Goal: Information Seeking & Learning: Compare options

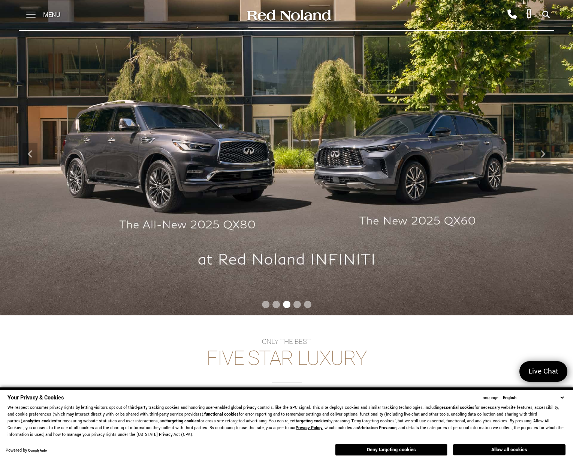
click at [31, 12] on span at bounding box center [30, 12] width 9 height 1
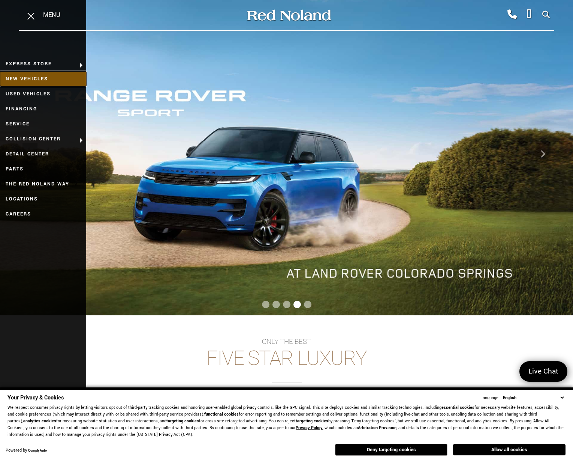
click at [35, 81] on link "New Vehicles" at bounding box center [43, 78] width 86 height 15
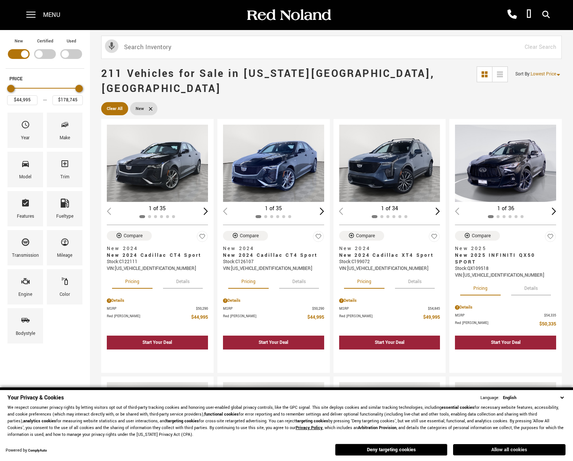
click at [507, 451] on button "Allow all cookies" at bounding box center [509, 449] width 113 height 11
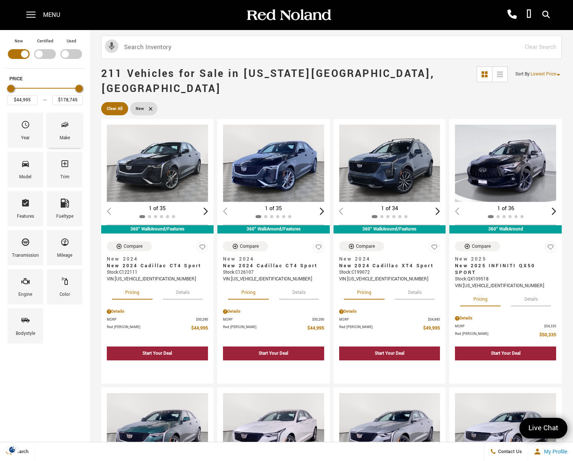
click at [58, 132] on div "Make" at bounding box center [65, 130] width 36 height 35
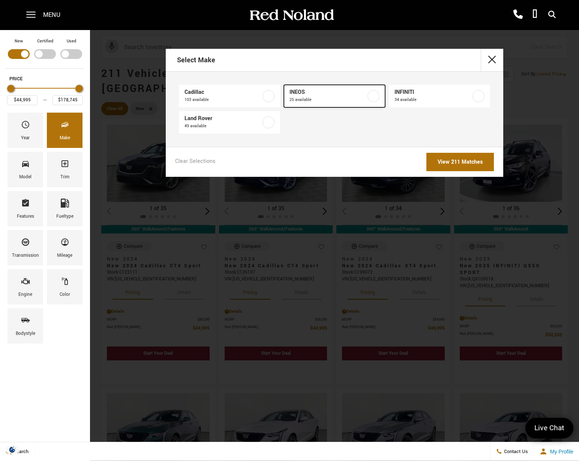
click at [332, 99] on span "25 available" at bounding box center [328, 100] width 77 height 8
type input "$78,663"
type input "$93,333"
checkbox input "true"
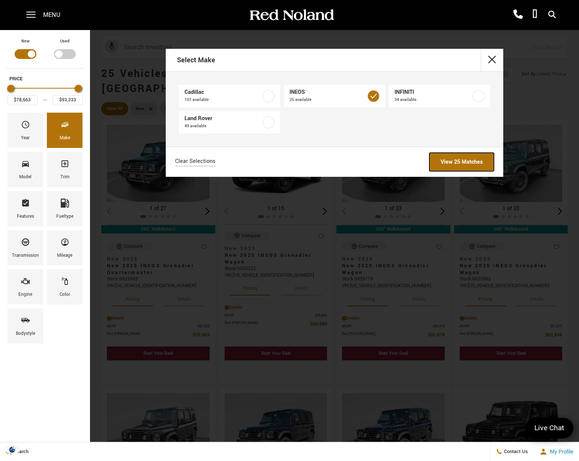
click at [453, 161] on link "View 25 Matches" at bounding box center [461, 162] width 65 height 18
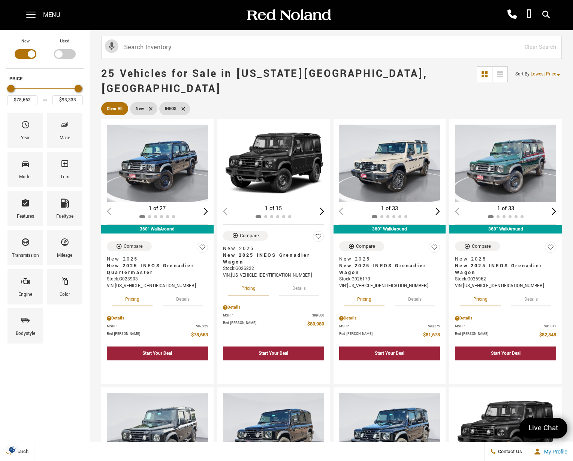
click at [422, 83] on div "25 Vehicles for Sale in Colorado Springs, CO Sort By : Lowest Price Lowest Pric…" at bounding box center [331, 82] width 483 height 38
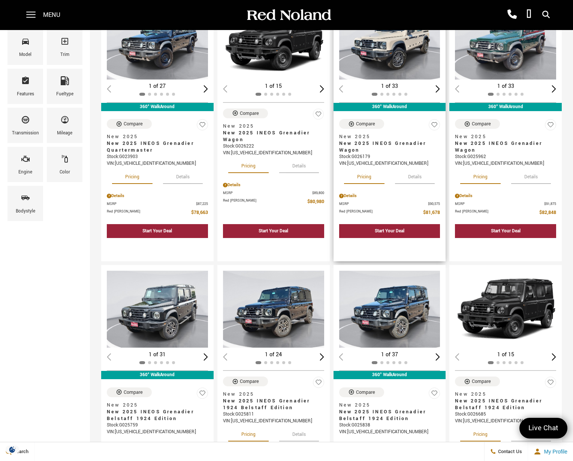
scroll to position [150, 0]
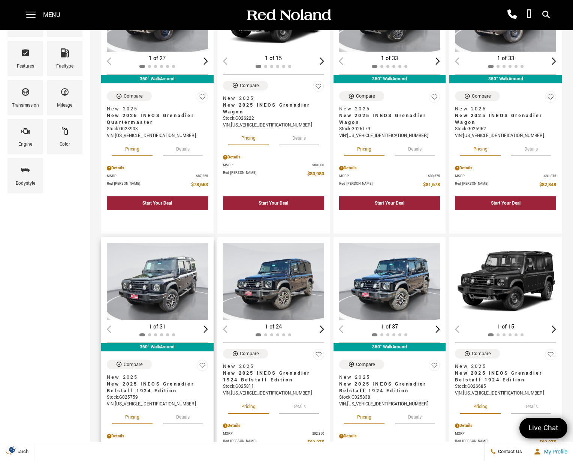
click at [180, 407] on button "Details" at bounding box center [183, 415] width 40 height 17
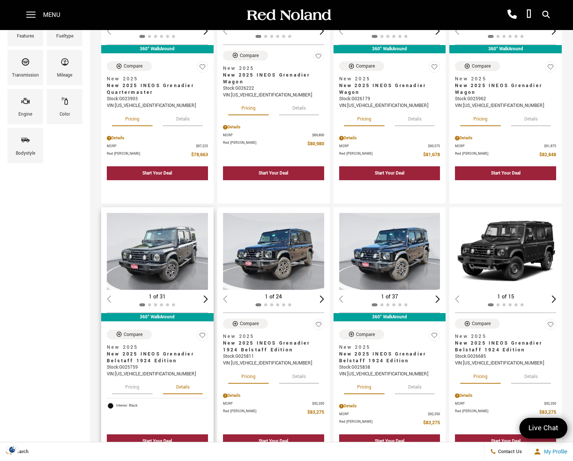
scroll to position [188, 0]
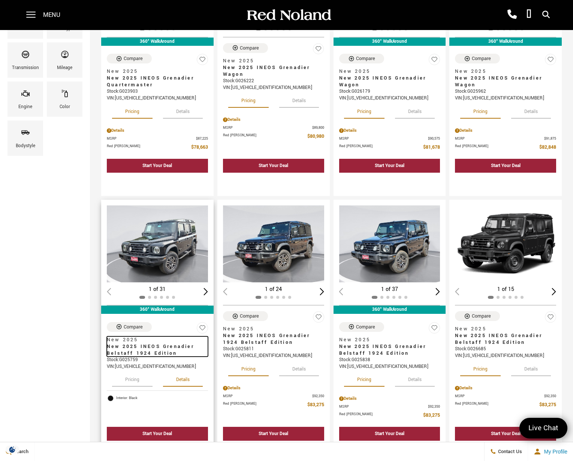
click at [148, 343] on span "New 2025 INEOS Grenadier Belstaff 1924 Edition" at bounding box center [155, 350] width 96 height 14
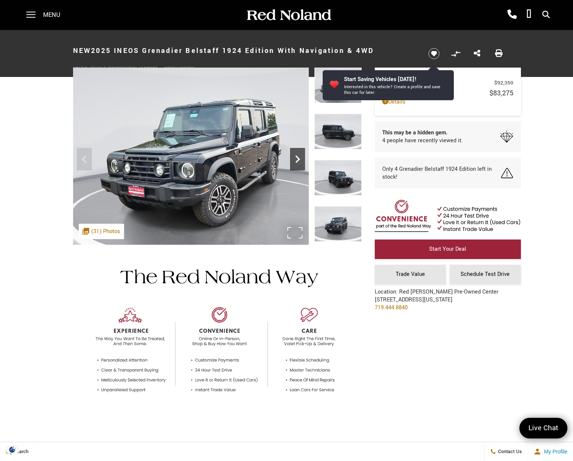
click at [299, 161] on icon "Next" at bounding box center [297, 159] width 15 height 15
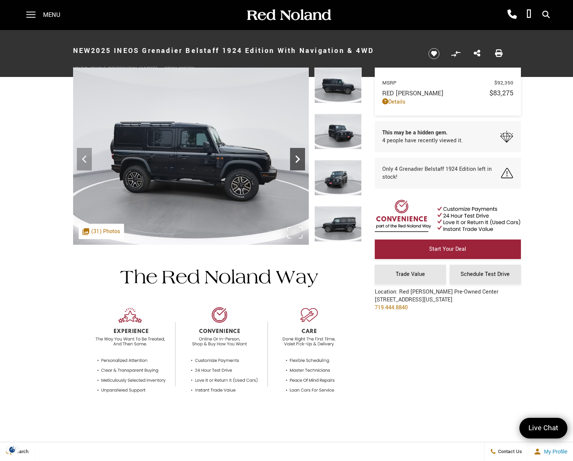
click at [297, 161] on icon "Next" at bounding box center [298, 159] width 5 height 8
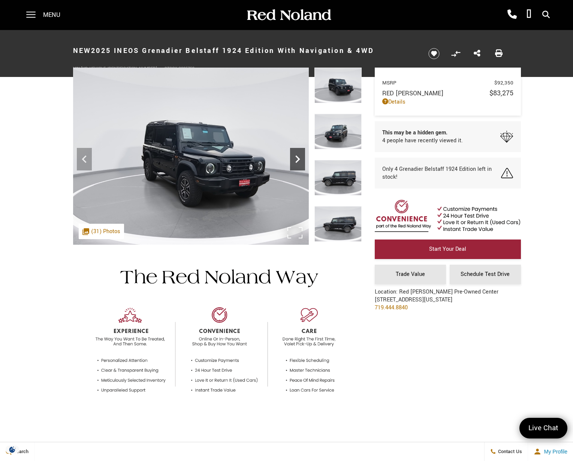
click at [297, 161] on icon "Next" at bounding box center [298, 159] width 5 height 8
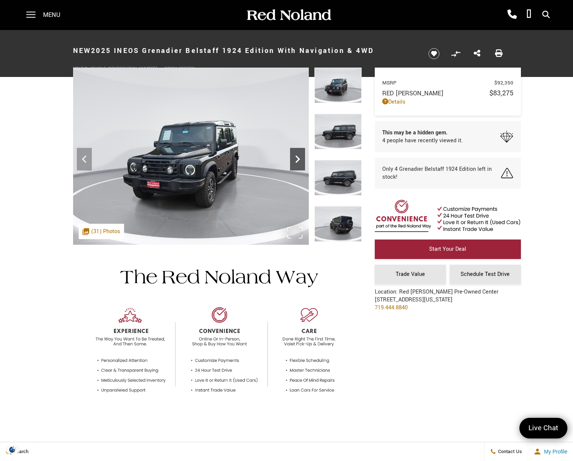
click at [297, 161] on icon "Next" at bounding box center [298, 159] width 5 height 8
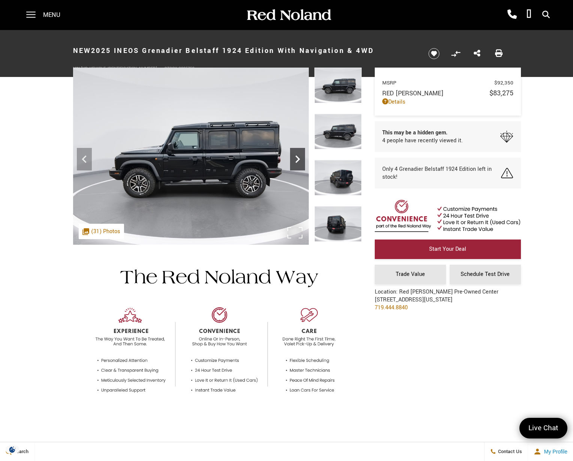
click at [297, 161] on icon "Next" at bounding box center [298, 159] width 5 height 8
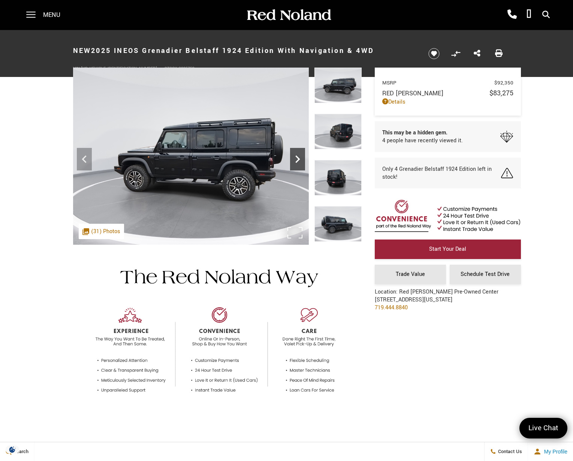
click at [297, 161] on icon "Next" at bounding box center [298, 159] width 5 height 8
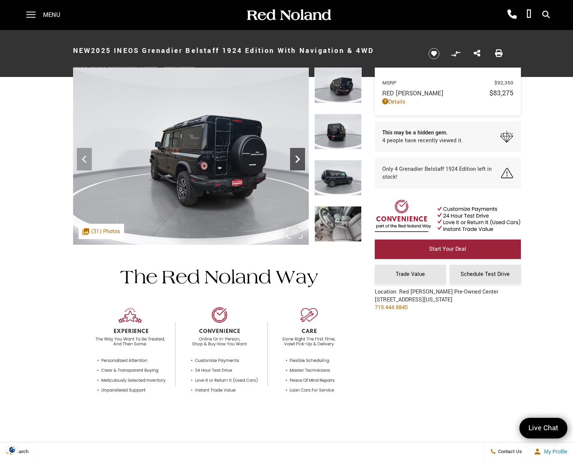
click at [297, 161] on icon "Next" at bounding box center [298, 159] width 5 height 8
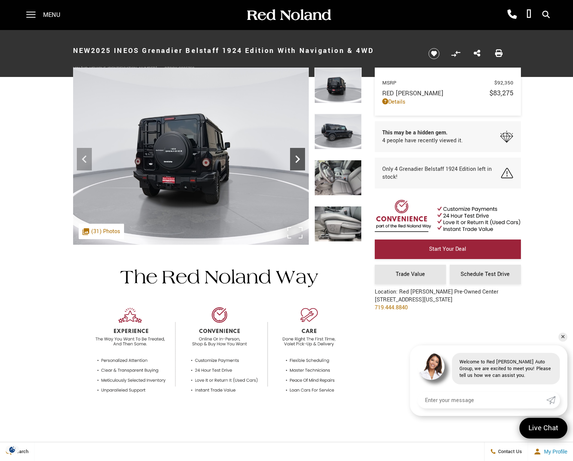
click at [297, 161] on icon "Next" at bounding box center [298, 159] width 5 height 8
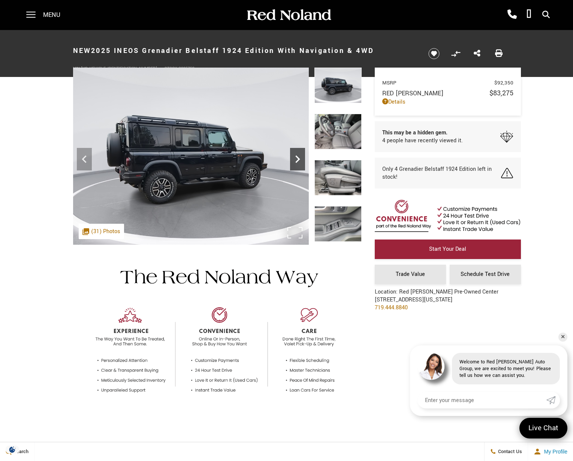
click at [297, 161] on icon "Next" at bounding box center [298, 159] width 5 height 8
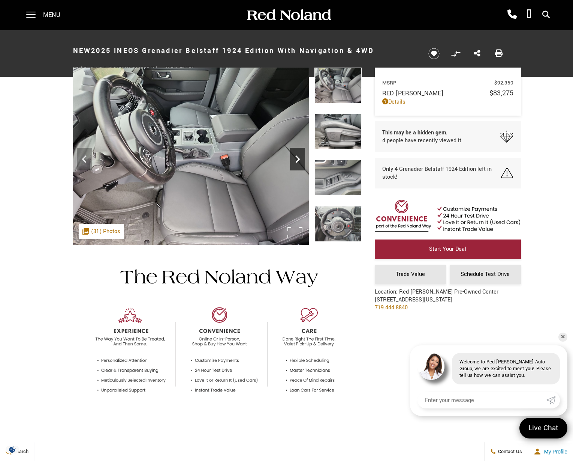
click at [297, 159] on icon "Next" at bounding box center [297, 159] width 15 height 15
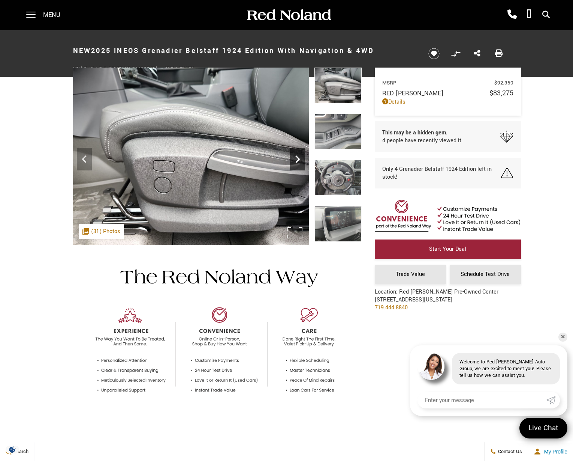
click at [297, 159] on icon "Next" at bounding box center [297, 159] width 15 height 15
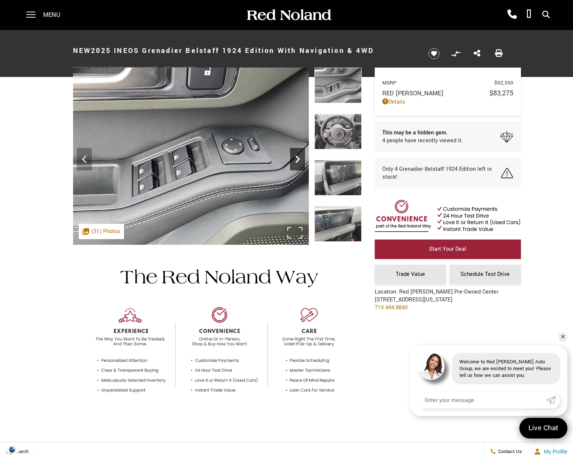
click at [297, 159] on icon "Next" at bounding box center [297, 159] width 15 height 15
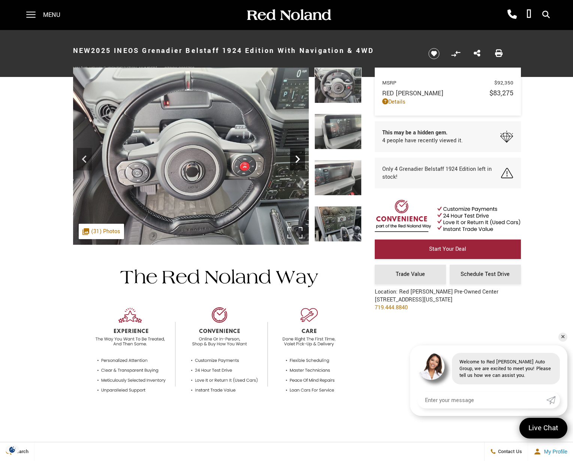
click at [297, 159] on icon "Next" at bounding box center [297, 159] width 15 height 15
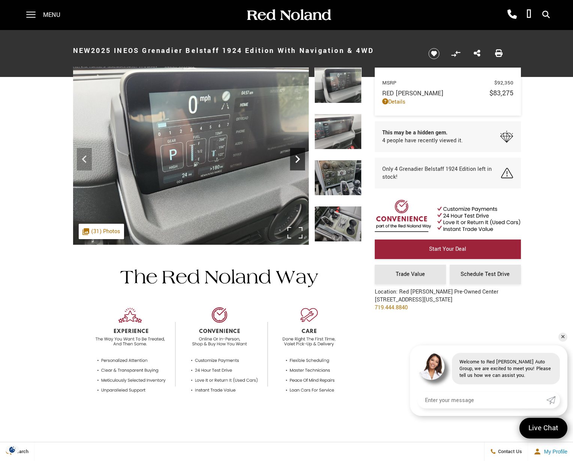
click at [297, 159] on icon "Next" at bounding box center [297, 159] width 15 height 15
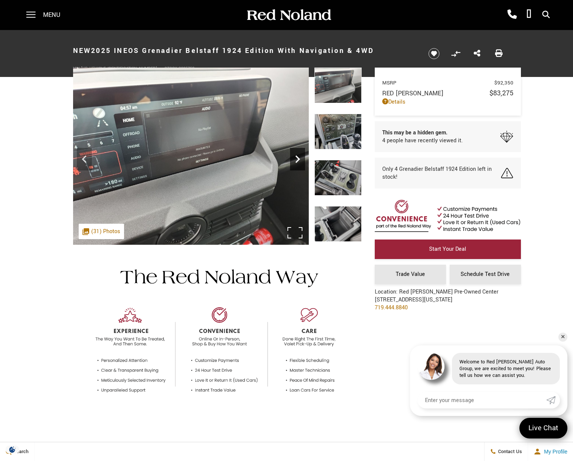
click at [297, 159] on icon "Next" at bounding box center [297, 159] width 15 height 15
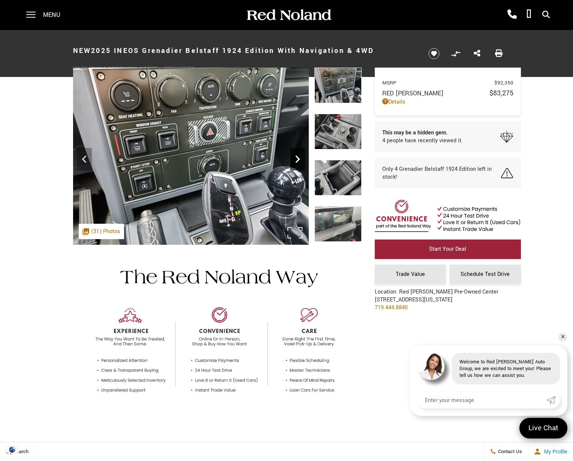
click at [297, 158] on icon "Next" at bounding box center [297, 159] width 15 height 15
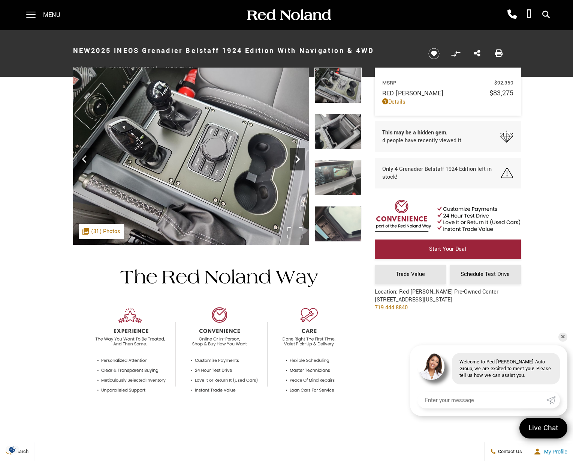
click at [297, 158] on icon "Next" at bounding box center [297, 159] width 15 height 15
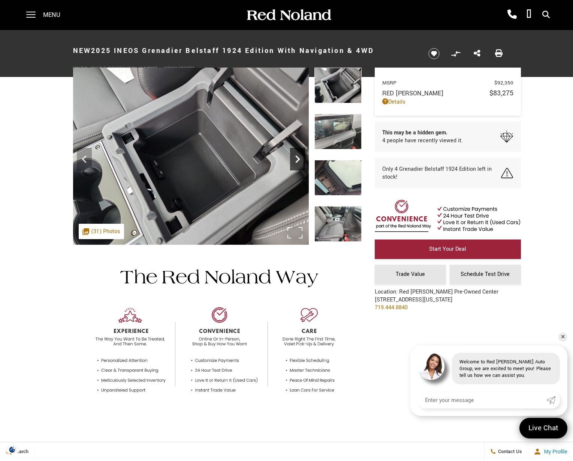
click at [297, 158] on icon "Next" at bounding box center [297, 159] width 15 height 15
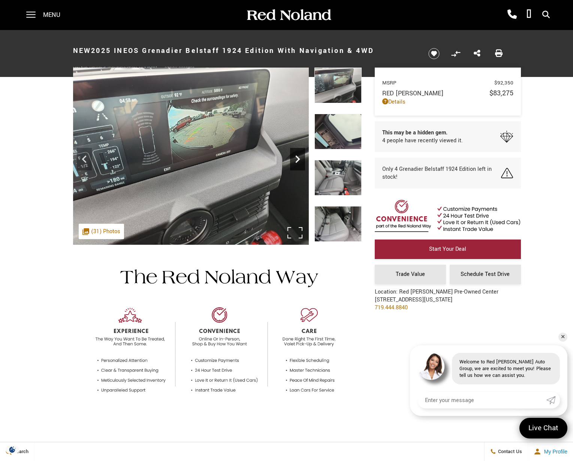
click at [298, 160] on icon "Next" at bounding box center [298, 159] width 5 height 8
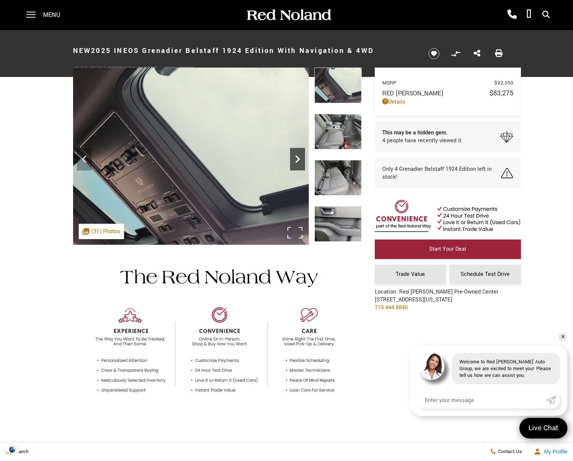
click at [297, 161] on icon "Next" at bounding box center [298, 159] width 5 height 8
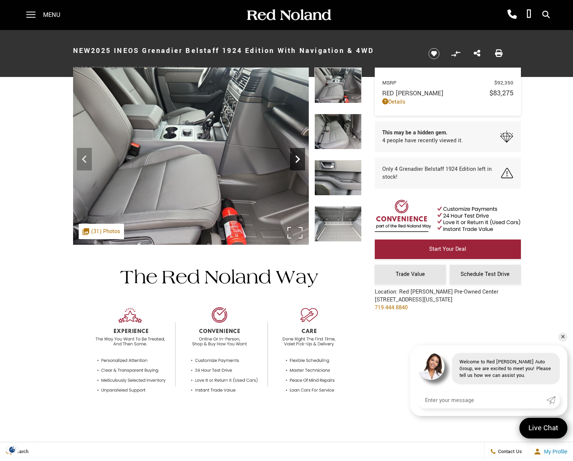
click at [297, 161] on icon "Next" at bounding box center [298, 159] width 5 height 8
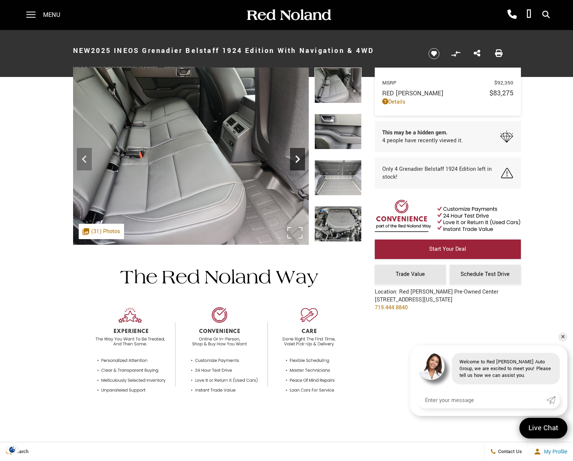
click at [297, 161] on icon "Next" at bounding box center [298, 159] width 5 height 8
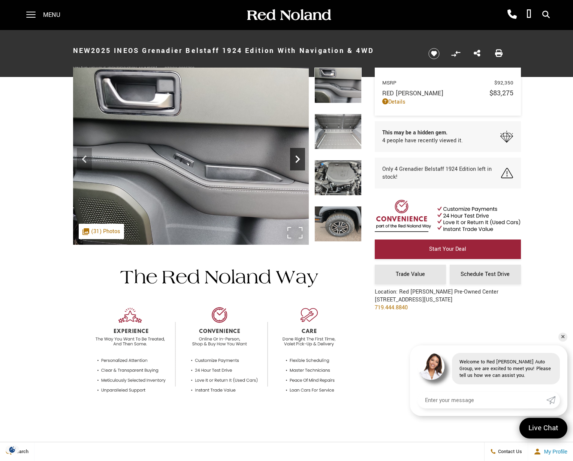
click at [297, 161] on icon "Next" at bounding box center [298, 159] width 5 height 8
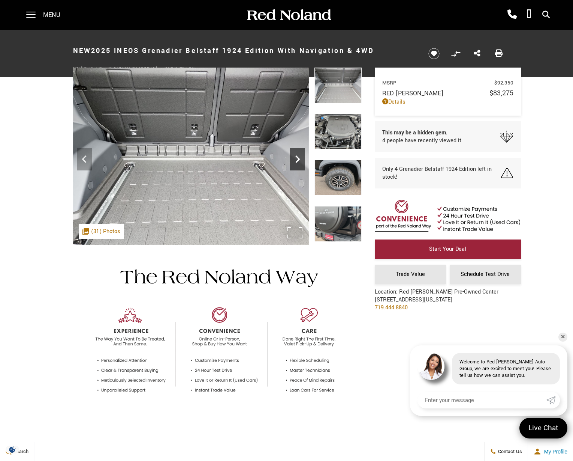
click at [297, 161] on icon "Next" at bounding box center [298, 159] width 5 height 8
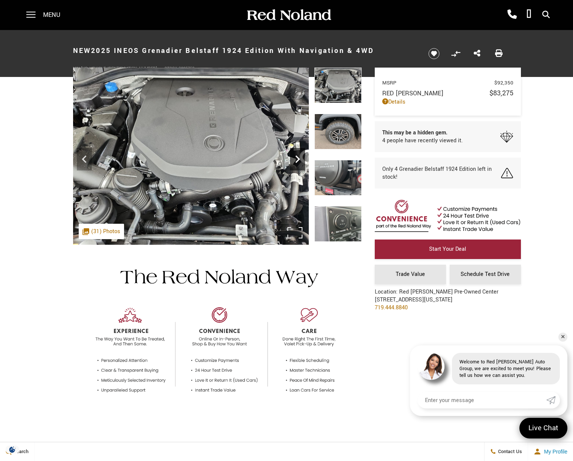
click at [297, 161] on icon "Next" at bounding box center [298, 159] width 5 height 8
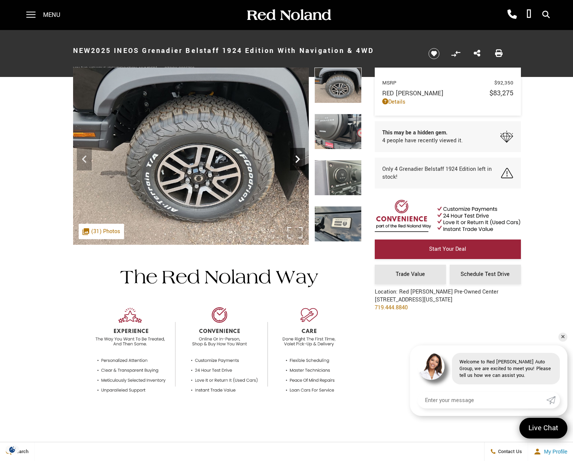
click at [297, 161] on icon "Next" at bounding box center [298, 159] width 5 height 8
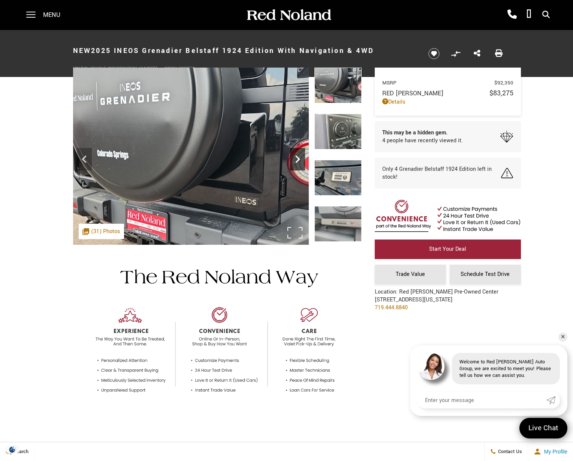
click at [297, 161] on icon "Next" at bounding box center [298, 159] width 5 height 8
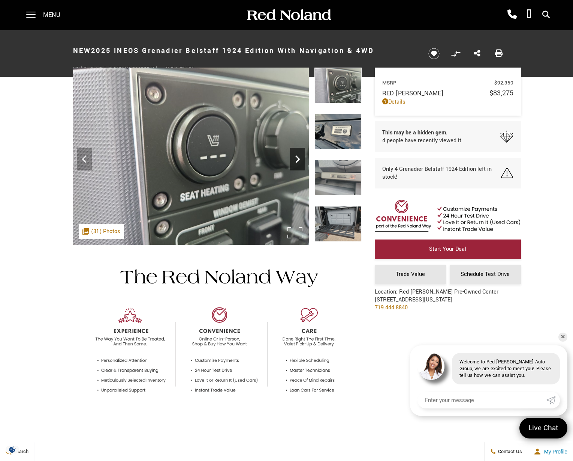
click at [297, 161] on icon "Next" at bounding box center [298, 159] width 5 height 8
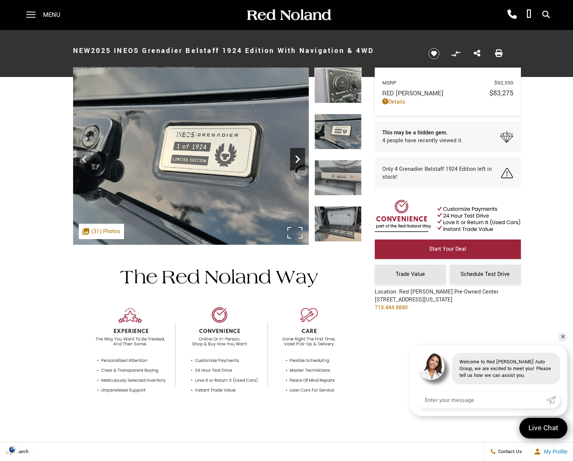
click at [297, 161] on icon "Next" at bounding box center [298, 159] width 5 height 8
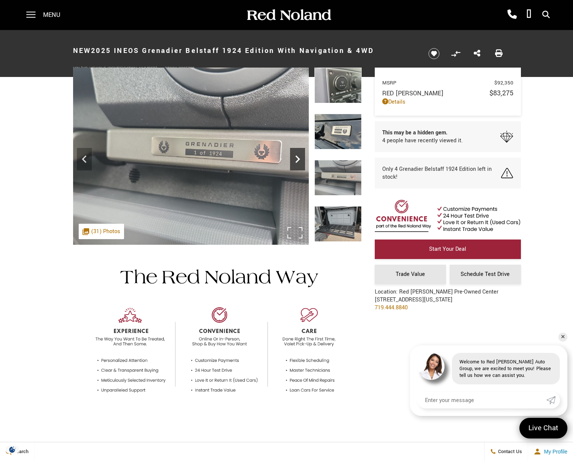
click at [297, 161] on icon "Next" at bounding box center [298, 159] width 5 height 8
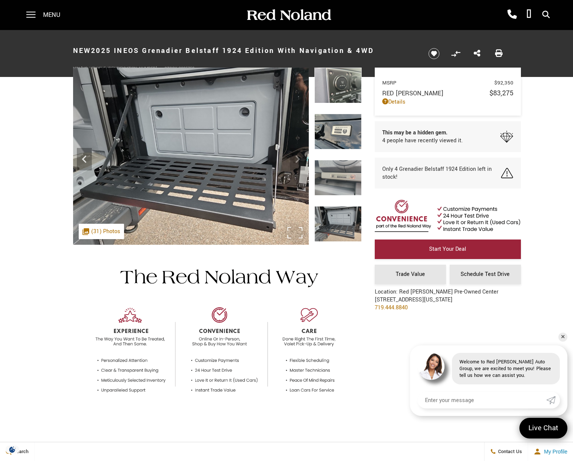
click at [297, 161] on img at bounding box center [191, 156] width 236 height 177
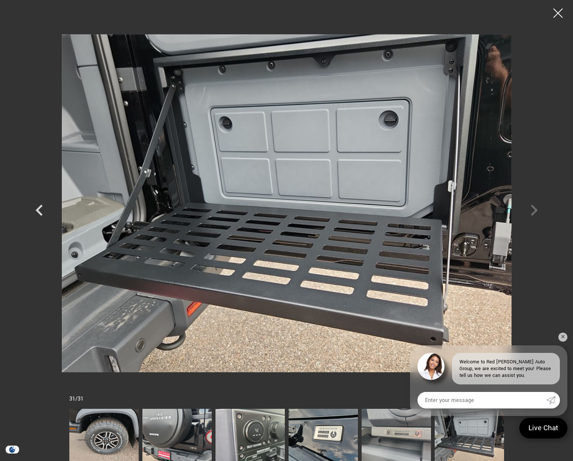
click at [536, 212] on div at bounding box center [286, 203] width 525 height 395
click at [560, 13] on div at bounding box center [559, 13] width 20 height 20
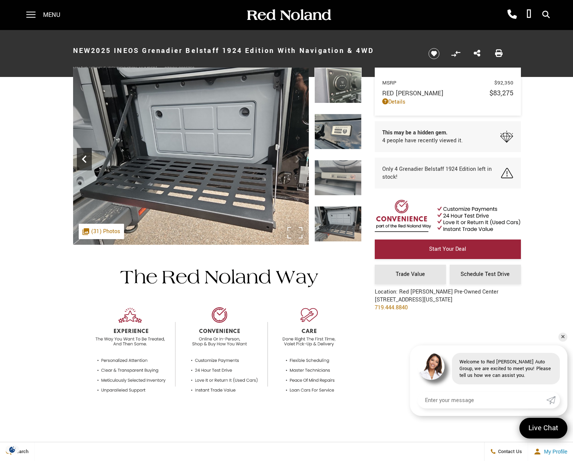
click at [85, 159] on icon "Previous" at bounding box center [84, 159] width 15 height 15
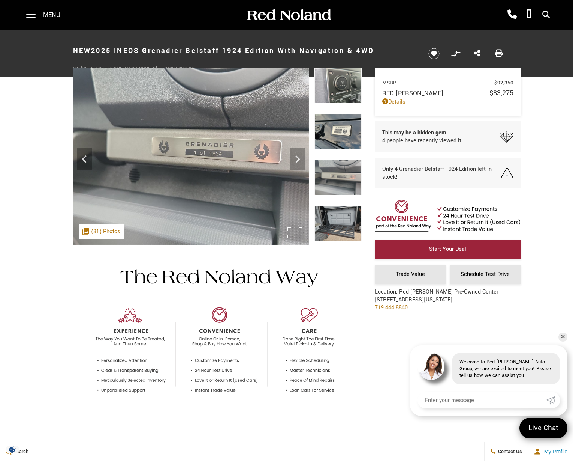
click at [106, 233] on div ".cls-1, .cls-3 { fill: #c50033; } .cls-1 { clip-rule: evenodd; } .cls-2 { clip-…" at bounding box center [101, 231] width 45 height 15
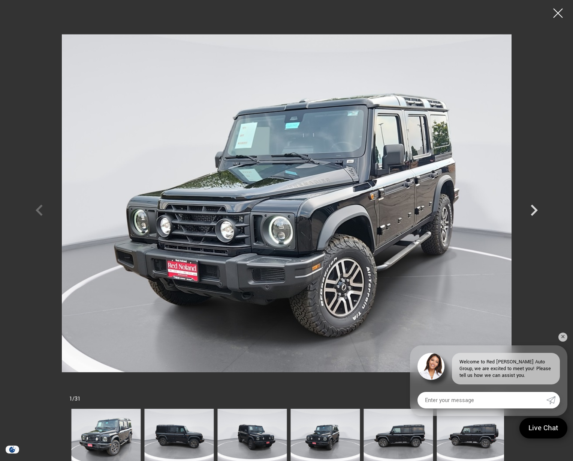
click at [467, 436] on img at bounding box center [471, 434] width 69 height 52
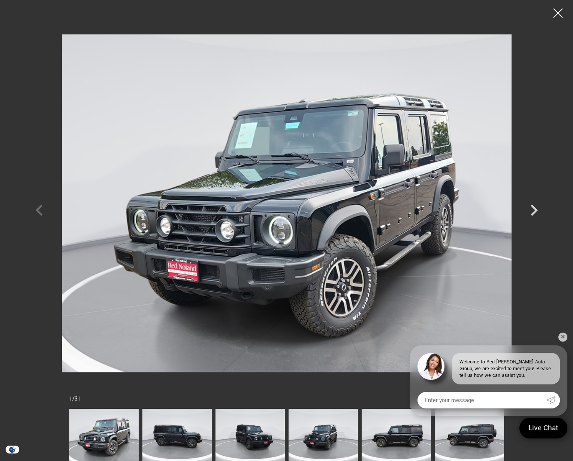
click at [461, 443] on img at bounding box center [469, 434] width 69 height 52
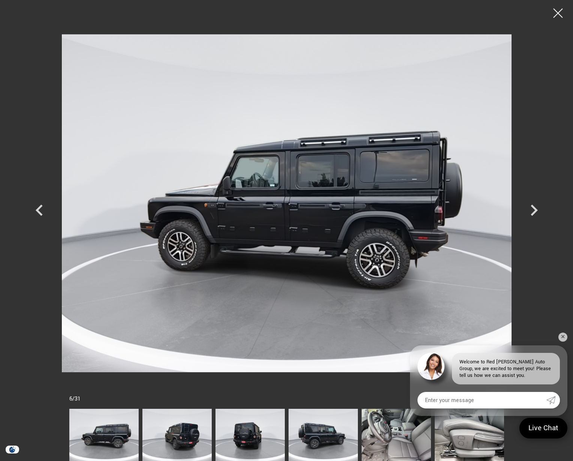
click at [411, 440] on img at bounding box center [396, 434] width 69 height 52
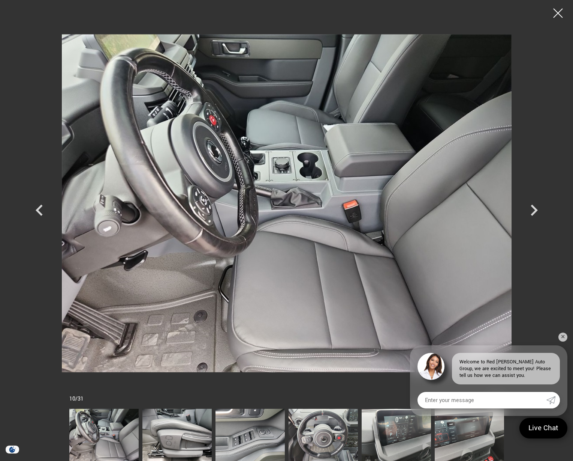
click at [344, 439] on img at bounding box center [323, 434] width 69 height 52
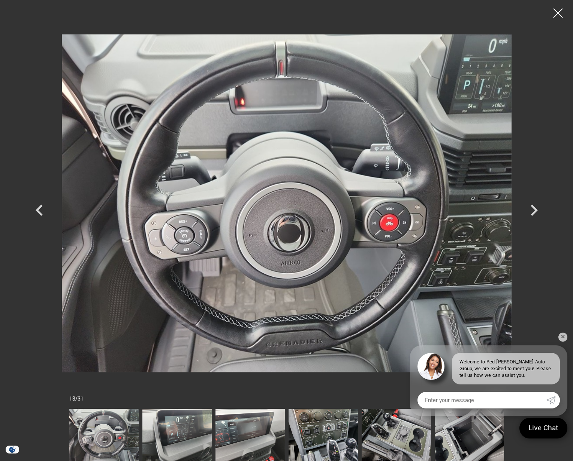
click at [197, 434] on img at bounding box center [177, 434] width 69 height 52
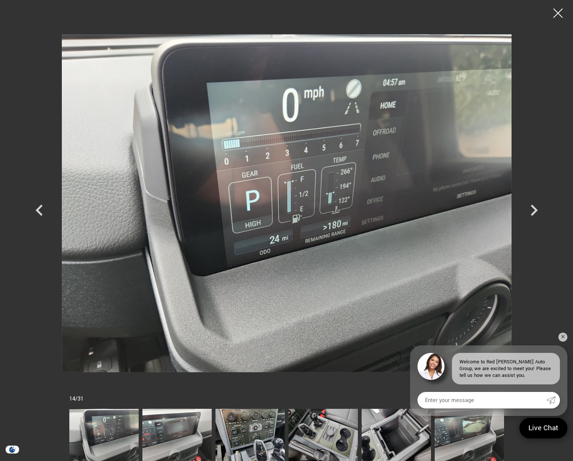
click at [194, 438] on img at bounding box center [177, 434] width 69 height 52
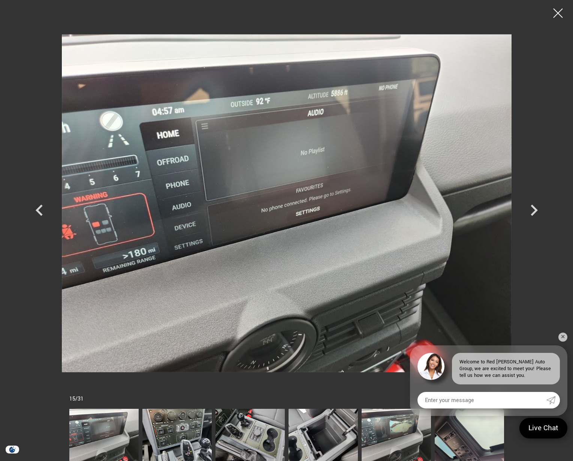
click at [243, 440] on img at bounding box center [250, 434] width 69 height 52
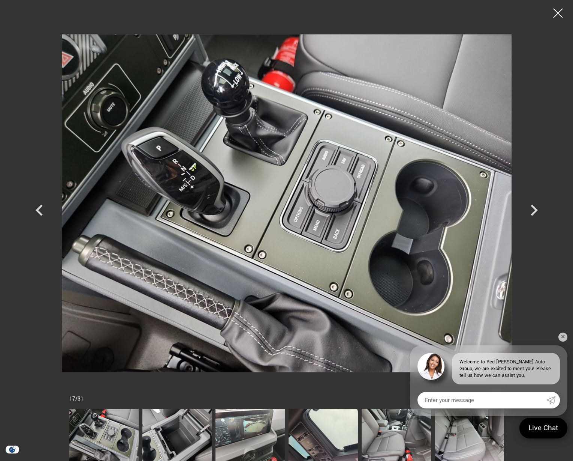
click at [381, 441] on img at bounding box center [396, 434] width 69 height 52
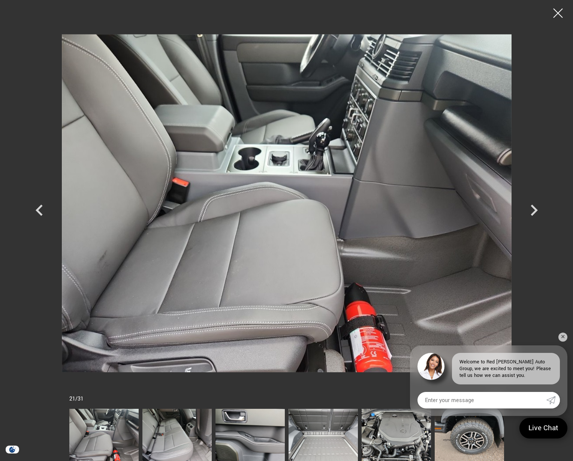
click at [181, 440] on img at bounding box center [177, 434] width 69 height 52
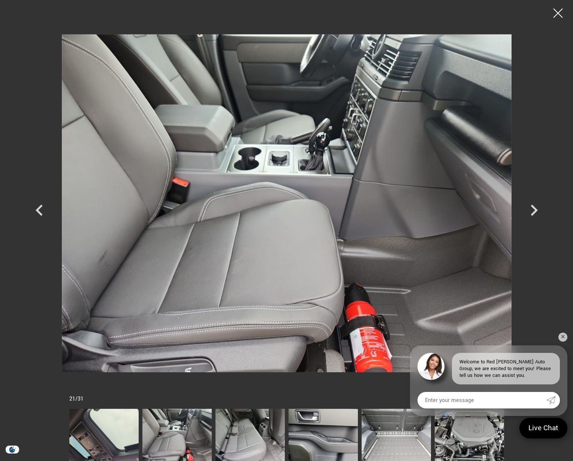
click at [260, 439] on img at bounding box center [250, 434] width 69 height 52
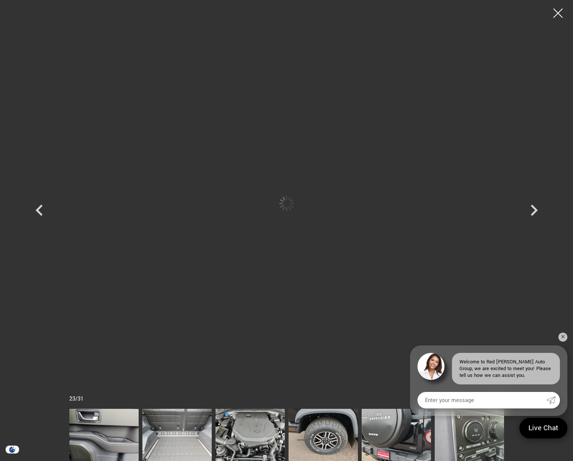
click at [139, 435] on img at bounding box center [103, 434] width 69 height 52
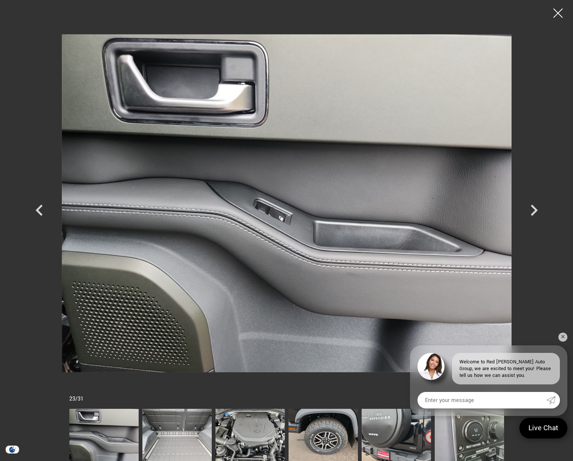
click at [180, 435] on img at bounding box center [177, 434] width 69 height 52
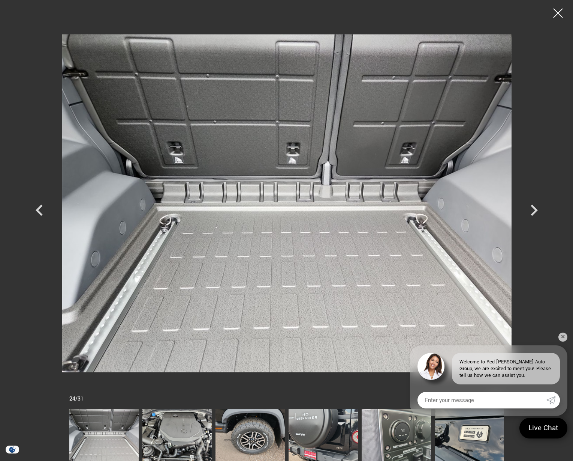
click at [255, 434] on img at bounding box center [250, 434] width 69 height 52
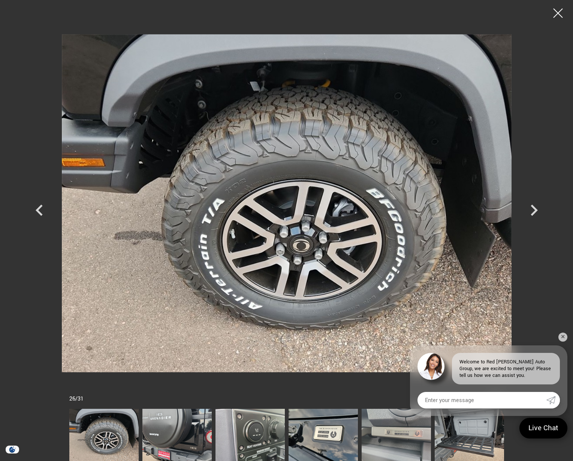
click at [254, 435] on img at bounding box center [250, 434] width 69 height 52
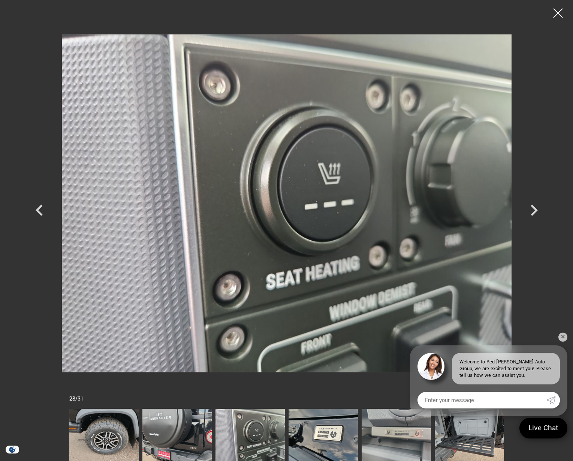
click at [308, 437] on img at bounding box center [323, 434] width 69 height 52
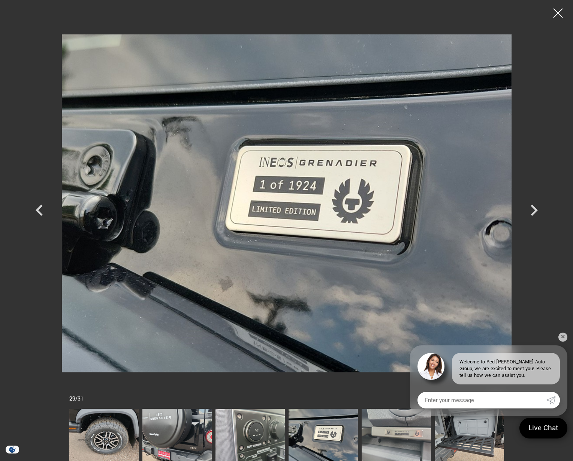
click at [390, 444] on img at bounding box center [396, 434] width 69 height 52
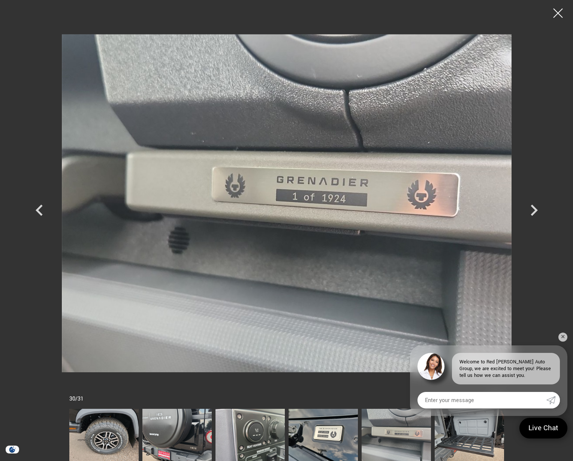
click at [327, 441] on img at bounding box center [323, 434] width 69 height 52
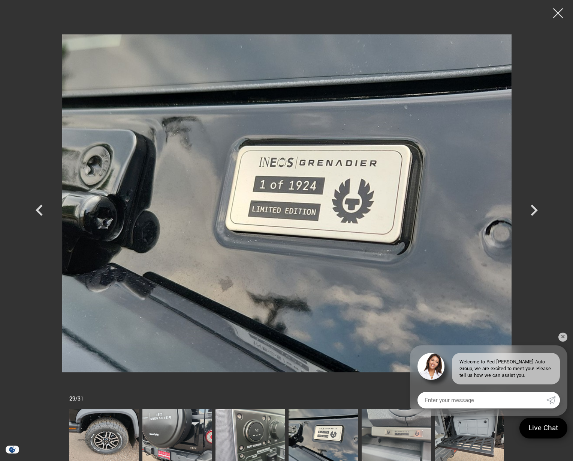
click at [559, 11] on div at bounding box center [559, 13] width 20 height 20
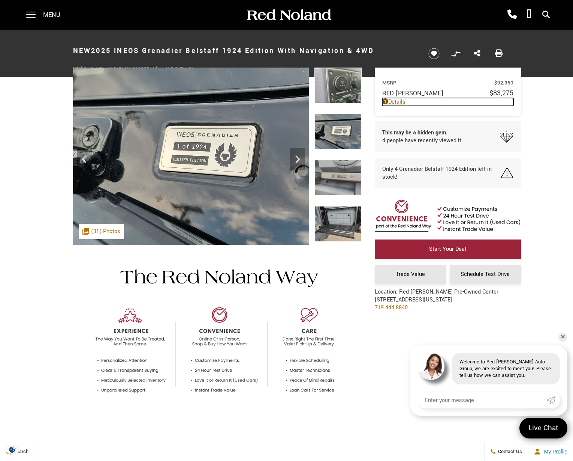
click at [401, 103] on link "Details" at bounding box center [448, 102] width 131 height 8
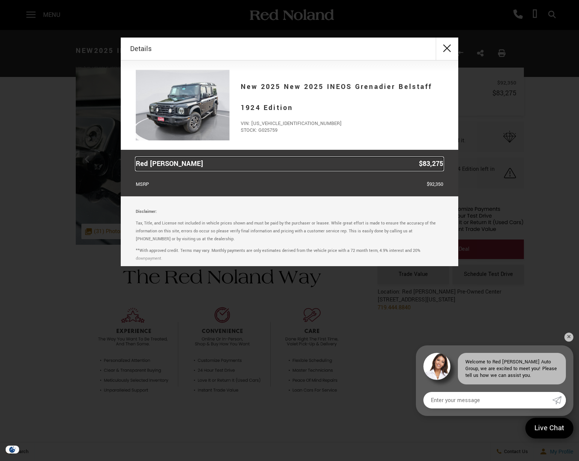
click at [427, 164] on span "$83,275" at bounding box center [431, 163] width 24 height 13
click at [449, 47] on button "close" at bounding box center [447, 49] width 23 height 23
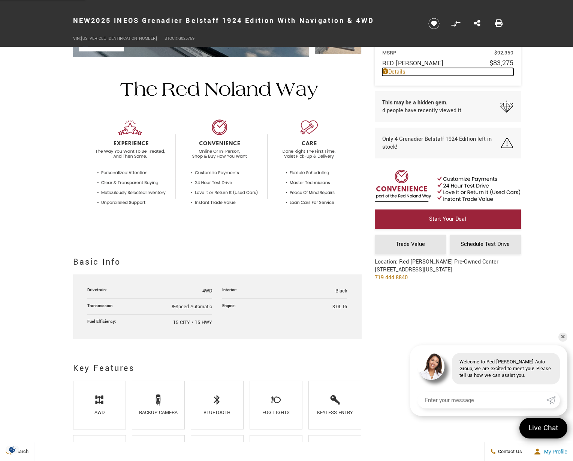
scroll to position [300, 0]
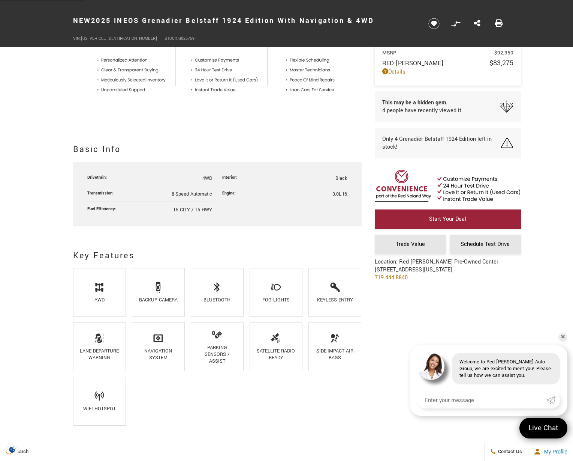
click at [209, 153] on h2 "Basic Info" at bounding box center [217, 150] width 289 height 14
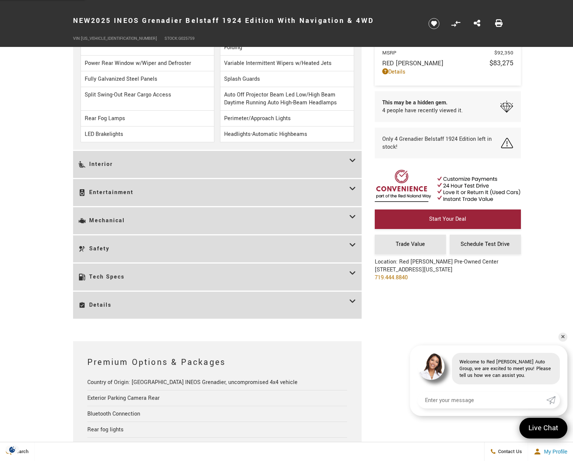
scroll to position [1350, 0]
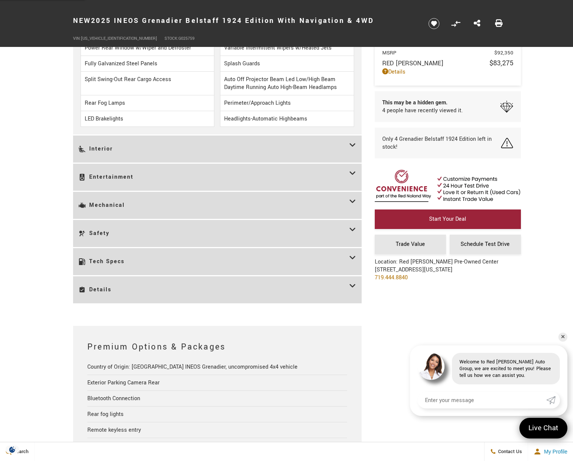
click at [159, 261] on h3 "Tech Specs" at bounding box center [214, 262] width 271 height 16
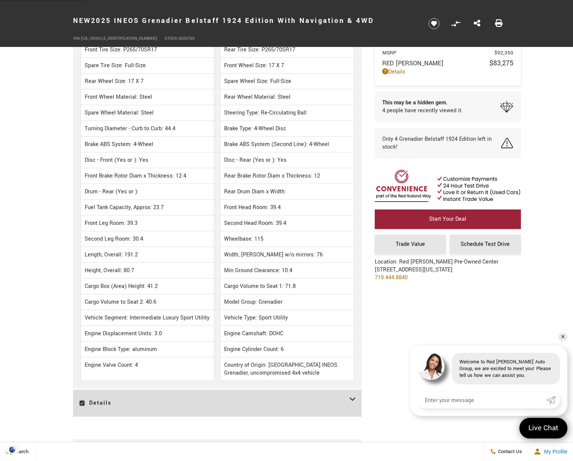
scroll to position [1875, 0]
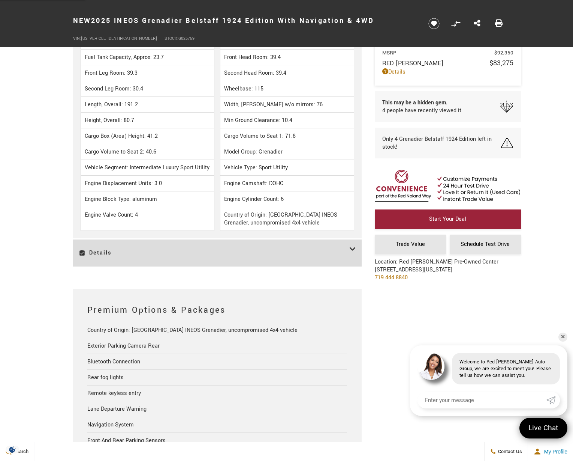
click at [158, 250] on h3 "Details" at bounding box center [214, 253] width 271 height 16
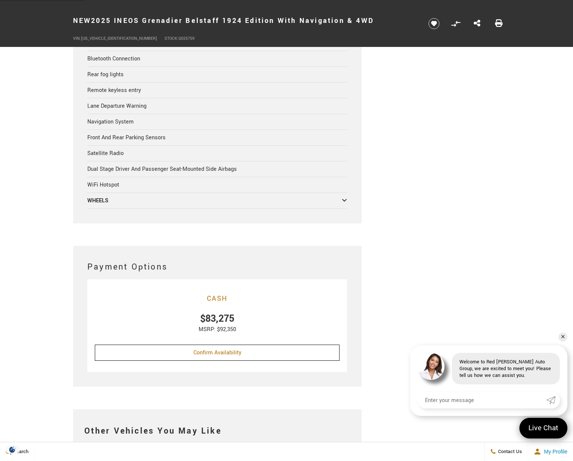
scroll to position [2438, 0]
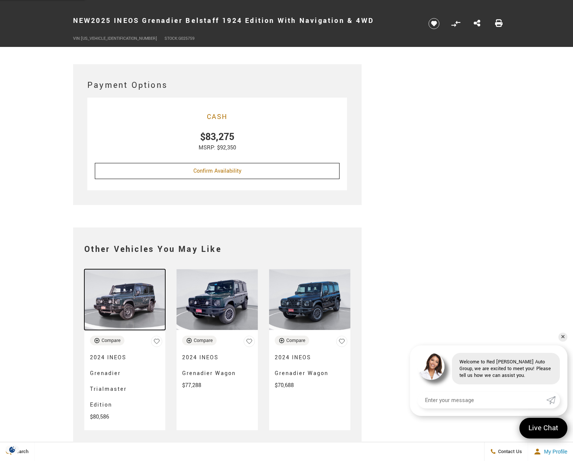
click at [124, 303] on img at bounding box center [124, 299] width 81 height 61
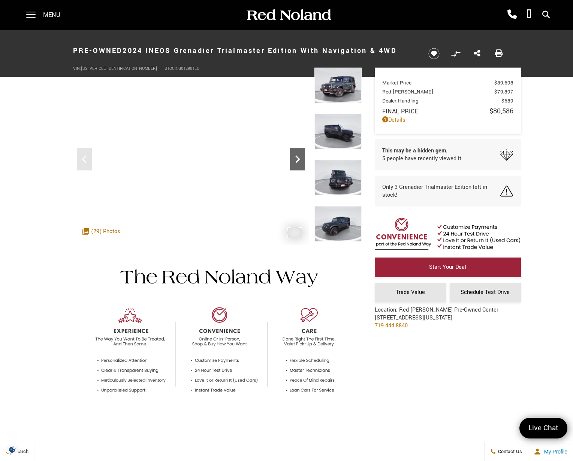
click at [297, 161] on icon "Next" at bounding box center [298, 159] width 5 height 8
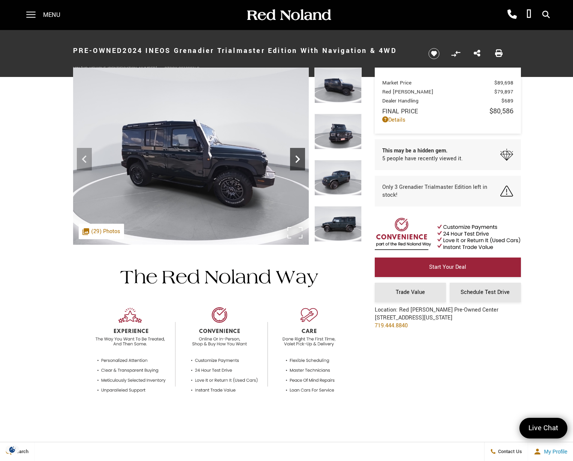
click at [297, 161] on icon "Next" at bounding box center [298, 159] width 5 height 8
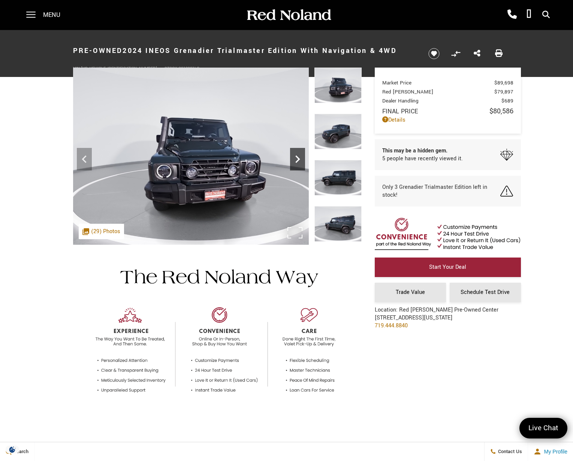
click at [297, 161] on icon "Next" at bounding box center [298, 159] width 5 height 8
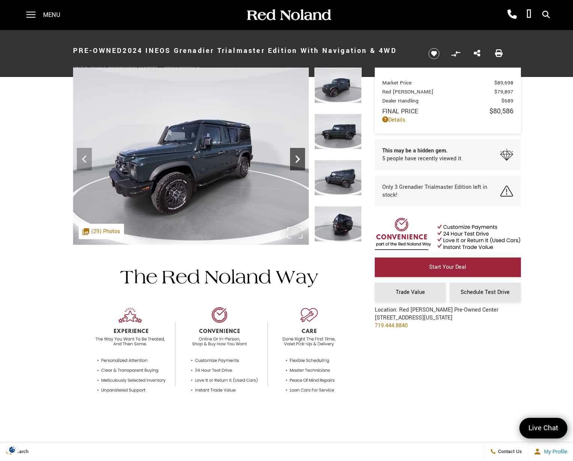
click at [297, 161] on icon "Next" at bounding box center [298, 159] width 5 height 8
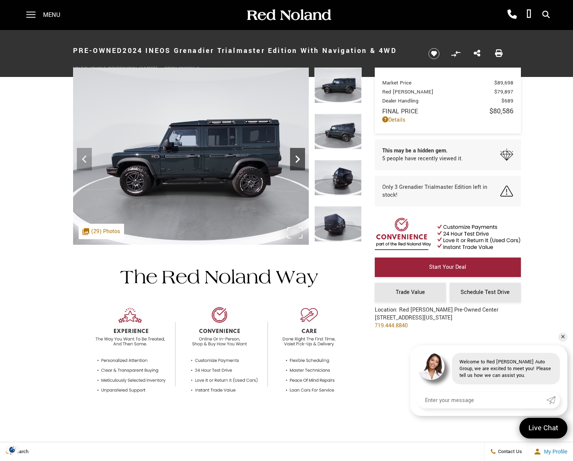
click at [297, 161] on icon "Next" at bounding box center [298, 159] width 5 height 8
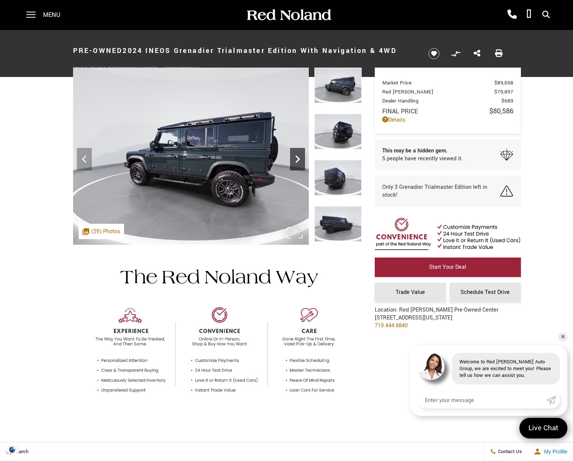
click at [297, 161] on icon "Next" at bounding box center [298, 159] width 5 height 8
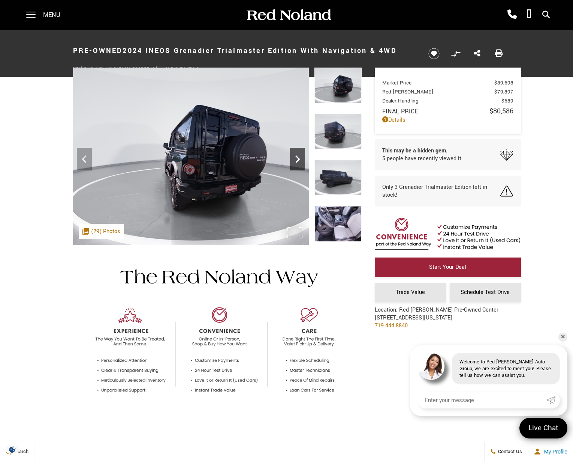
click at [297, 161] on icon "Next" at bounding box center [298, 159] width 5 height 8
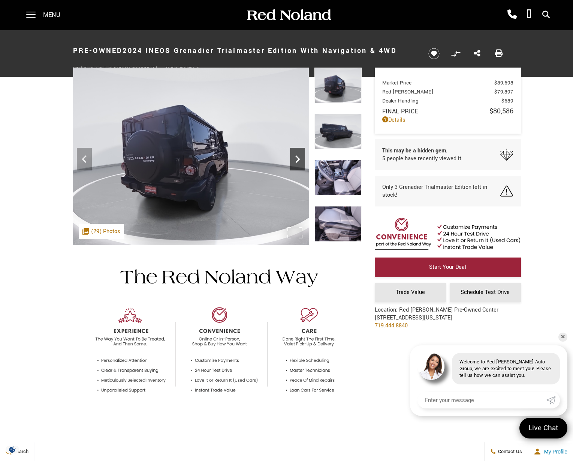
click at [297, 161] on icon "Next" at bounding box center [298, 159] width 5 height 8
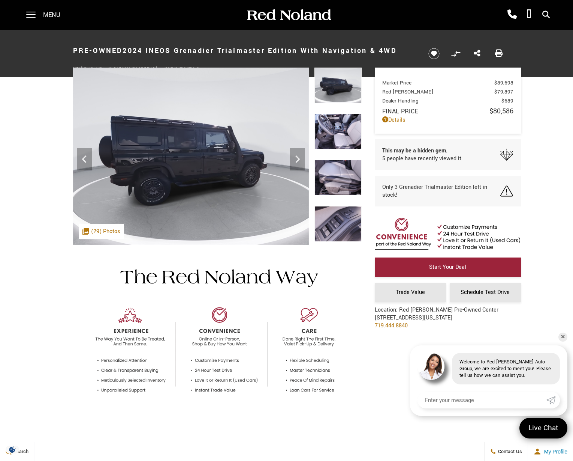
click at [334, 140] on img at bounding box center [338, 132] width 47 height 36
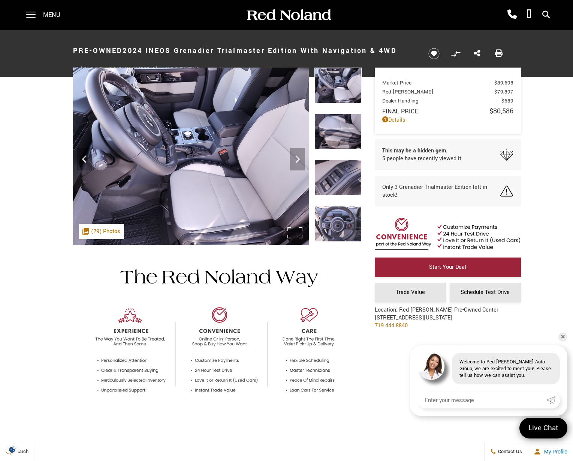
click at [233, 189] on img at bounding box center [191, 156] width 236 height 177
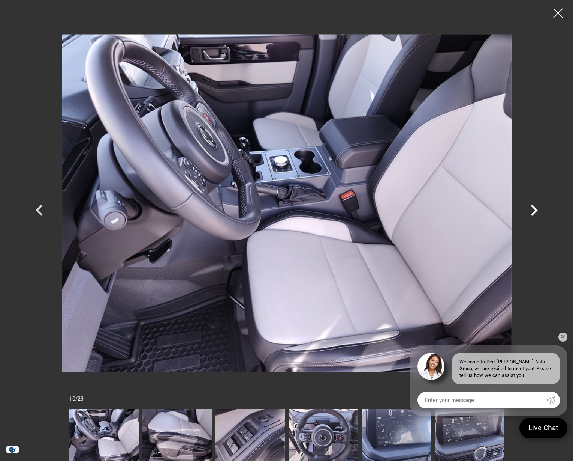
click at [536, 212] on icon "Next" at bounding box center [534, 209] width 7 height 11
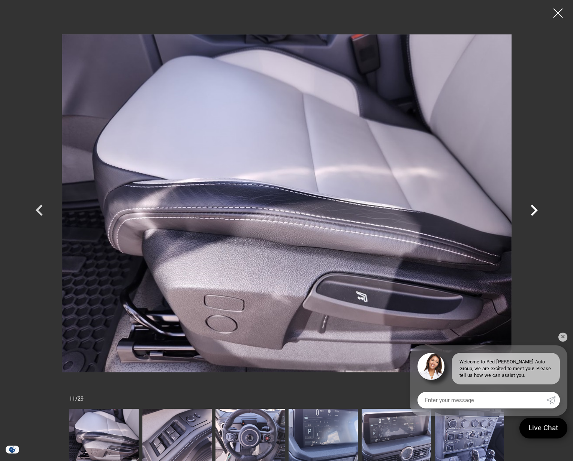
click at [535, 210] on icon "Next" at bounding box center [534, 209] width 7 height 11
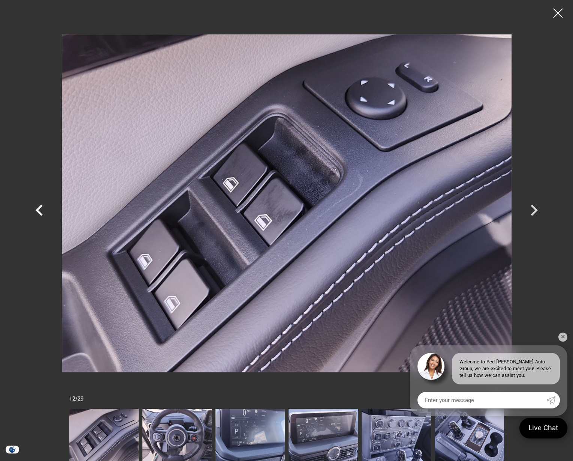
click at [41, 213] on icon "Previous" at bounding box center [39, 209] width 7 height 11
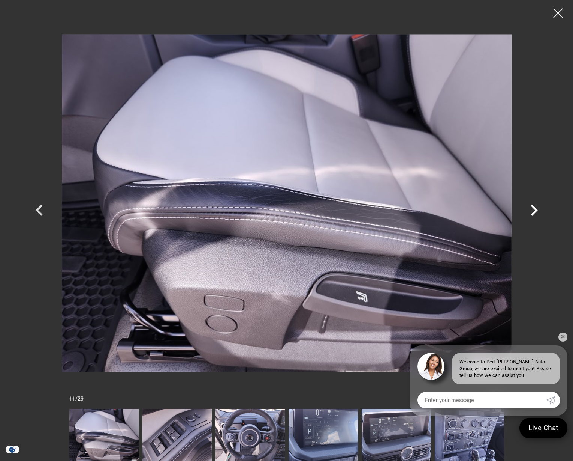
click at [533, 211] on icon "Next" at bounding box center [534, 210] width 23 height 23
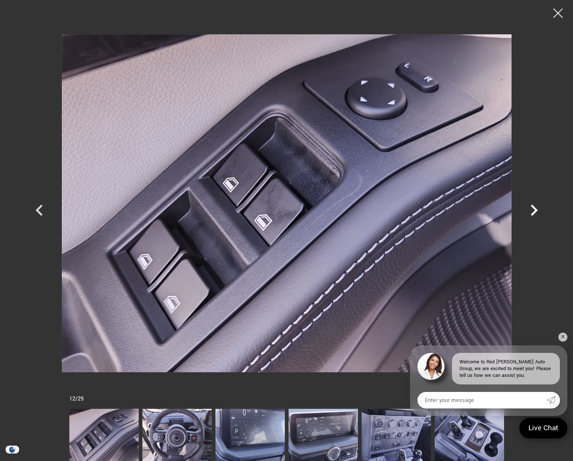
click at [533, 211] on icon "Next" at bounding box center [534, 210] width 23 height 23
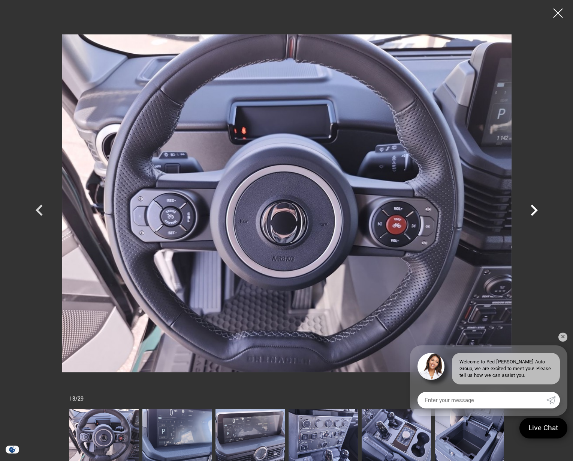
click at [534, 210] on icon "Next" at bounding box center [534, 210] width 23 height 23
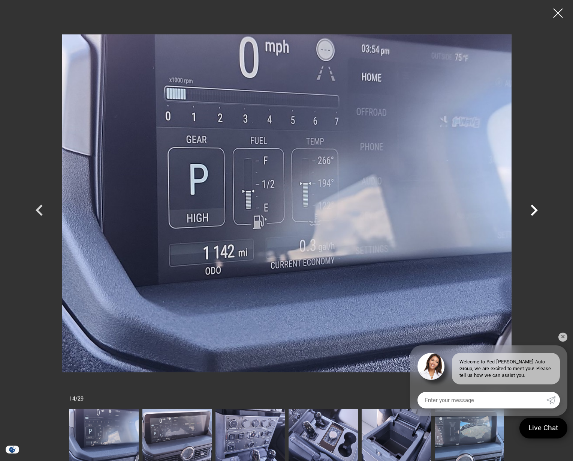
click at [534, 210] on icon "Next" at bounding box center [534, 210] width 23 height 23
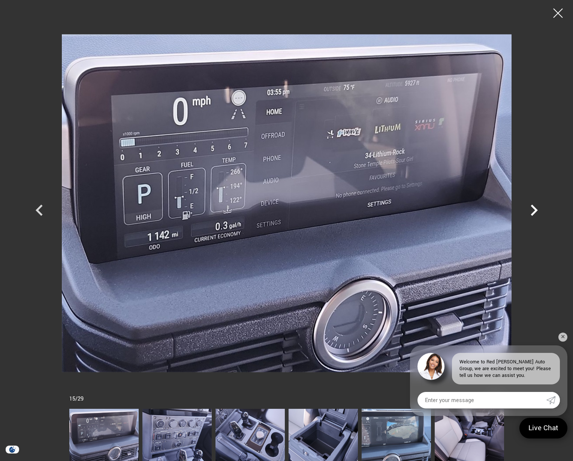
click at [534, 209] on icon "Next" at bounding box center [534, 210] width 23 height 23
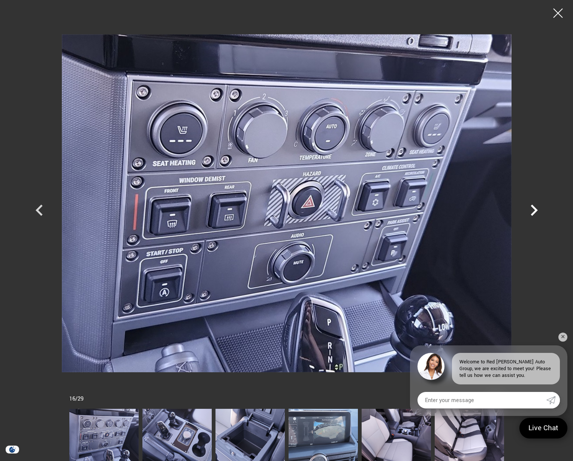
click at [532, 209] on icon "Next" at bounding box center [534, 210] width 23 height 23
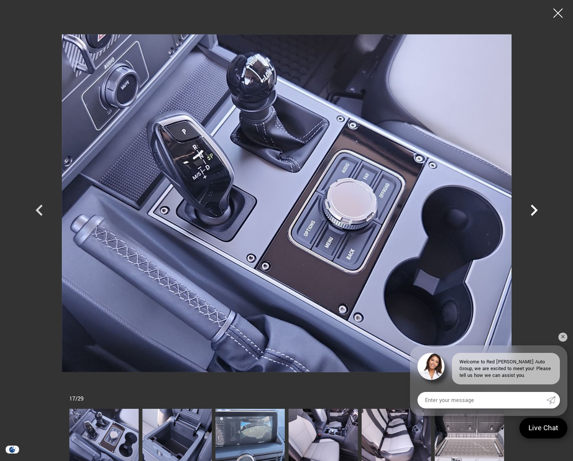
click at [536, 210] on icon "Next" at bounding box center [534, 209] width 7 height 11
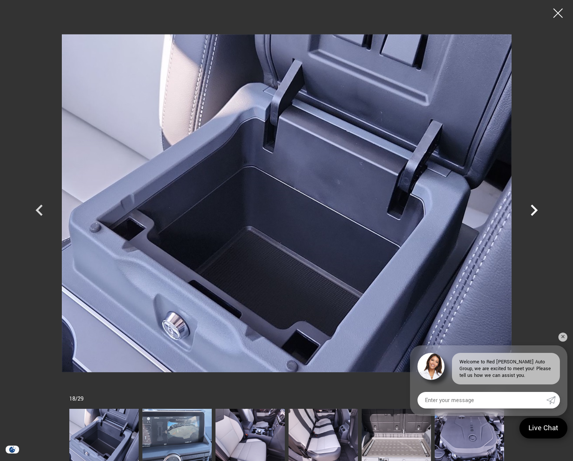
click at [536, 210] on icon "Next" at bounding box center [534, 209] width 7 height 11
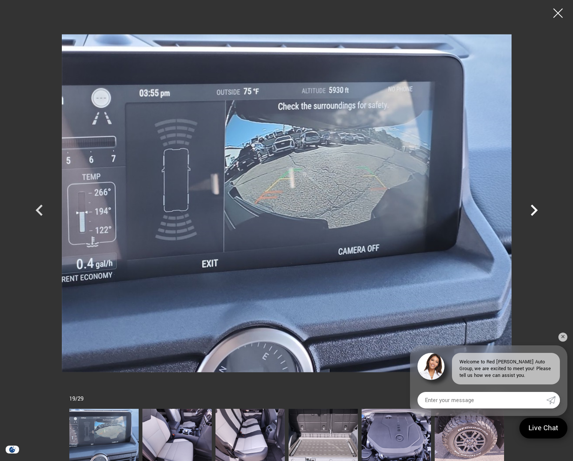
click at [536, 210] on icon "Next" at bounding box center [534, 209] width 7 height 11
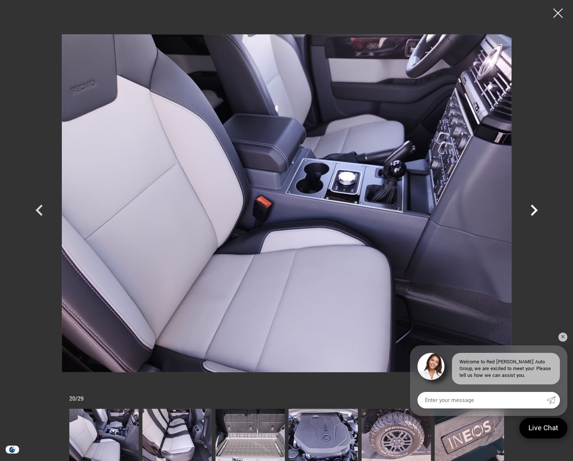
click at [536, 210] on icon "Next" at bounding box center [534, 209] width 7 height 11
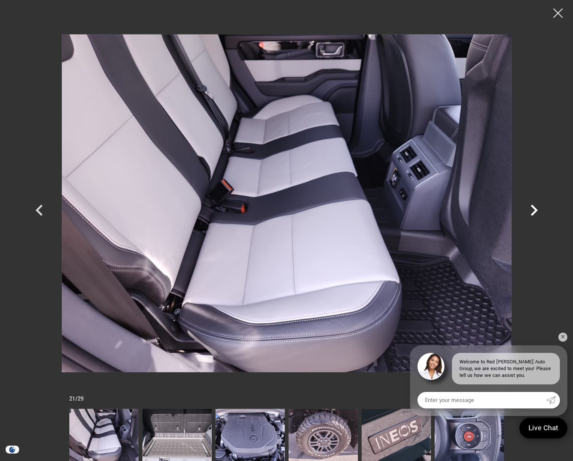
click at [536, 210] on icon "Next" at bounding box center [534, 209] width 7 height 11
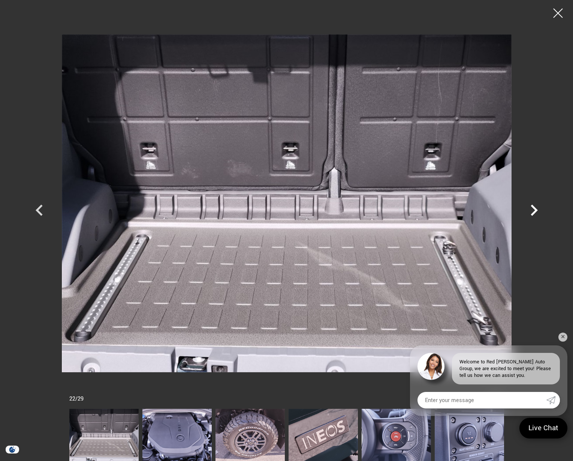
click at [536, 210] on icon "Next" at bounding box center [534, 209] width 7 height 11
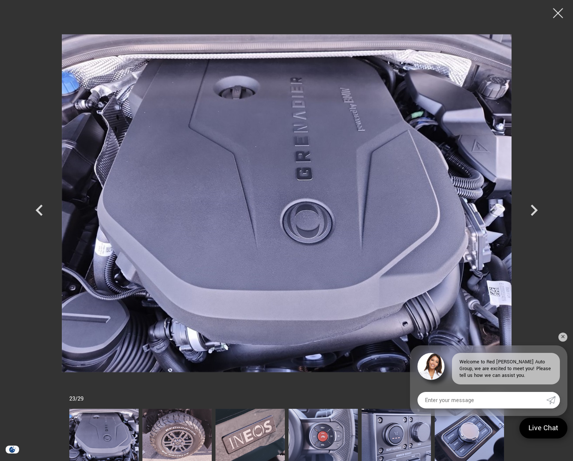
click at [558, 16] on div at bounding box center [559, 13] width 20 height 20
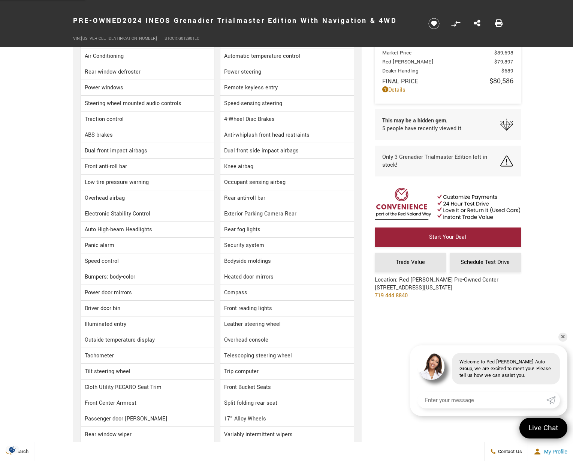
scroll to position [750, 0]
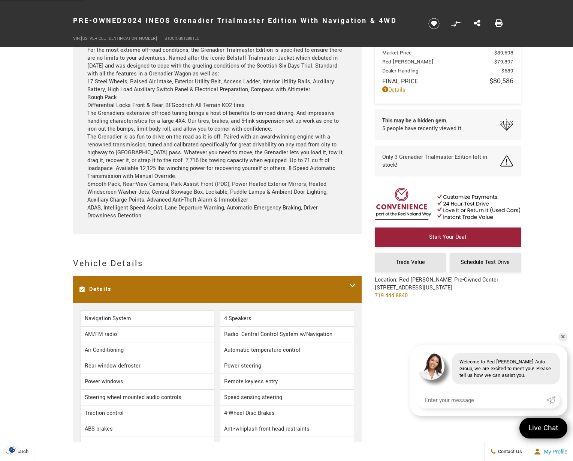
click at [356, 281] on icon at bounding box center [353, 289] width 7 height 16
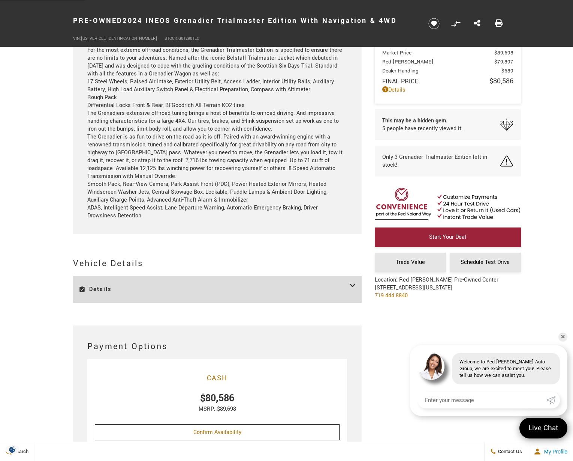
scroll to position [525, 0]
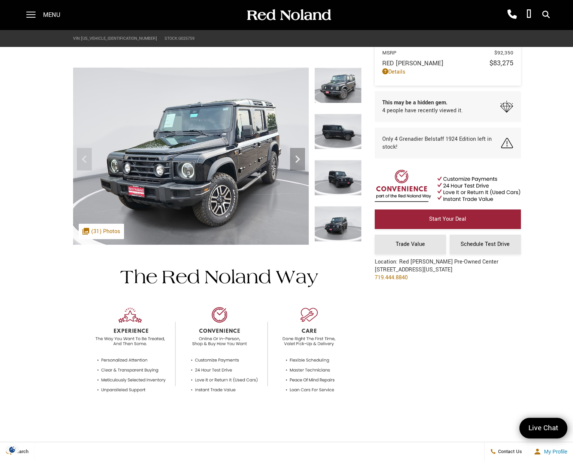
scroll to position [1867, 0]
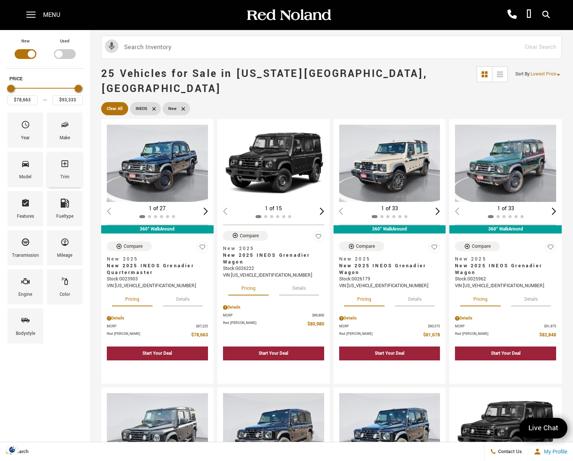
click at [65, 170] on span "Trim" at bounding box center [64, 165] width 9 height 16
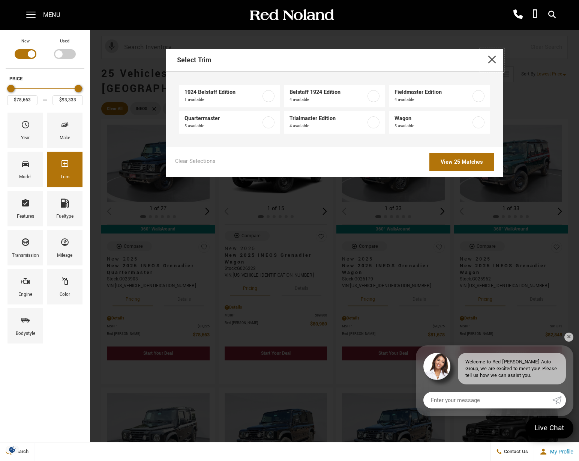
click at [490, 62] on button "close" at bounding box center [492, 60] width 23 height 23
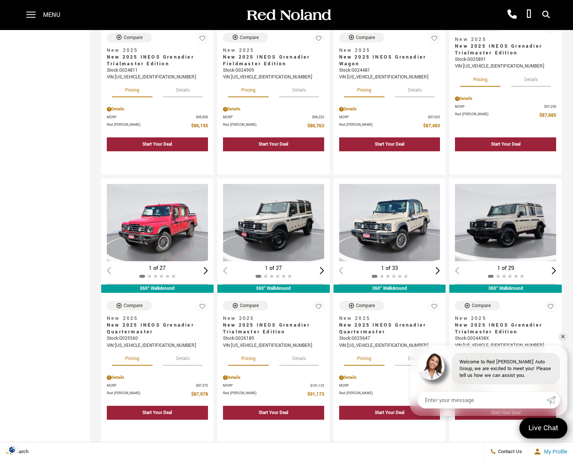
scroll to position [1125, 0]
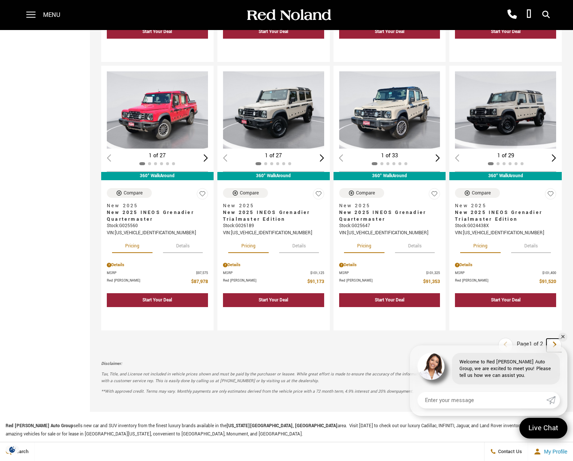
click at [557, 338] on icon "next page" at bounding box center [554, 344] width 5 height 12
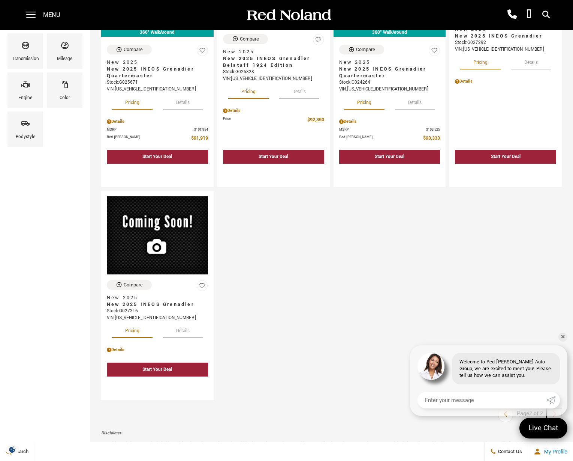
scroll to position [347, 0]
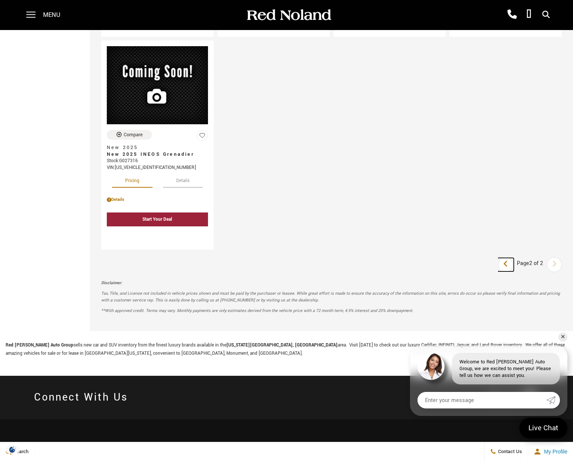
click at [509, 258] on icon "previous page" at bounding box center [506, 264] width 5 height 12
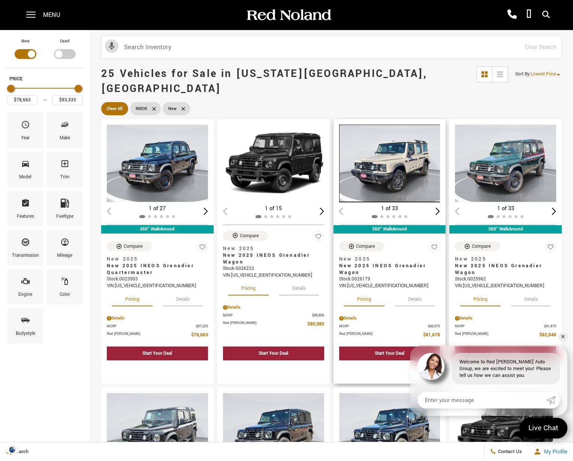
click at [380, 168] on img "1 / 2" at bounding box center [390, 163] width 103 height 77
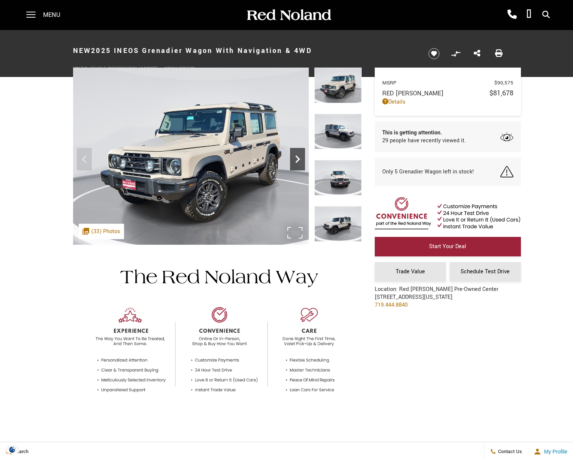
click at [297, 159] on icon "Next" at bounding box center [297, 159] width 15 height 15
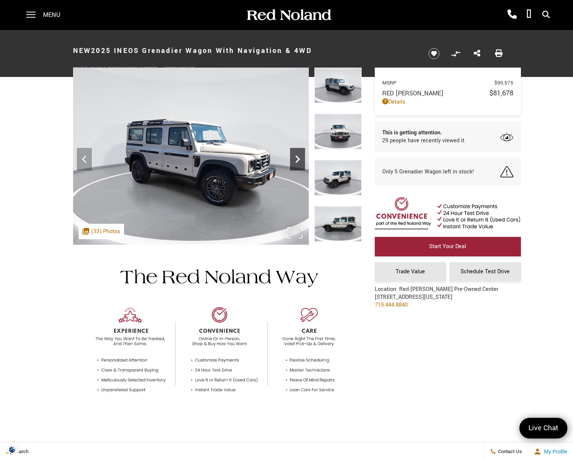
click at [297, 159] on icon "Next" at bounding box center [297, 159] width 15 height 15
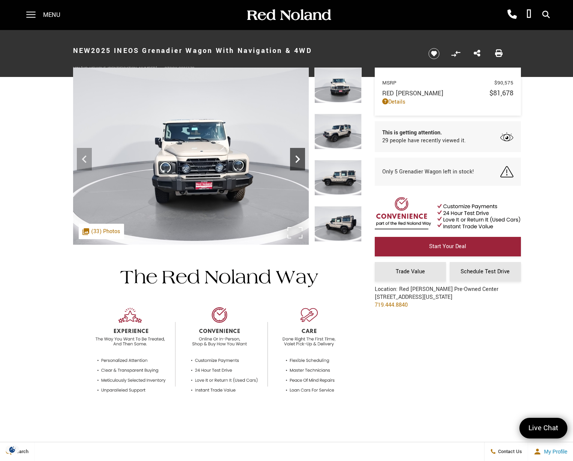
click at [297, 159] on icon "Next" at bounding box center [297, 159] width 15 height 15
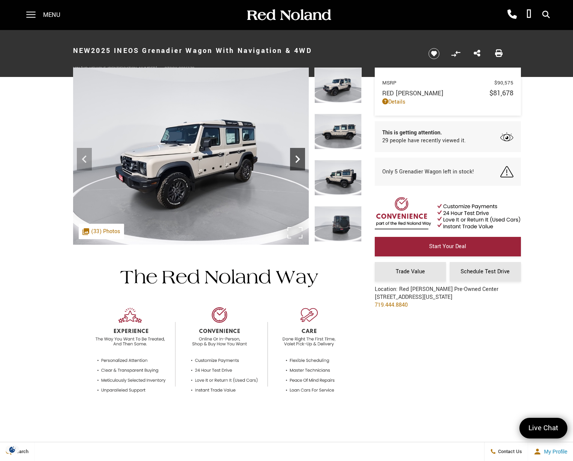
click at [297, 159] on icon "Next" at bounding box center [297, 159] width 15 height 15
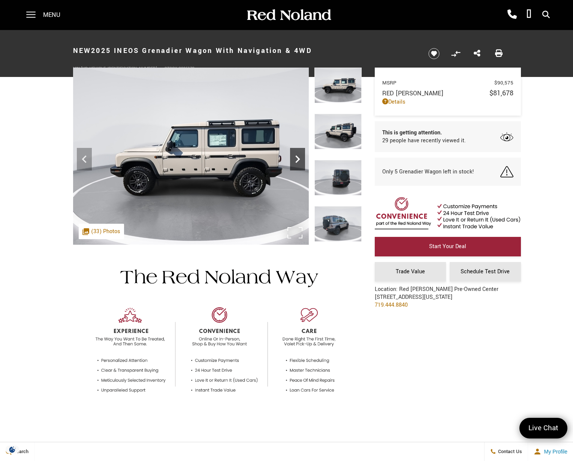
click at [297, 159] on icon "Next" at bounding box center [297, 159] width 15 height 15
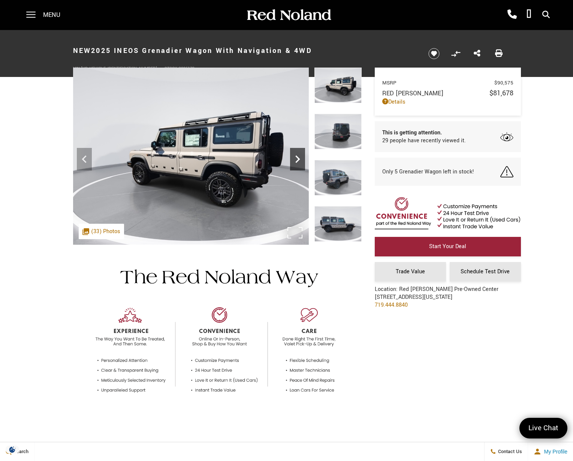
click at [297, 159] on icon "Next" at bounding box center [297, 159] width 15 height 15
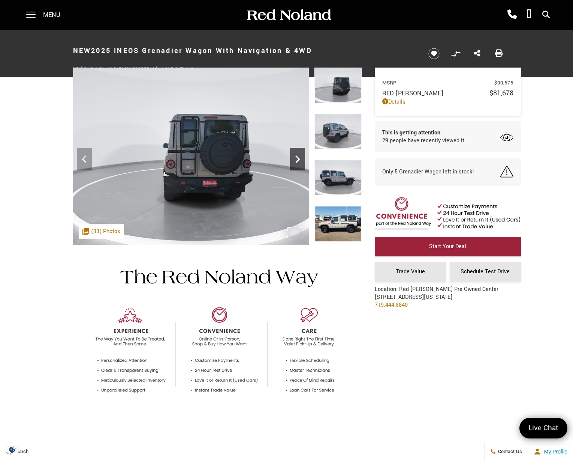
click at [297, 159] on icon "Next" at bounding box center [297, 159] width 15 height 15
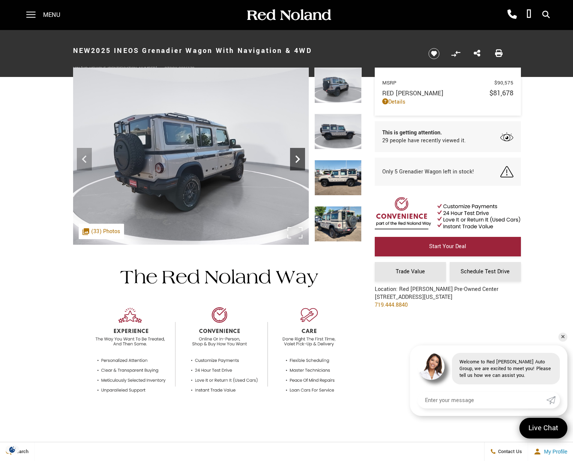
click at [297, 159] on icon "Next" at bounding box center [297, 159] width 15 height 15
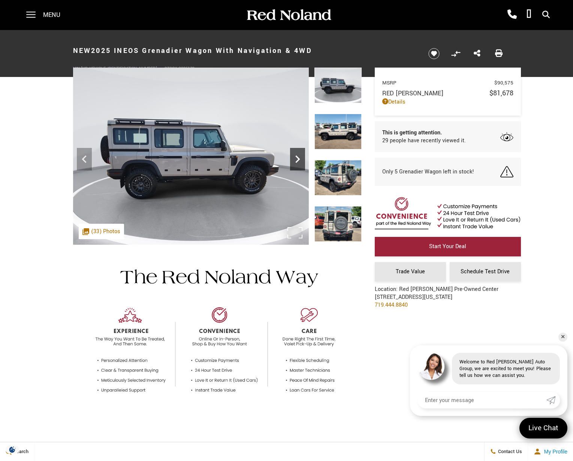
click at [297, 159] on icon "Next" at bounding box center [297, 159] width 15 height 15
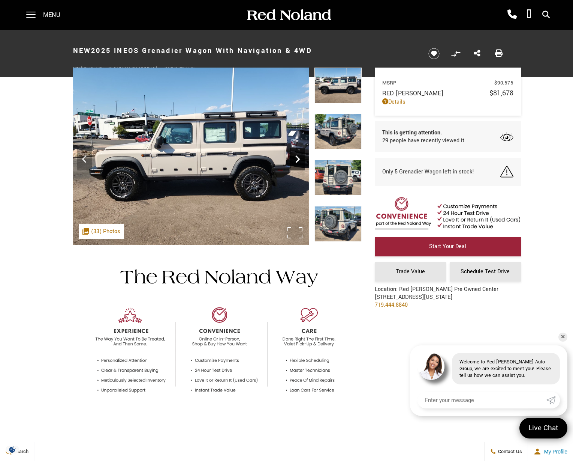
click at [297, 159] on icon "Next" at bounding box center [297, 159] width 15 height 15
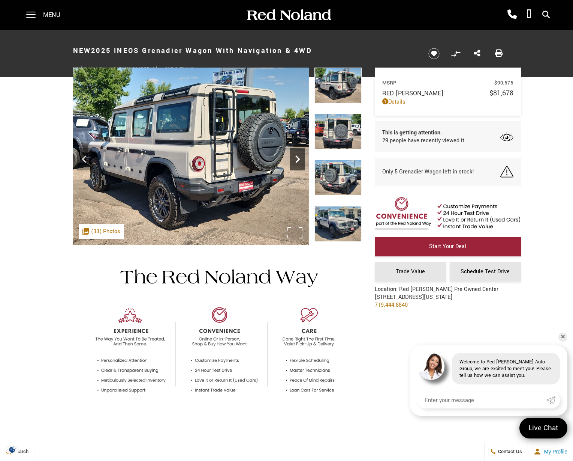
click at [297, 159] on icon "Next" at bounding box center [297, 159] width 15 height 15
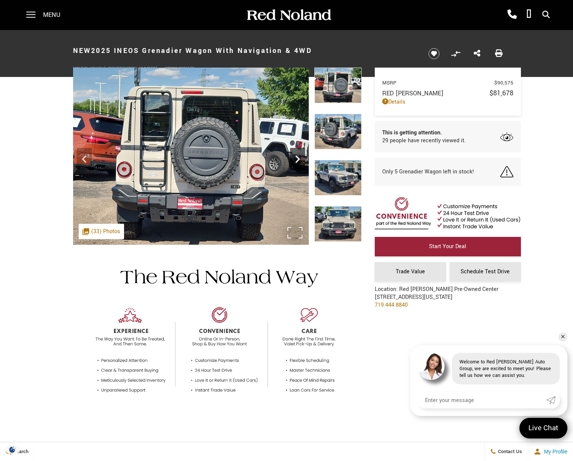
click at [297, 159] on icon "Next" at bounding box center [297, 159] width 15 height 15
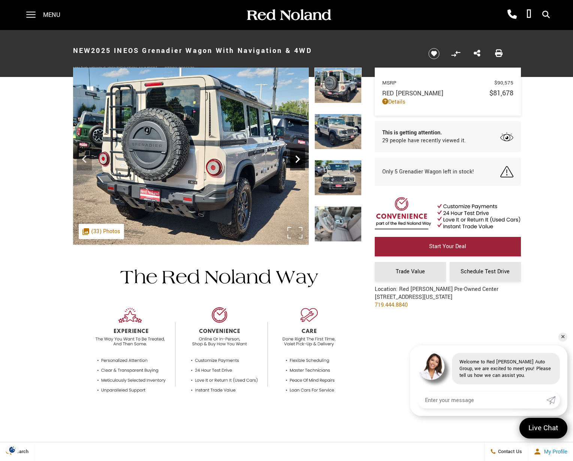
click at [297, 159] on icon "Next" at bounding box center [297, 159] width 15 height 15
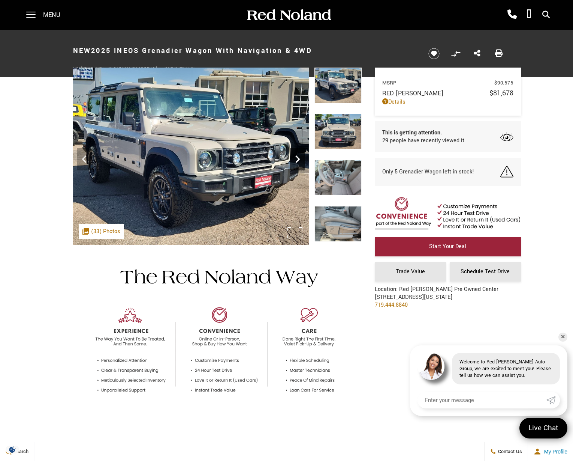
click at [297, 159] on icon "Next" at bounding box center [297, 159] width 15 height 15
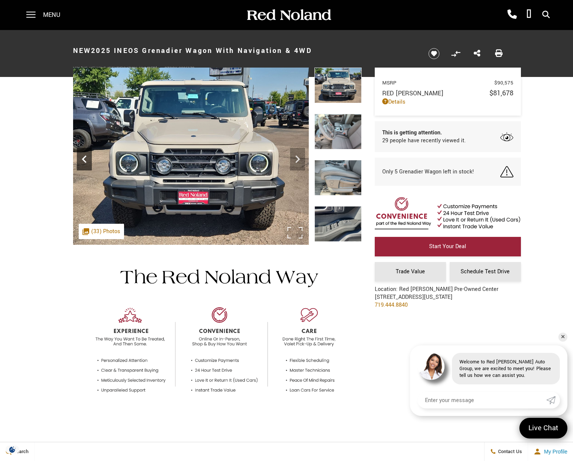
click at [88, 158] on icon "Previous" at bounding box center [84, 159] width 15 height 15
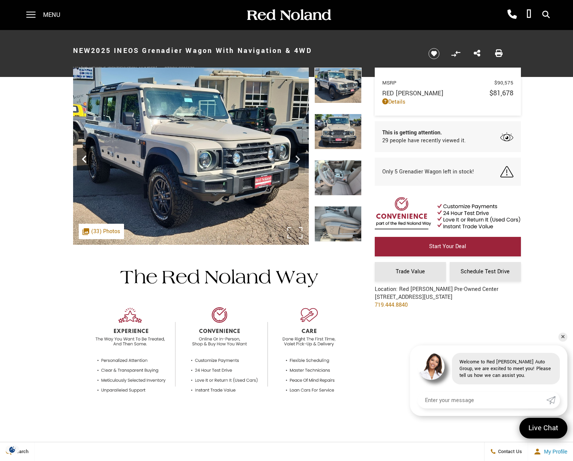
click at [87, 158] on icon "Previous" at bounding box center [84, 159] width 15 height 15
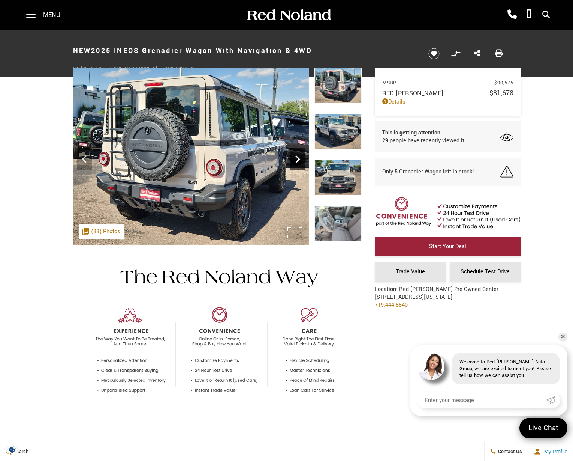
click at [300, 161] on icon "Next" at bounding box center [297, 159] width 15 height 15
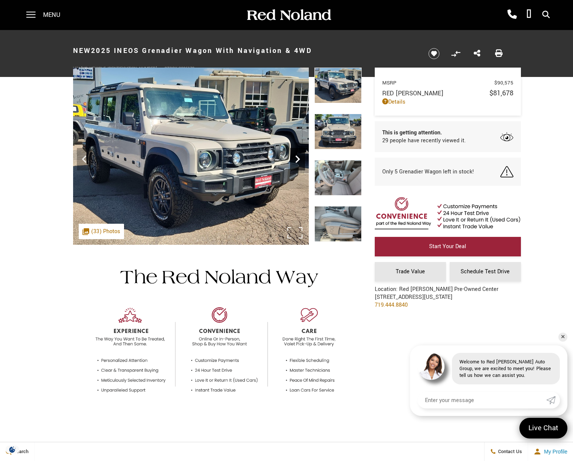
click at [296, 159] on icon "Next" at bounding box center [297, 159] width 15 height 15
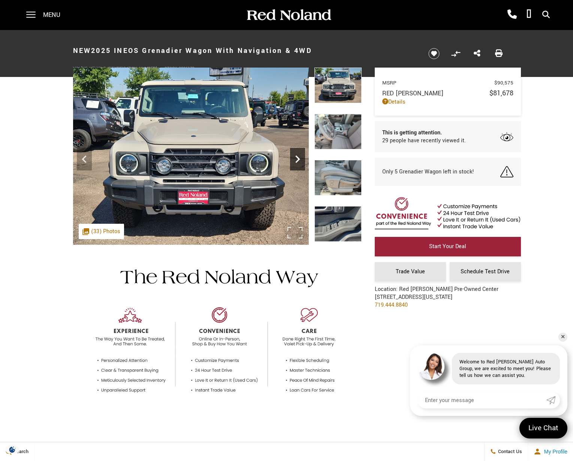
click at [296, 159] on icon "Next" at bounding box center [297, 159] width 15 height 15
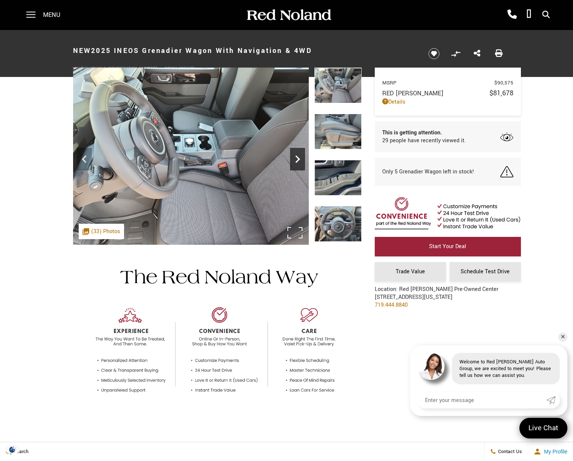
click at [296, 159] on icon "Next" at bounding box center [297, 159] width 15 height 15
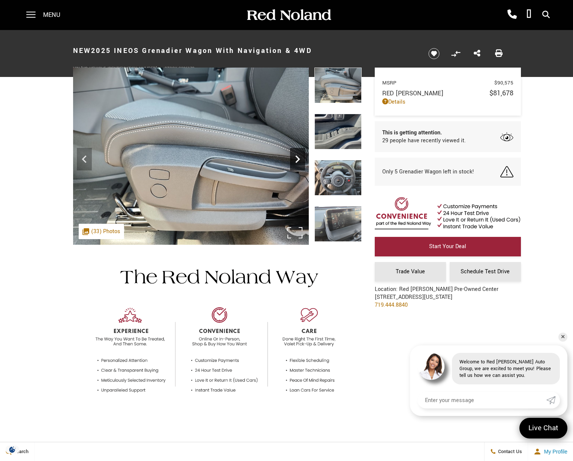
click at [296, 159] on icon "Next" at bounding box center [297, 159] width 15 height 15
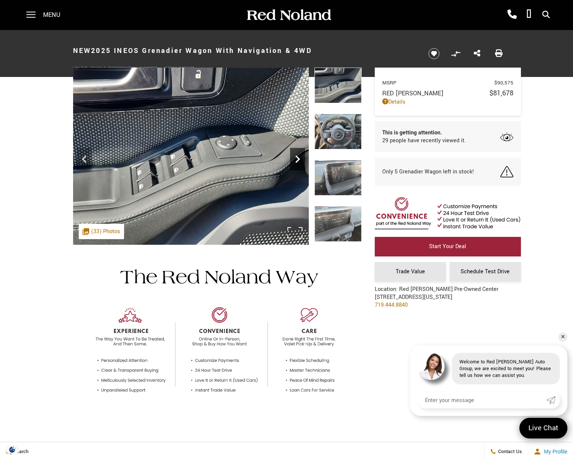
click at [296, 159] on icon "Next" at bounding box center [297, 159] width 15 height 15
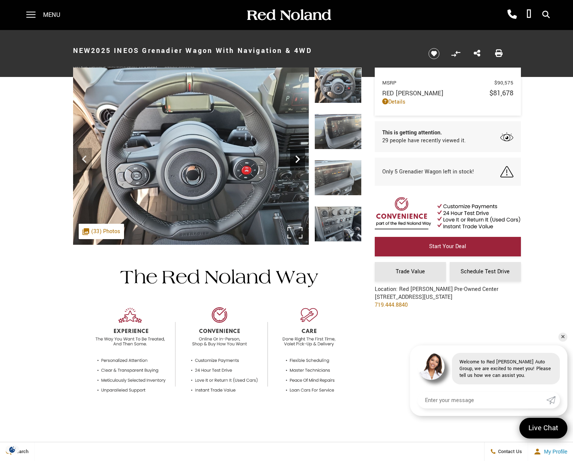
click at [296, 159] on icon "Next" at bounding box center [297, 159] width 15 height 15
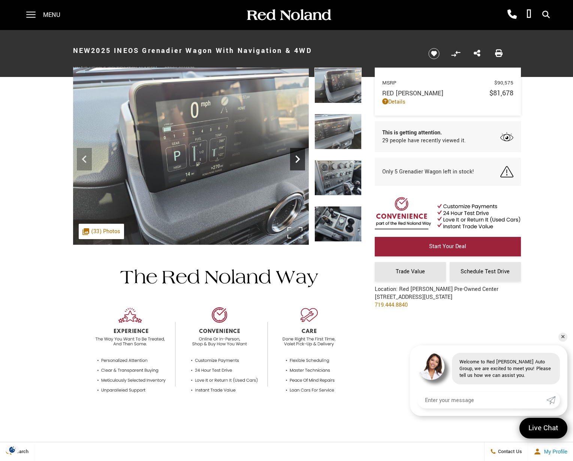
click at [296, 159] on icon "Next" at bounding box center [297, 159] width 15 height 15
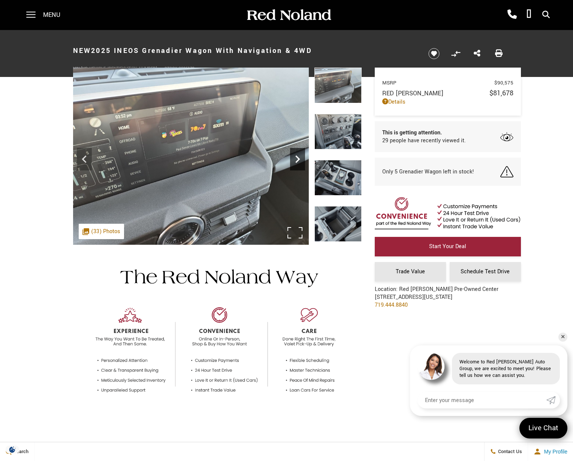
click at [296, 159] on icon "Next" at bounding box center [297, 159] width 15 height 15
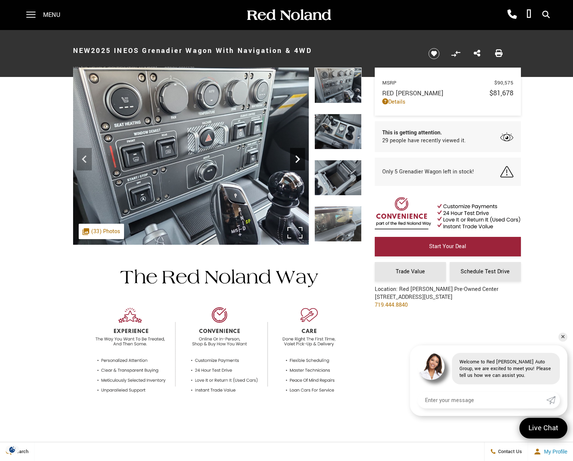
click at [297, 159] on icon "Next" at bounding box center [297, 159] width 15 height 15
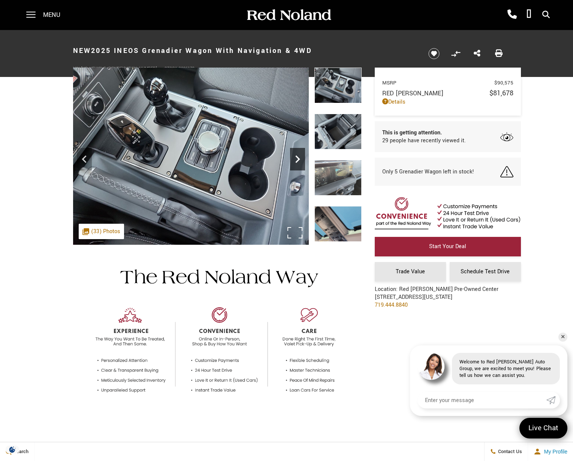
click at [297, 159] on icon "Next" at bounding box center [297, 159] width 15 height 15
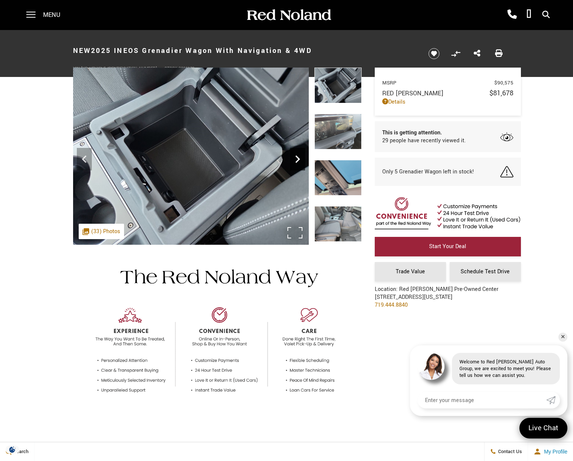
click at [297, 159] on icon "Next" at bounding box center [297, 159] width 15 height 15
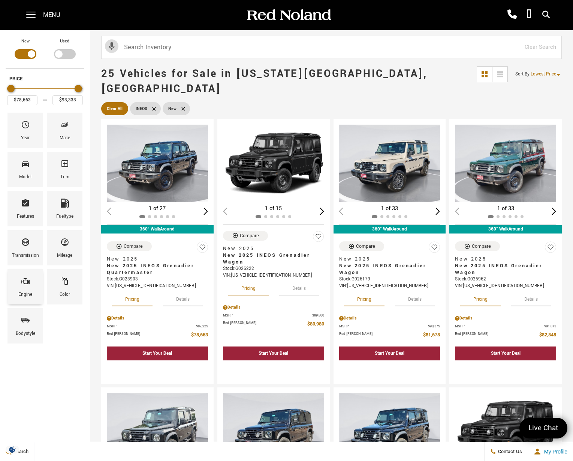
click at [30, 289] on div "Engine" at bounding box center [26, 286] width 36 height 35
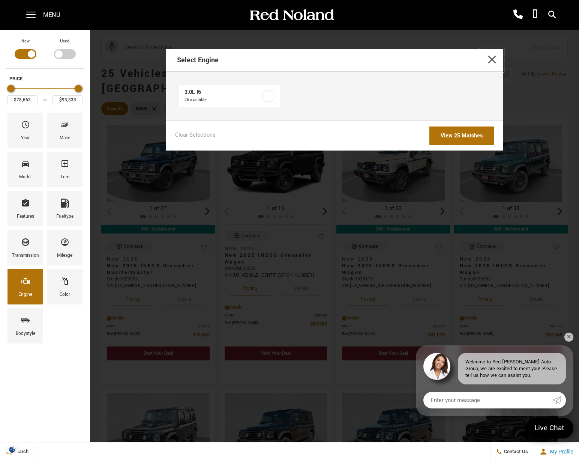
click at [496, 60] on button "close" at bounding box center [492, 60] width 23 height 23
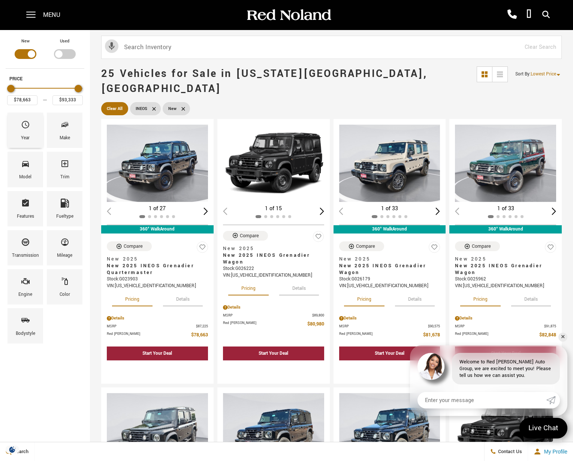
click at [30, 140] on div "Year" at bounding box center [25, 138] width 9 height 8
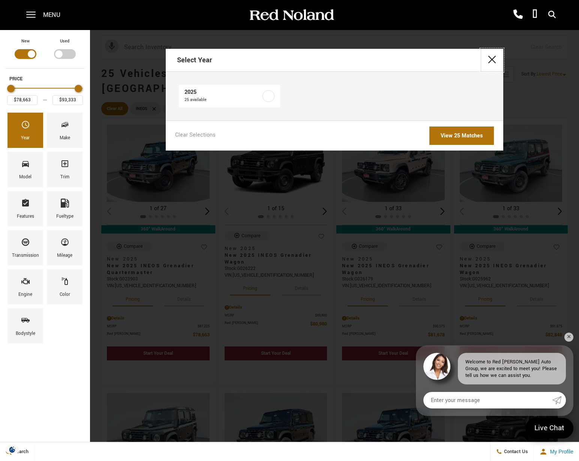
click at [489, 58] on button "close" at bounding box center [492, 60] width 23 height 23
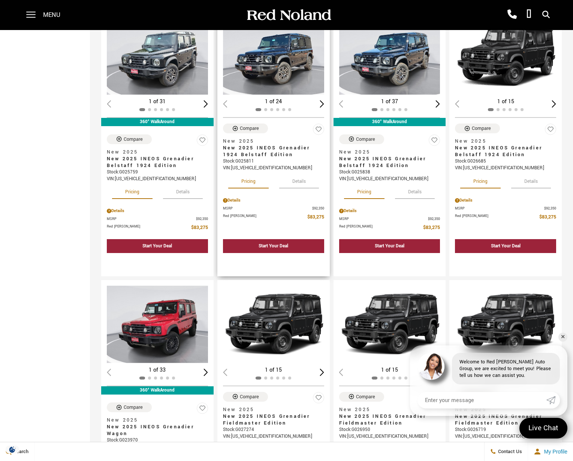
scroll to position [225, 0]
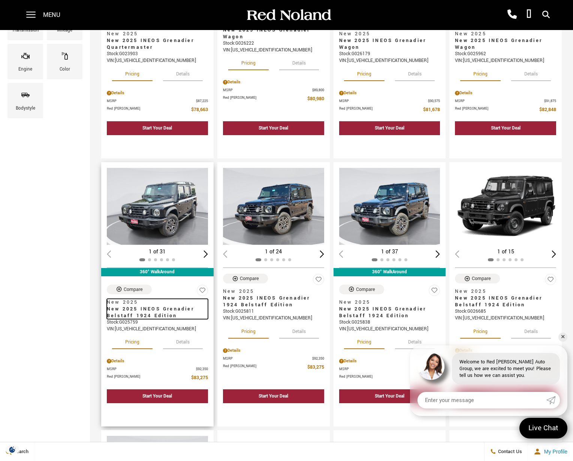
click at [151, 305] on span "New 2025 INEOS Grenadier Belstaff 1924 Edition" at bounding box center [155, 312] width 96 height 14
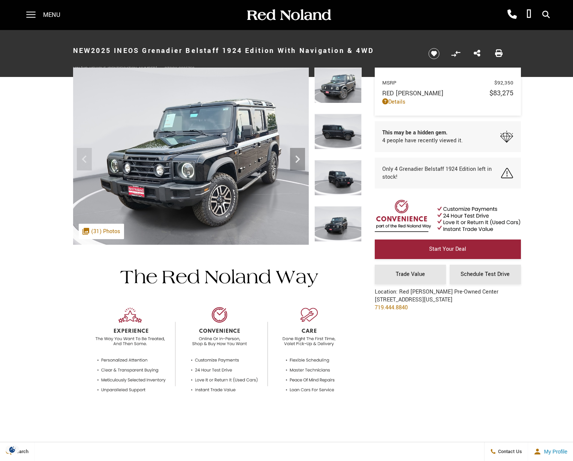
click at [337, 172] on img at bounding box center [338, 178] width 47 height 36
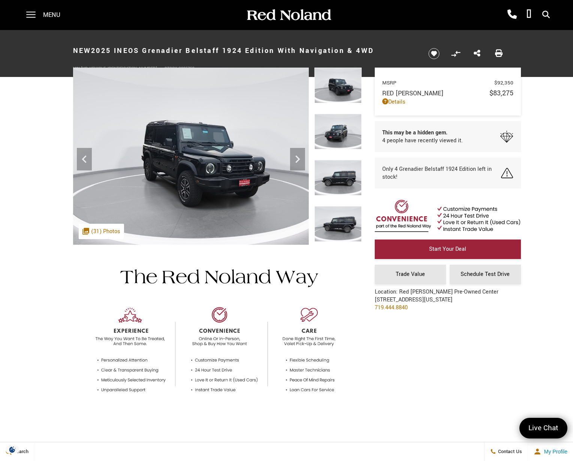
click at [335, 185] on img at bounding box center [338, 178] width 47 height 36
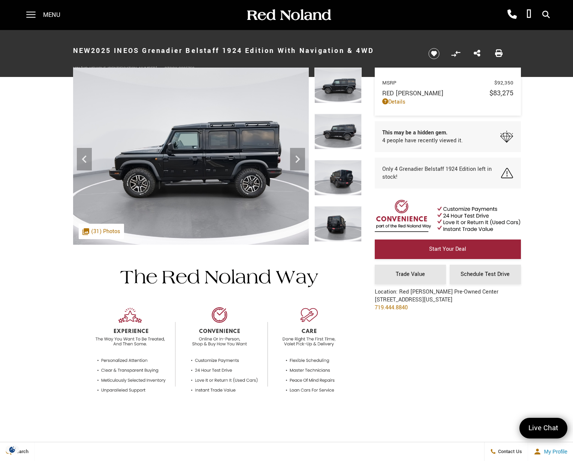
click at [341, 144] on img at bounding box center [338, 132] width 47 height 36
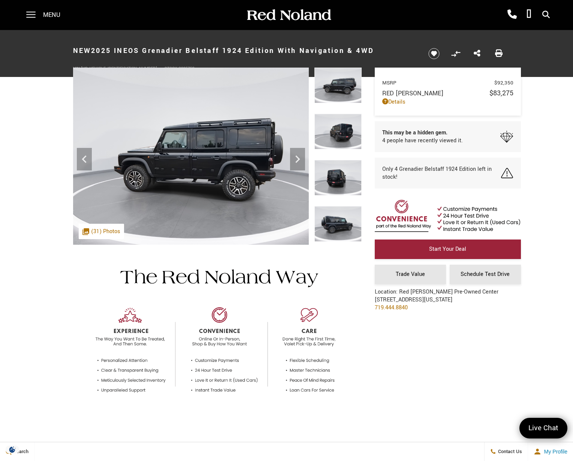
click at [342, 145] on img at bounding box center [338, 132] width 47 height 36
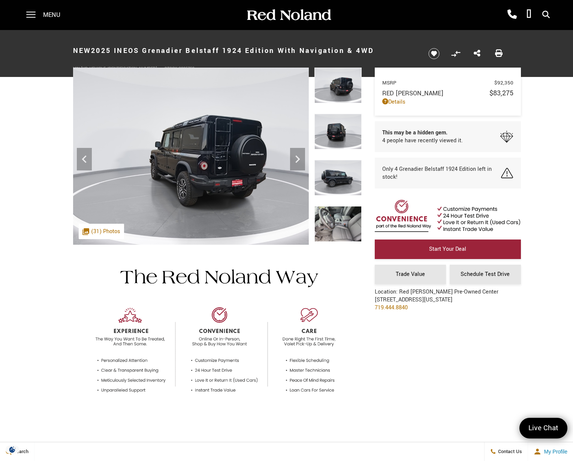
click at [344, 222] on img at bounding box center [338, 224] width 47 height 36
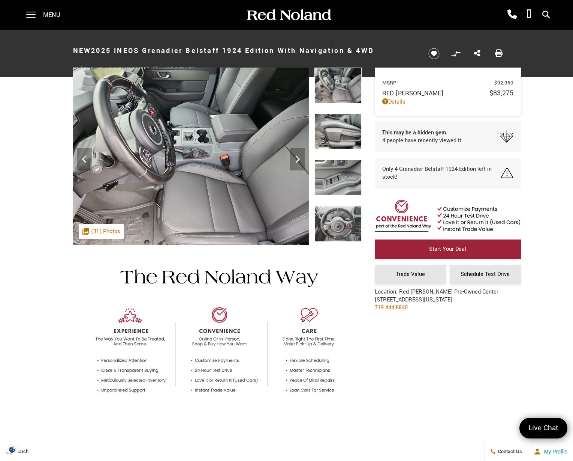
click at [342, 145] on img at bounding box center [338, 132] width 47 height 36
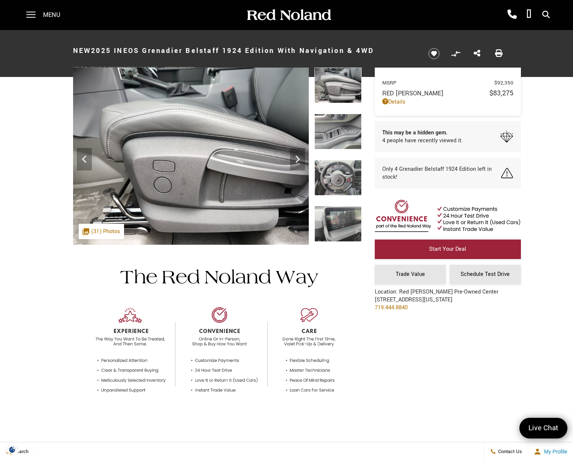
click at [344, 138] on img at bounding box center [338, 132] width 47 height 36
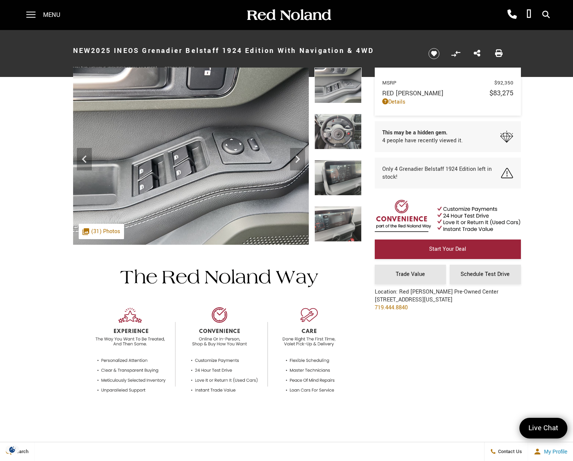
click at [340, 136] on img at bounding box center [338, 132] width 47 height 36
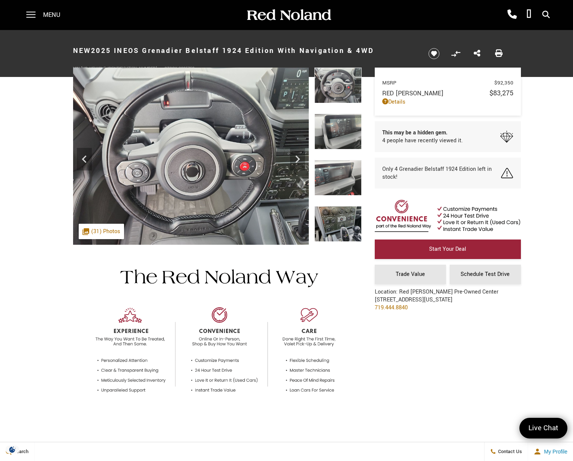
click at [337, 173] on img at bounding box center [338, 178] width 47 height 36
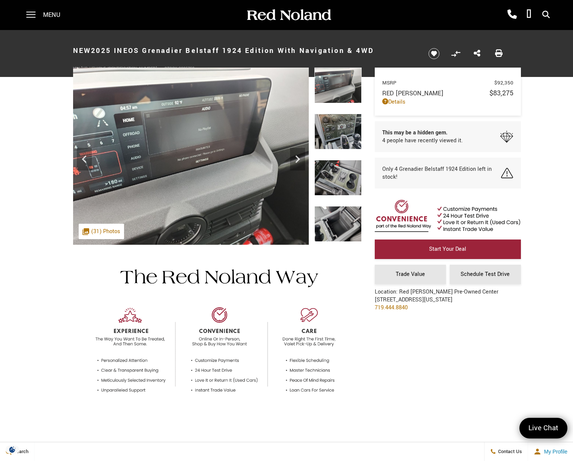
click at [338, 176] on img at bounding box center [338, 178] width 47 height 36
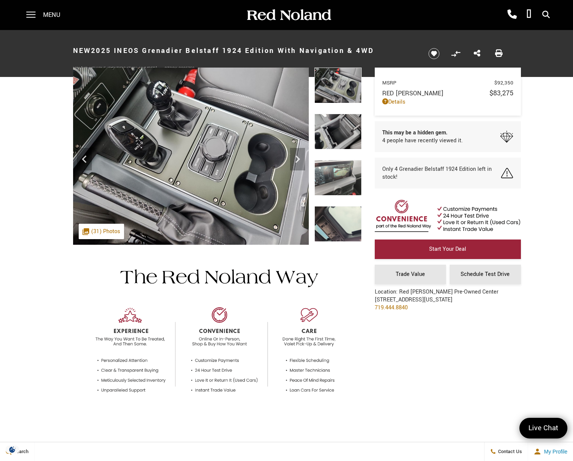
click at [340, 179] on img at bounding box center [338, 178] width 47 height 36
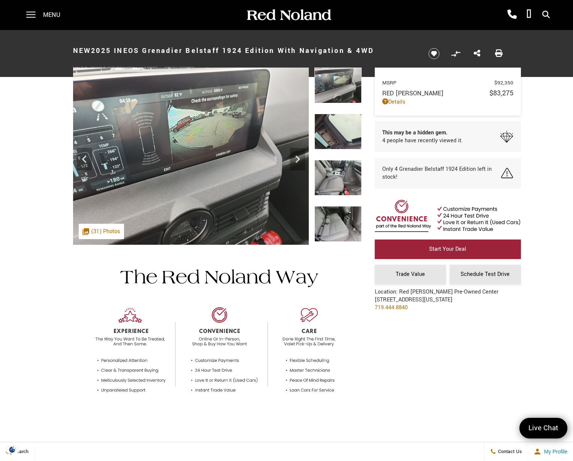
click at [340, 179] on img at bounding box center [338, 178] width 47 height 36
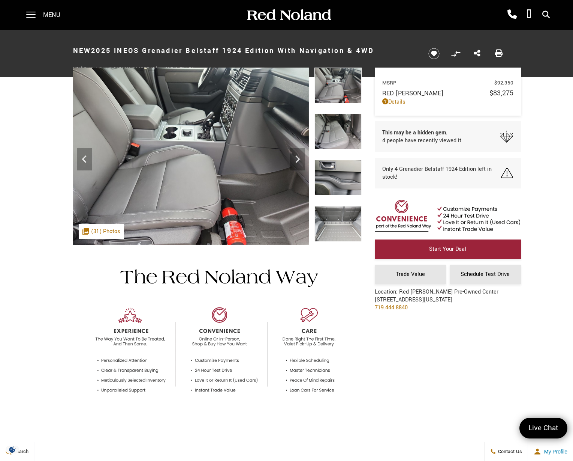
click at [339, 139] on img at bounding box center [338, 132] width 47 height 36
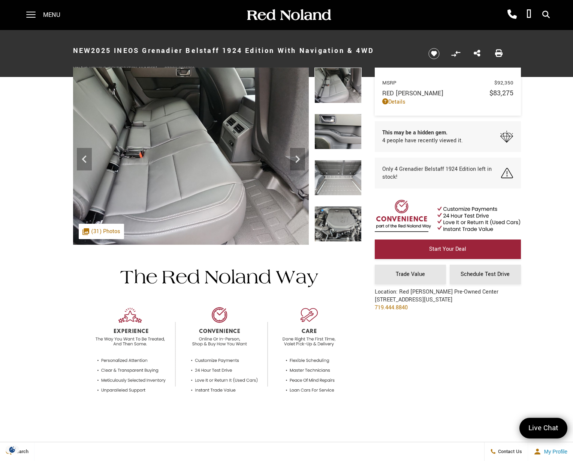
click at [346, 178] on img at bounding box center [338, 178] width 47 height 36
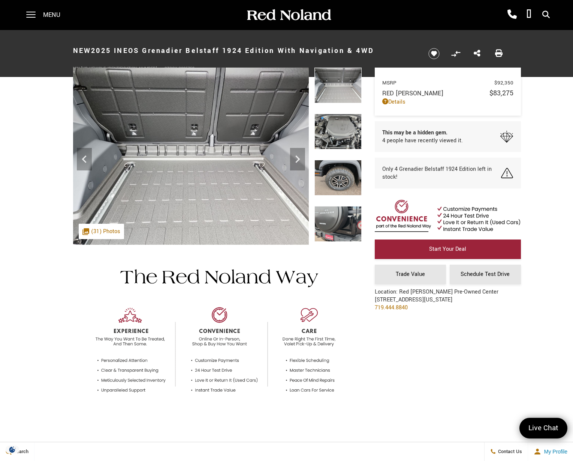
click at [344, 181] on img at bounding box center [338, 178] width 47 height 36
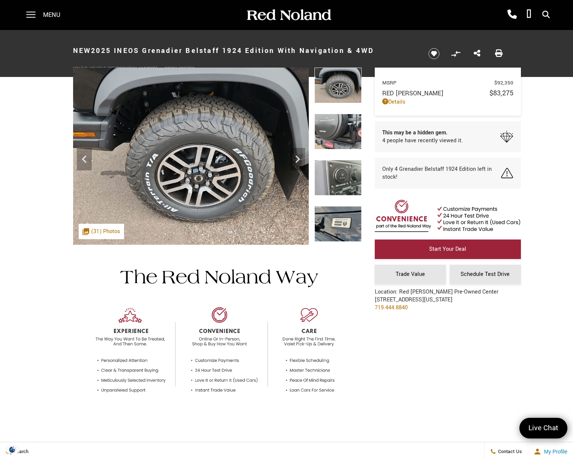
click at [335, 146] on img at bounding box center [338, 132] width 47 height 36
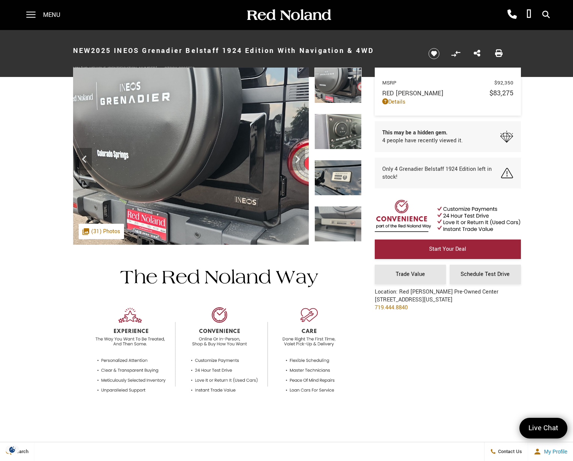
click at [343, 178] on img at bounding box center [338, 178] width 47 height 36
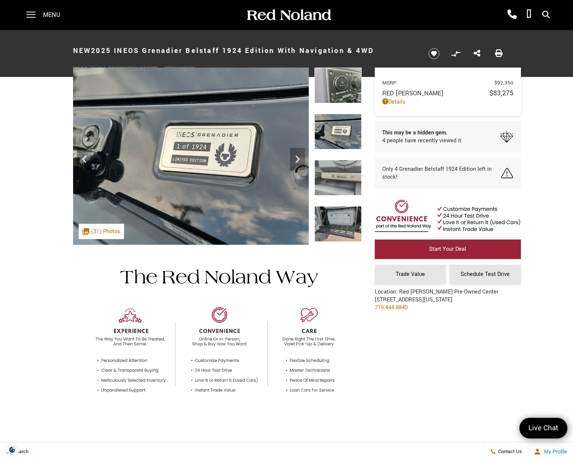
click at [185, 24] on div "Menu Red [PERSON_NAME] Cadillac [PHONE_NUMBER] Red [PERSON_NAME] INEOS Grenadie…" at bounding box center [287, 15] width 536 height 30
click at [32, 19] on span at bounding box center [30, 15] width 9 height 30
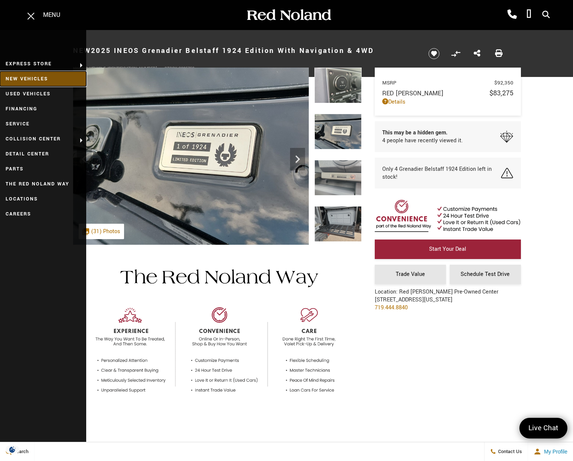
click at [32, 81] on link "New Vehicles" at bounding box center [43, 78] width 86 height 15
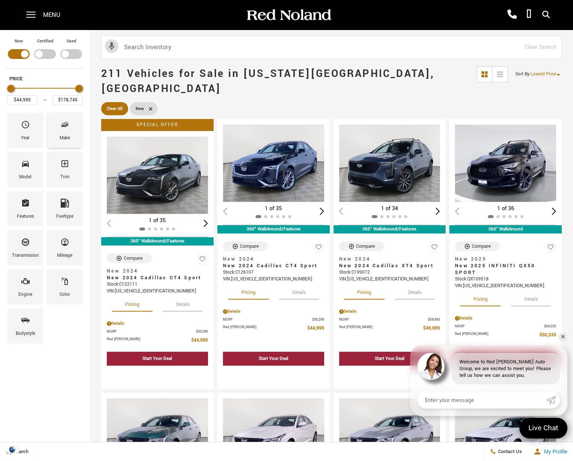
click at [71, 132] on div "Make" at bounding box center [65, 130] width 36 height 35
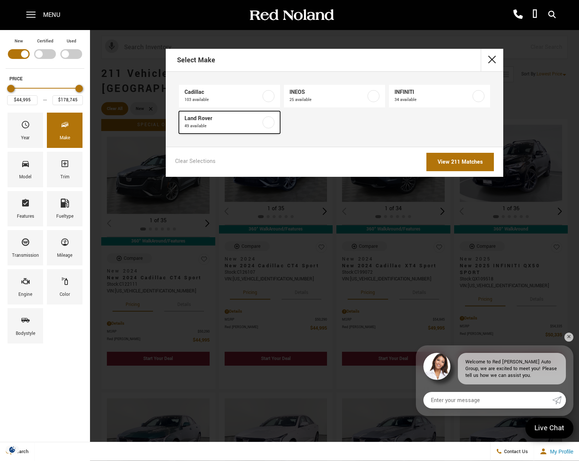
drag, startPoint x: 242, startPoint y: 124, endPoint x: 249, endPoint y: 124, distance: 6.8
click at [249, 124] on span "49 available" at bounding box center [223, 126] width 77 height 8
type input "$58,348"
type input "$166,622"
checkbox input "true"
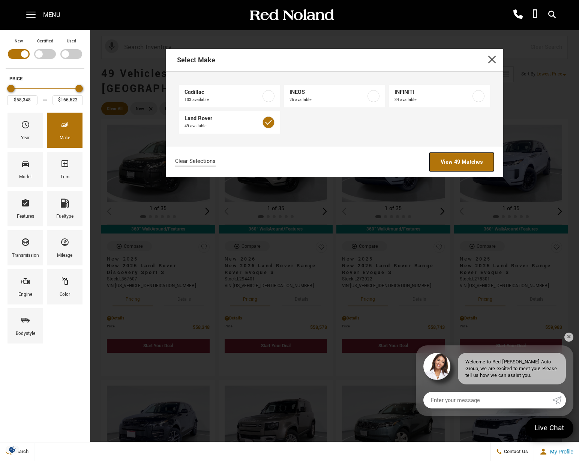
click at [459, 162] on link "View 49 Matches" at bounding box center [461, 162] width 65 height 18
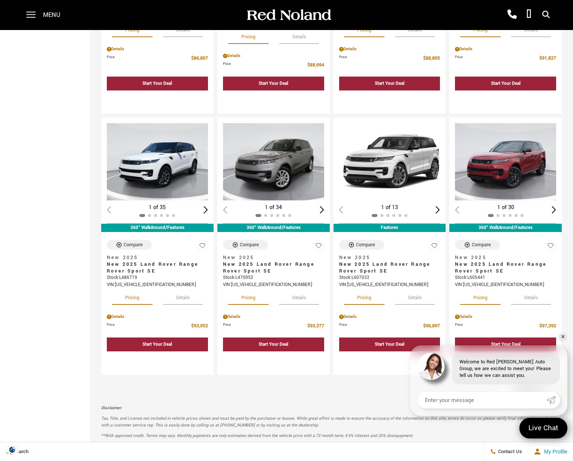
scroll to position [1163, 0]
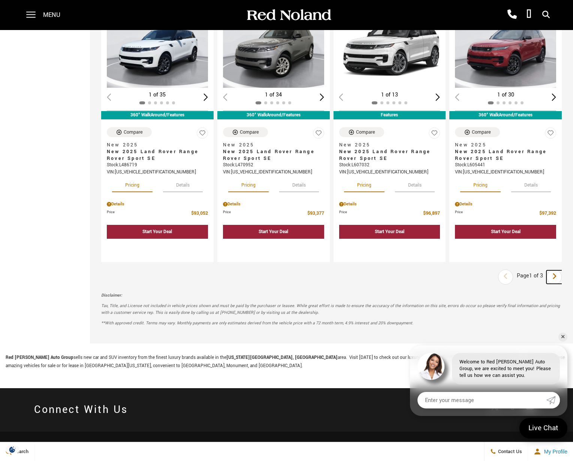
click at [557, 270] on icon "next page" at bounding box center [554, 276] width 5 height 12
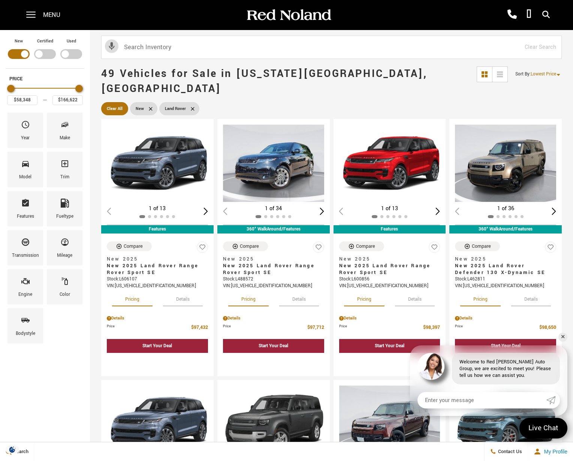
click at [66, 53] on div "Filter by Vehicle Type" at bounding box center [71, 54] width 22 height 10
type input "$6,189"
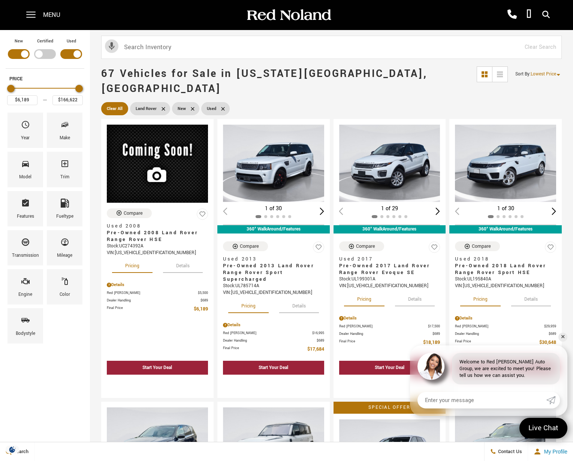
click at [21, 55] on div "Filter by Vehicle Type" at bounding box center [19, 54] width 22 height 10
type input "$97,176"
click at [368, 74] on span "18 Vehicles for Sale in [US_STATE][GEOGRAPHIC_DATA], [GEOGRAPHIC_DATA]" at bounding box center [289, 81] width 376 height 30
click at [372, 80] on span "18 Vehicles for Sale in [US_STATE][GEOGRAPHIC_DATA], [GEOGRAPHIC_DATA]" at bounding box center [289, 81] width 376 height 30
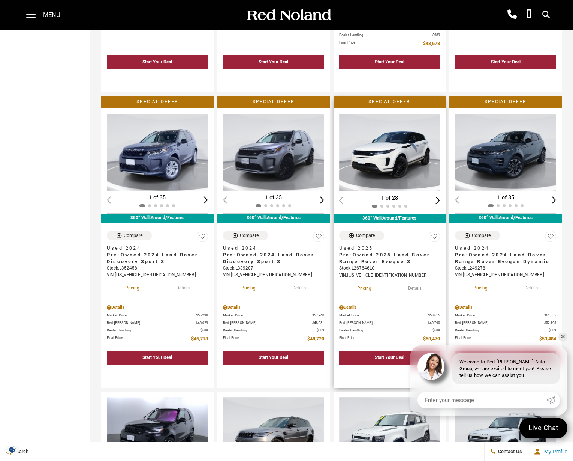
scroll to position [825, 0]
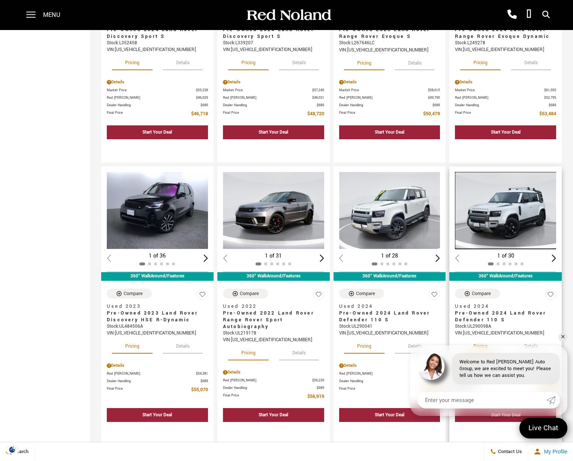
click at [500, 198] on img "1 / 2" at bounding box center [506, 210] width 103 height 77
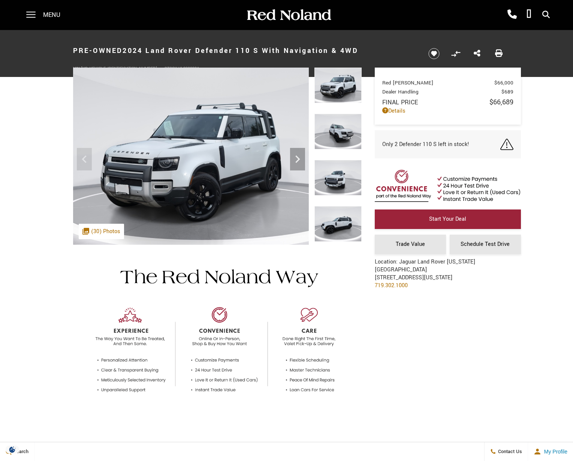
click at [342, 137] on img at bounding box center [338, 132] width 47 height 36
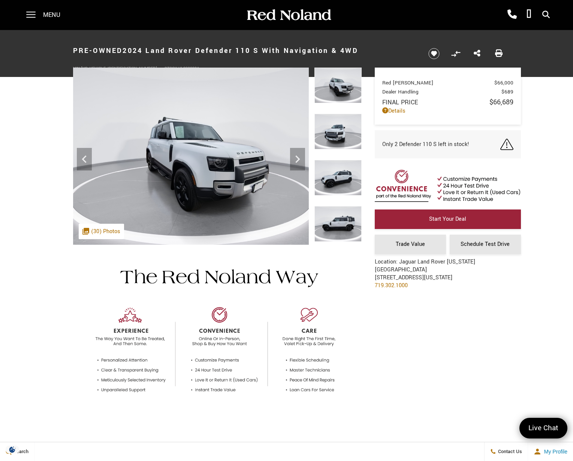
click at [344, 135] on img at bounding box center [338, 132] width 47 height 36
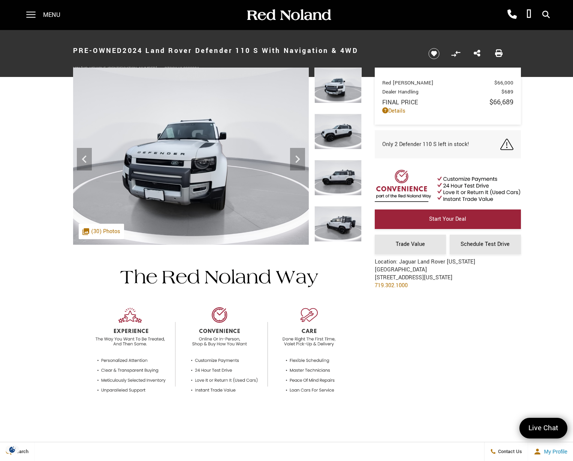
click at [344, 135] on img at bounding box center [338, 132] width 47 height 36
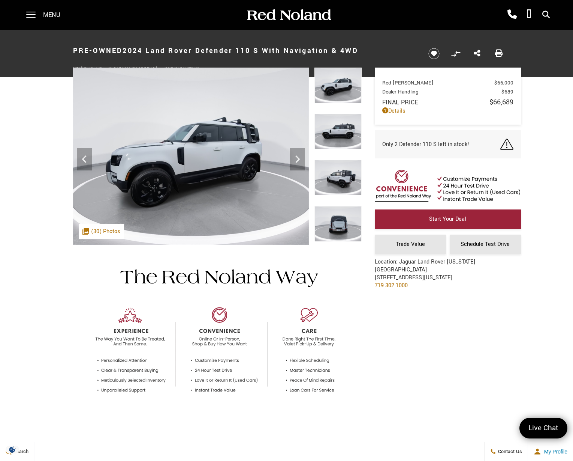
click at [344, 135] on img at bounding box center [338, 132] width 47 height 36
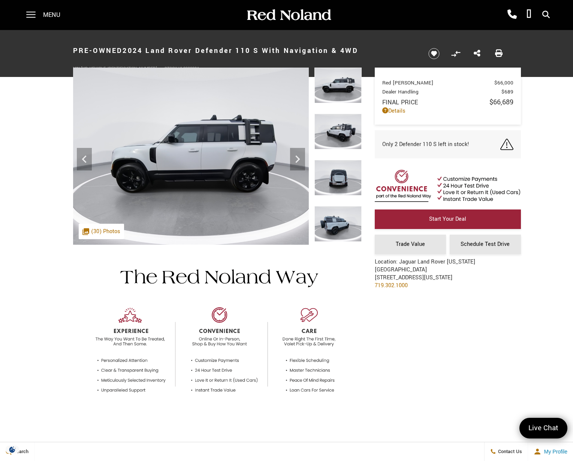
click at [345, 133] on img at bounding box center [338, 132] width 47 height 36
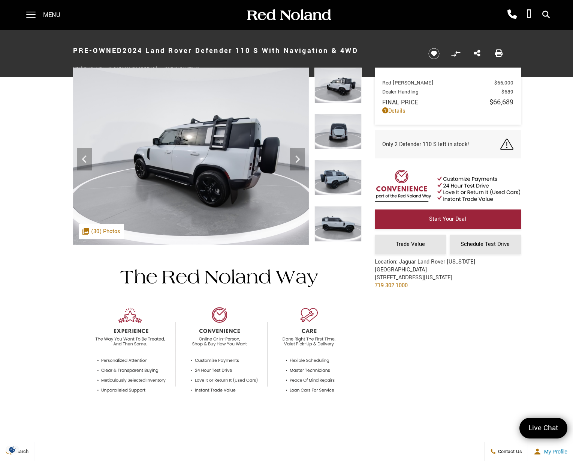
click at [345, 133] on img at bounding box center [338, 132] width 47 height 36
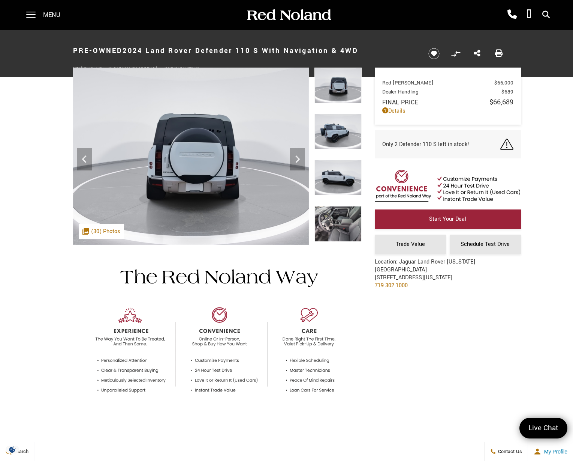
click at [344, 139] on img at bounding box center [338, 132] width 47 height 36
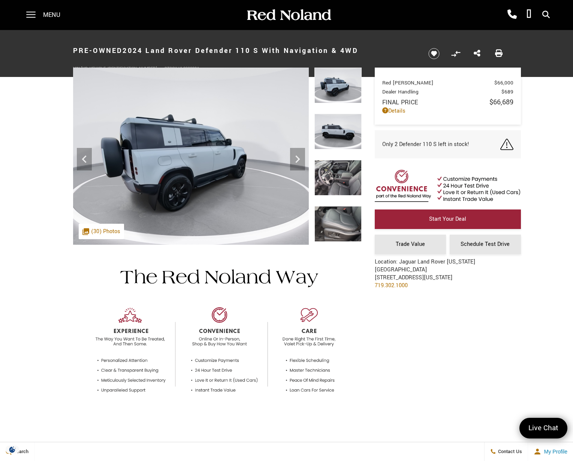
click at [344, 139] on img at bounding box center [338, 132] width 47 height 36
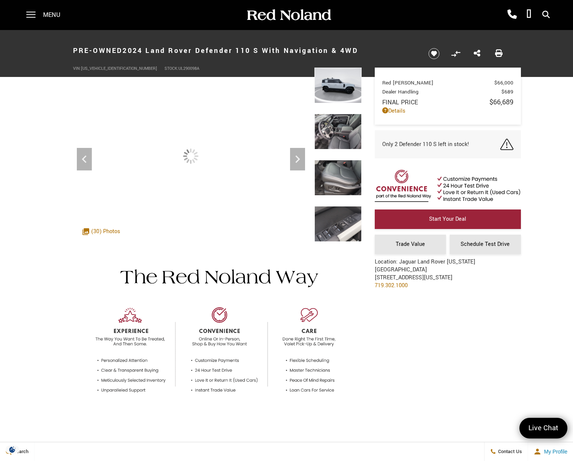
click at [344, 139] on img at bounding box center [338, 132] width 47 height 36
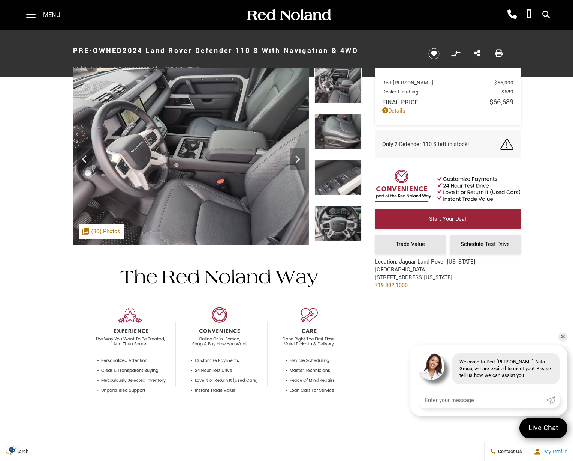
click at [344, 137] on img at bounding box center [338, 132] width 47 height 36
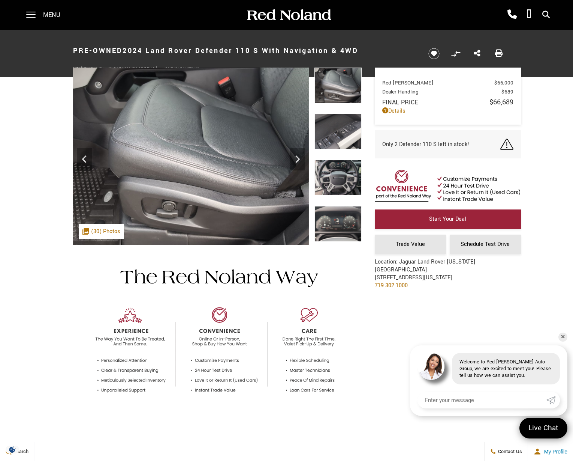
click at [344, 137] on img at bounding box center [338, 132] width 47 height 36
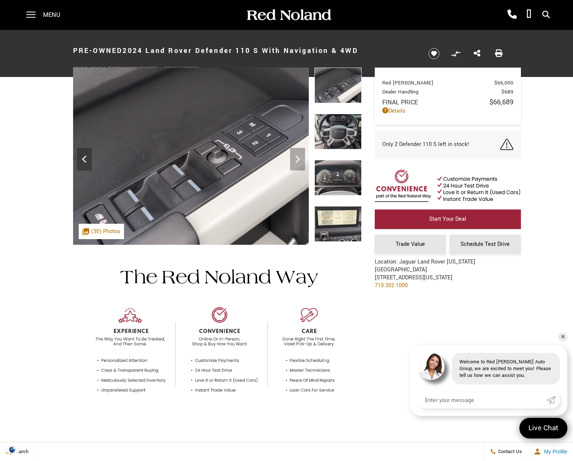
click at [344, 137] on img at bounding box center [338, 132] width 47 height 36
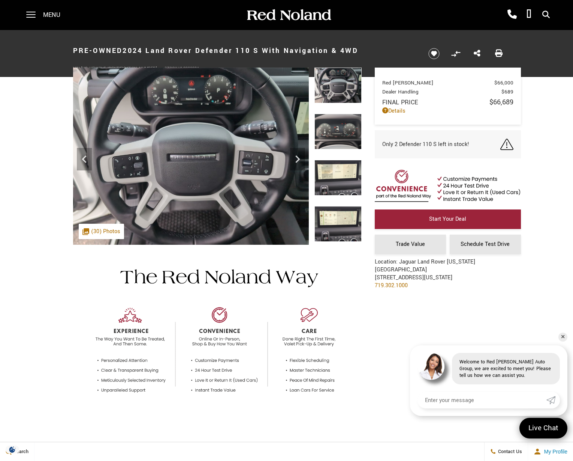
click at [344, 137] on img at bounding box center [338, 132] width 47 height 36
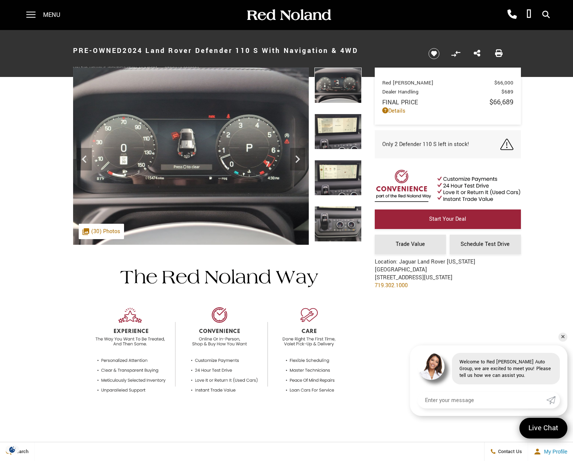
click at [344, 137] on img at bounding box center [338, 132] width 47 height 36
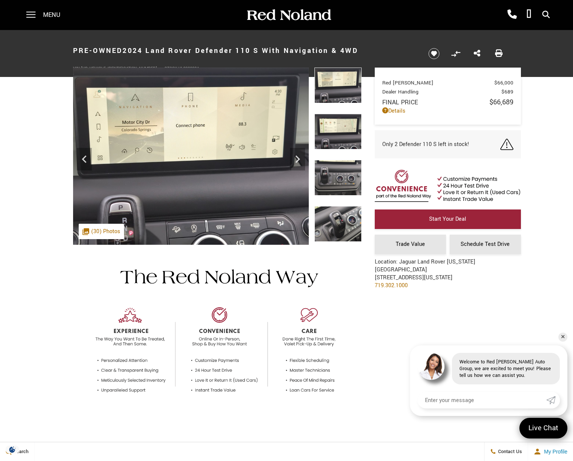
click at [339, 128] on img at bounding box center [338, 132] width 47 height 36
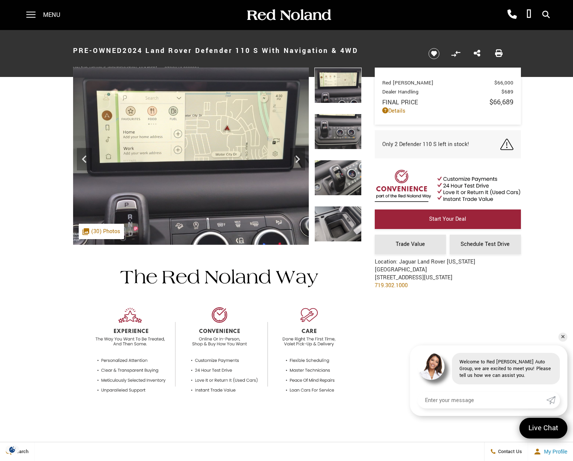
click at [341, 131] on img at bounding box center [338, 132] width 47 height 36
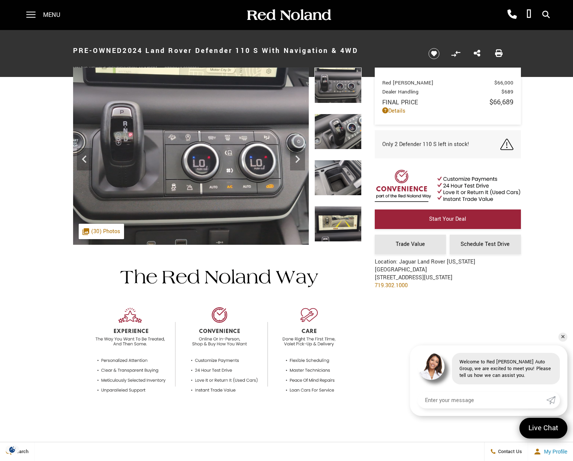
click at [341, 131] on img at bounding box center [338, 132] width 47 height 36
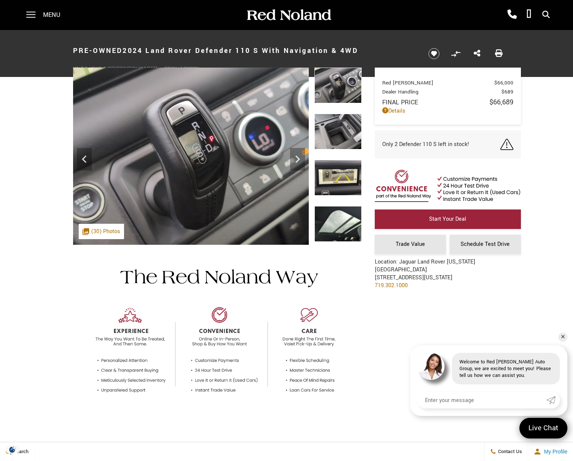
click at [341, 131] on img at bounding box center [338, 132] width 47 height 36
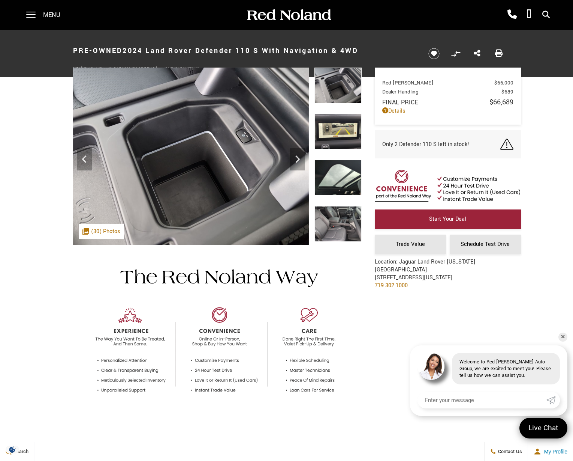
click at [341, 131] on img at bounding box center [338, 132] width 47 height 36
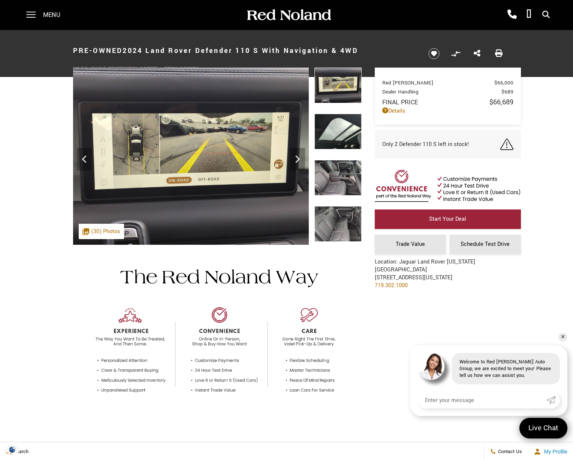
click at [341, 131] on img at bounding box center [338, 132] width 47 height 36
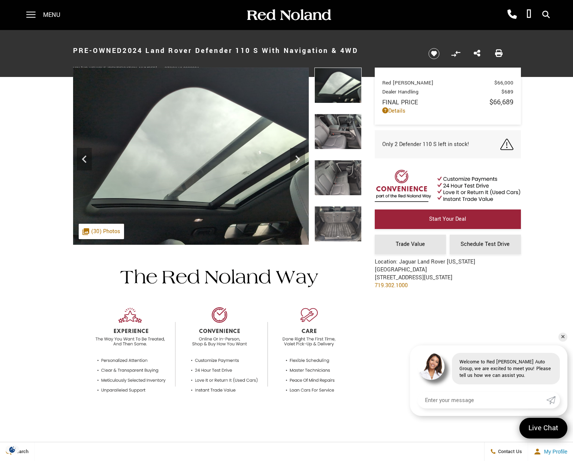
click at [341, 131] on img at bounding box center [338, 132] width 47 height 36
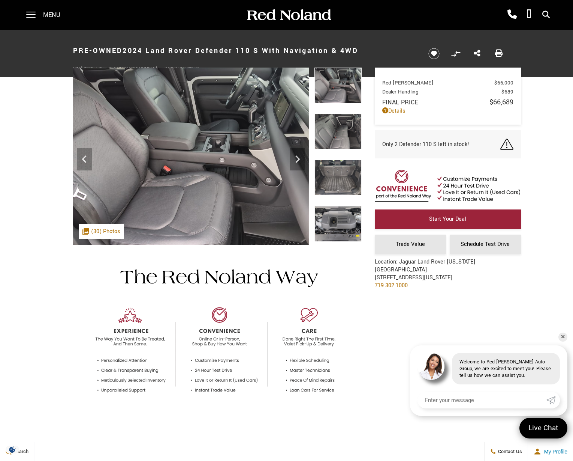
click at [343, 139] on img at bounding box center [338, 132] width 47 height 36
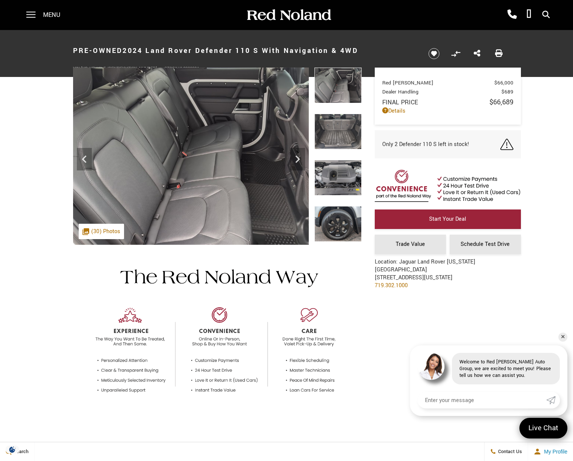
click at [337, 141] on img at bounding box center [338, 132] width 47 height 36
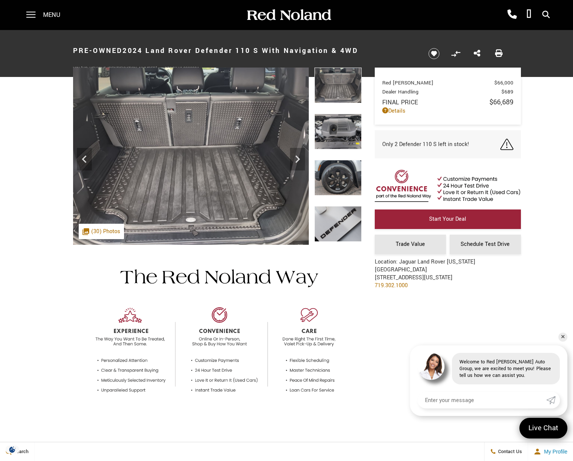
click at [339, 137] on img at bounding box center [338, 132] width 47 height 36
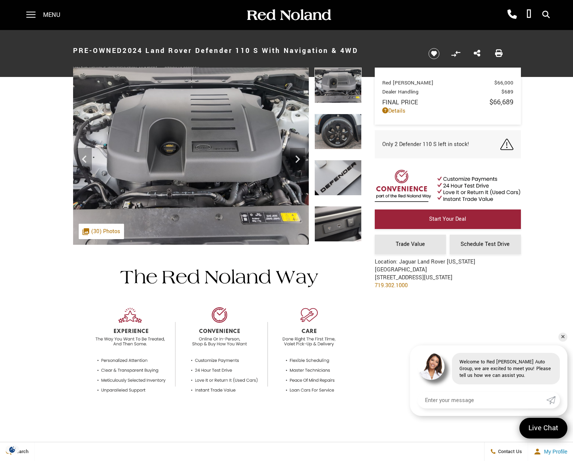
click at [339, 137] on img at bounding box center [338, 132] width 47 height 36
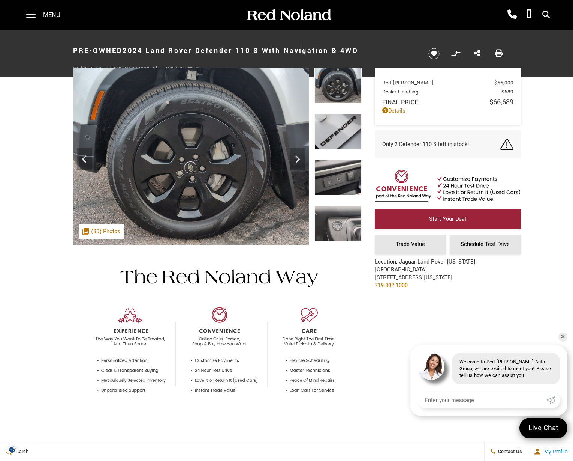
click at [340, 137] on img at bounding box center [338, 132] width 47 height 36
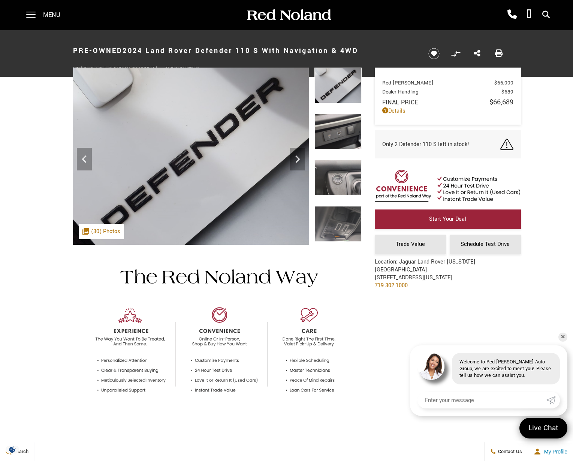
click at [340, 137] on img at bounding box center [338, 132] width 47 height 36
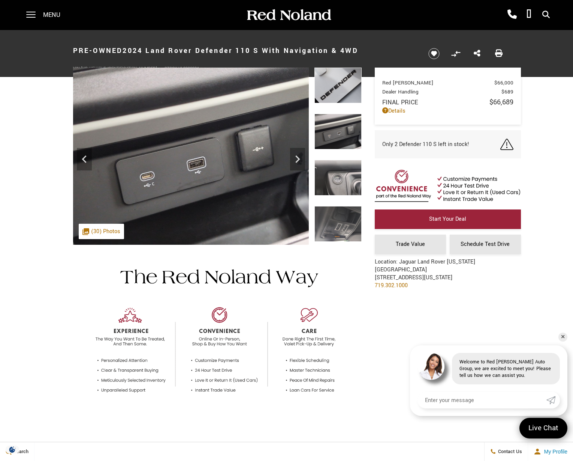
click at [343, 179] on img at bounding box center [338, 178] width 47 height 36
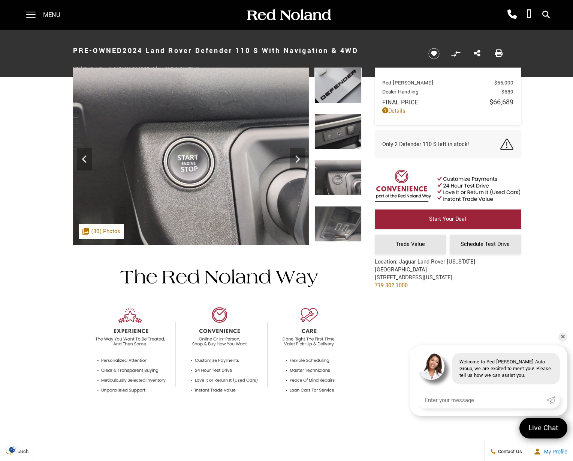
click at [342, 221] on img at bounding box center [338, 224] width 47 height 36
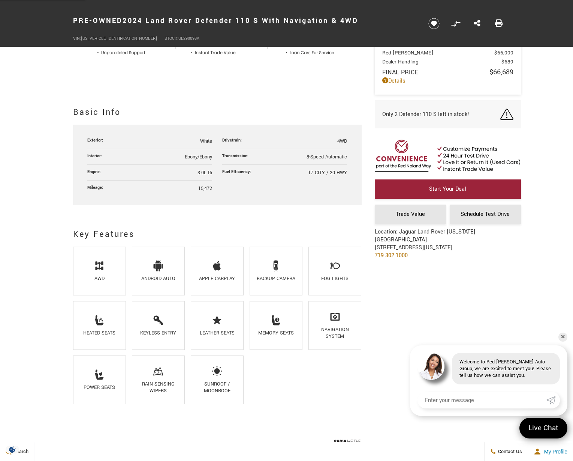
scroll to position [488, 0]
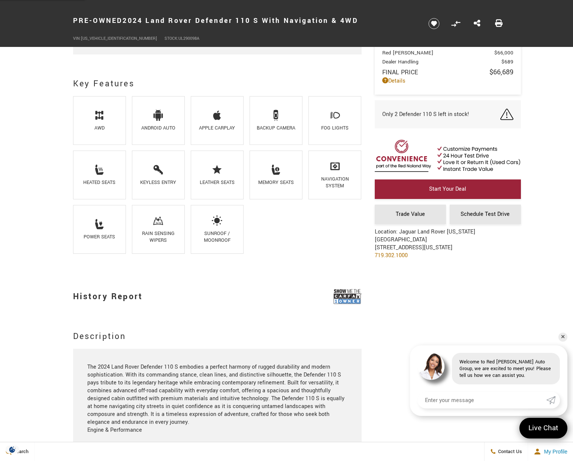
click at [269, 240] on ul "AWD Android Auto Apple CarPlay Backup Camera Fog Lights Heated Seats Keyless En…" at bounding box center [217, 178] width 289 height 164
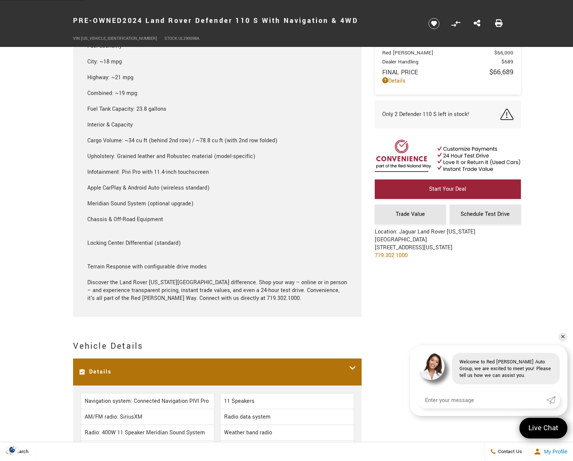
scroll to position [1350, 0]
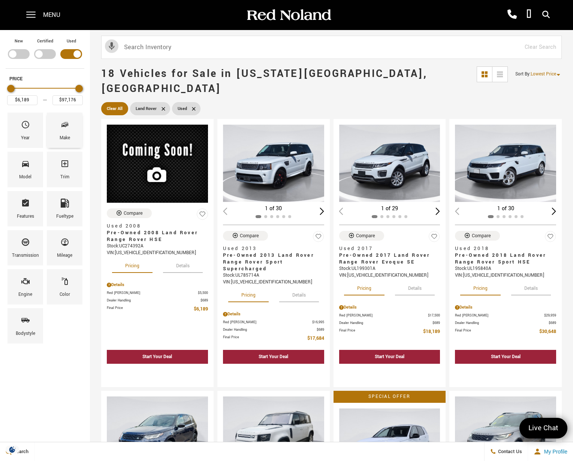
scroll to position [825, 0]
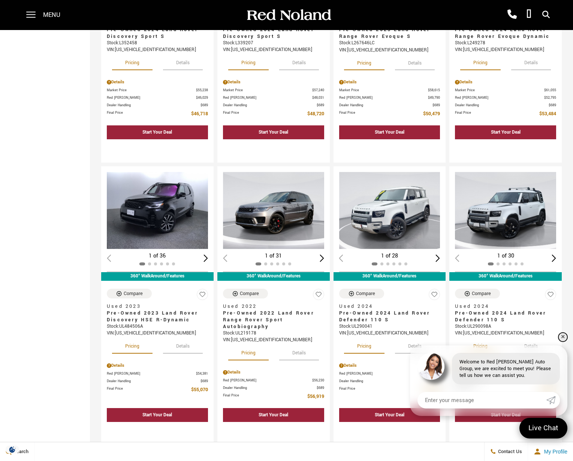
click at [562, 339] on link "✕" at bounding box center [563, 336] width 9 height 9
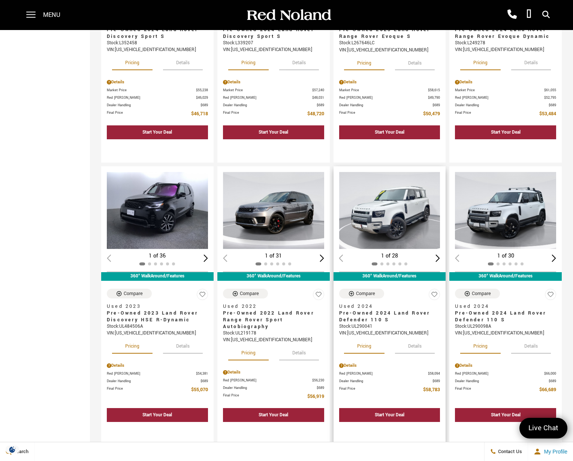
scroll to position [0, 0]
click at [400, 215] on img "1 / 2" at bounding box center [390, 210] width 103 height 77
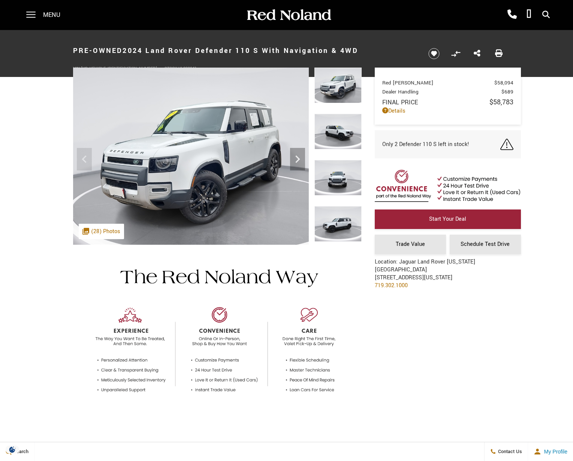
click at [338, 141] on img at bounding box center [338, 132] width 47 height 36
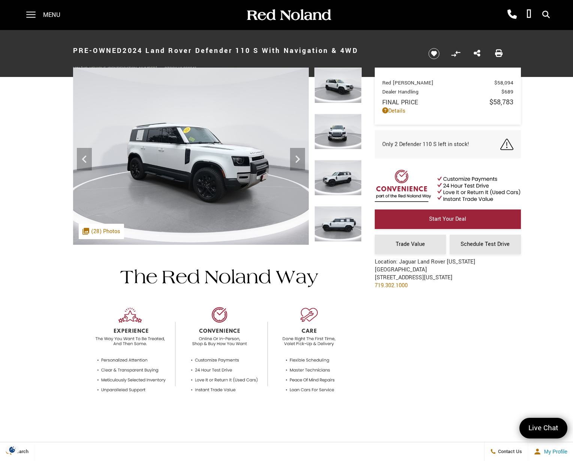
click at [339, 144] on img at bounding box center [338, 132] width 47 height 36
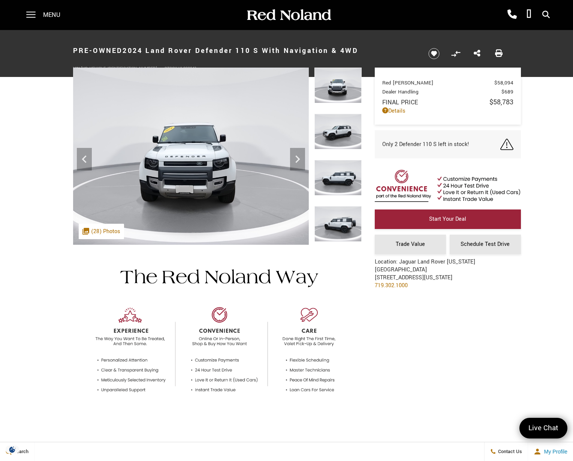
click at [339, 139] on img at bounding box center [338, 132] width 47 height 36
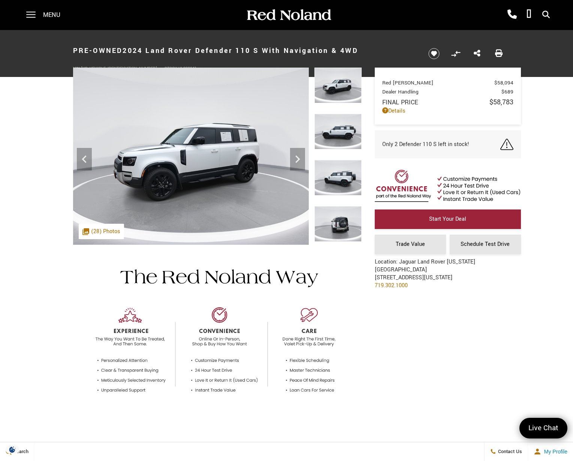
click at [342, 180] on img at bounding box center [338, 178] width 47 height 36
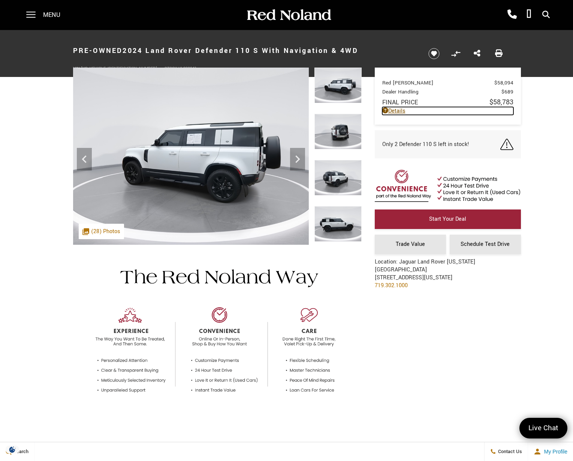
click at [399, 110] on link "Details" at bounding box center [448, 111] width 131 height 8
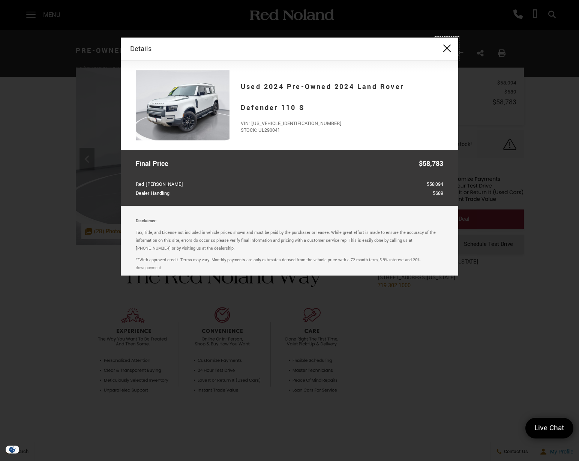
click at [449, 50] on button "close" at bounding box center [447, 49] width 23 height 23
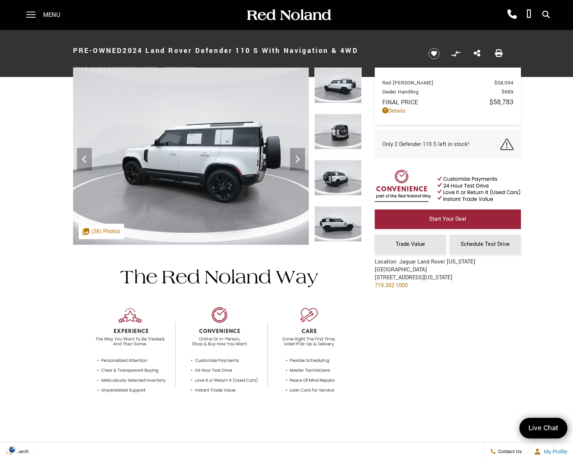
click at [344, 142] on img at bounding box center [338, 132] width 47 height 36
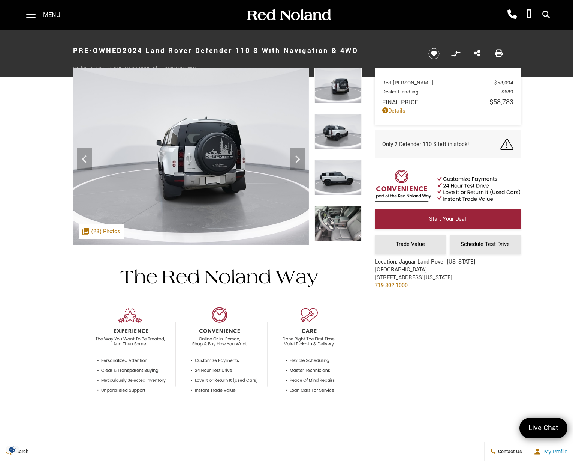
click at [344, 138] on img at bounding box center [338, 132] width 47 height 36
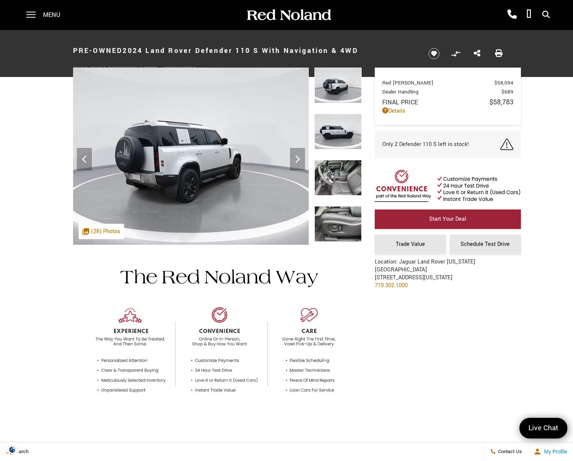
scroll to position [75, 0]
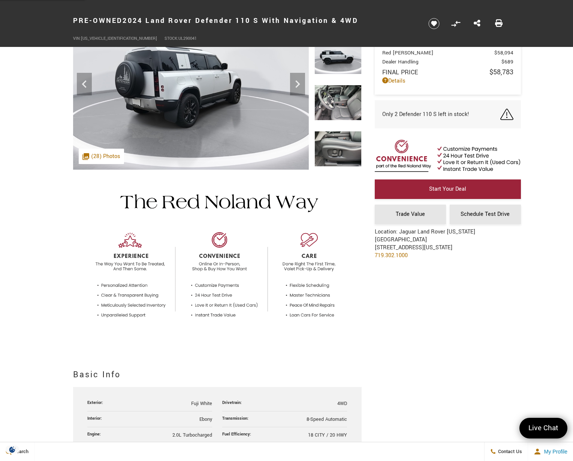
click at [340, 145] on img at bounding box center [338, 149] width 47 height 36
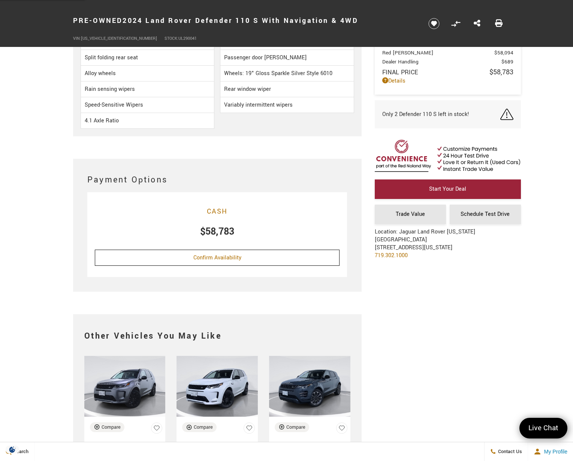
scroll to position [2288, 0]
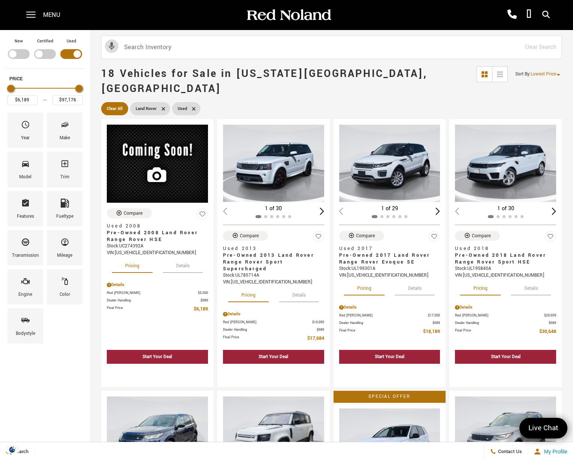
scroll to position [825, 0]
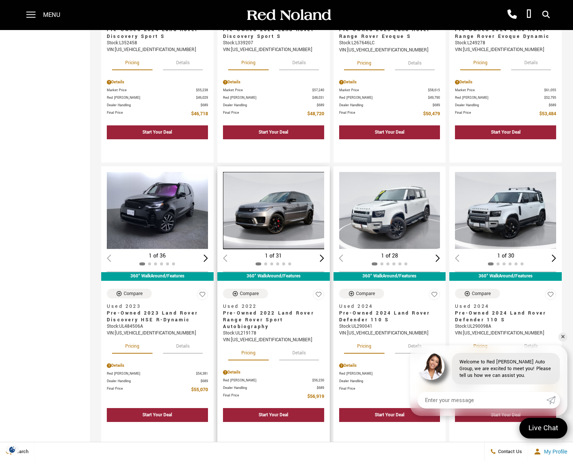
click at [275, 180] on img "1 / 2" at bounding box center [274, 210] width 103 height 77
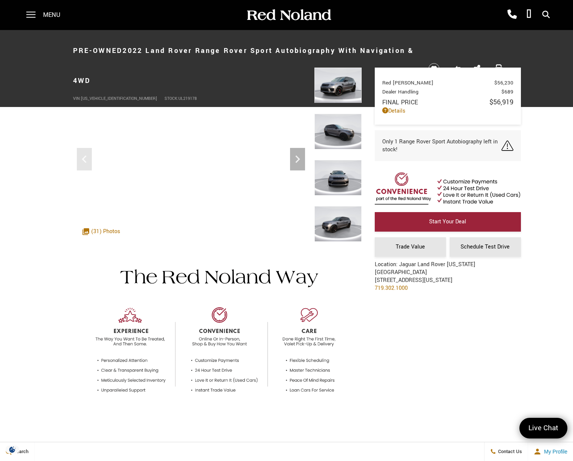
click at [330, 139] on img at bounding box center [338, 132] width 47 height 36
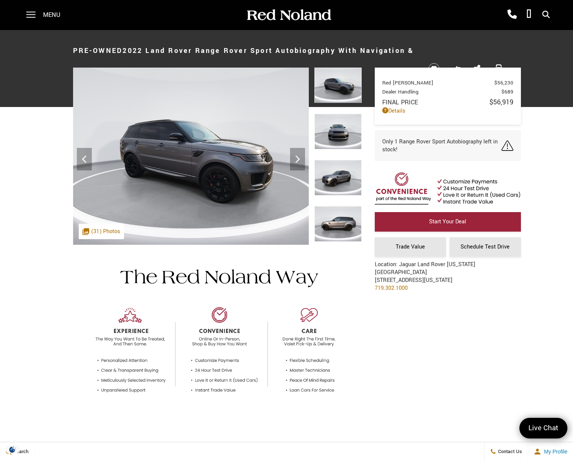
click at [337, 142] on img at bounding box center [338, 132] width 47 height 36
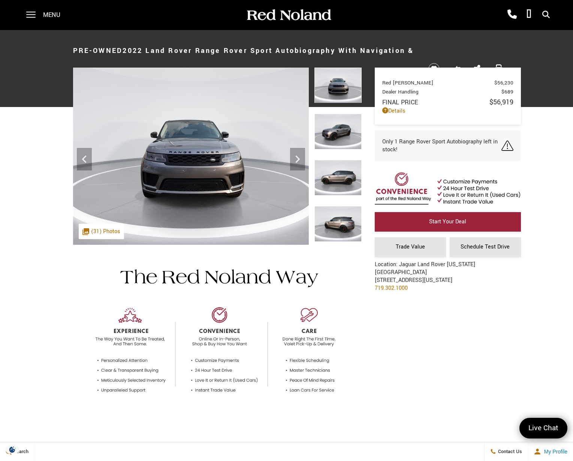
click at [340, 175] on img at bounding box center [338, 178] width 47 height 36
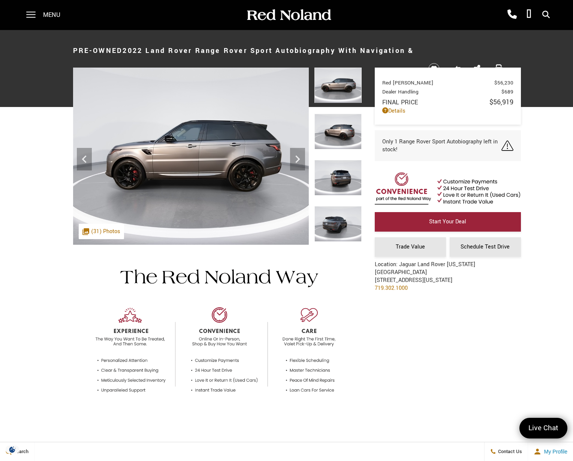
click at [346, 213] on img at bounding box center [338, 224] width 47 height 36
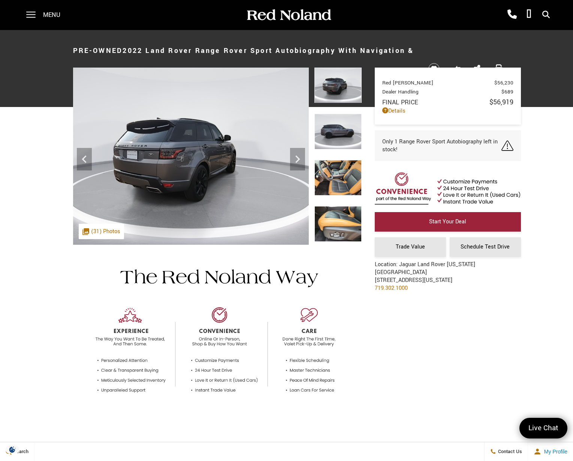
click at [345, 185] on img at bounding box center [338, 178] width 47 height 36
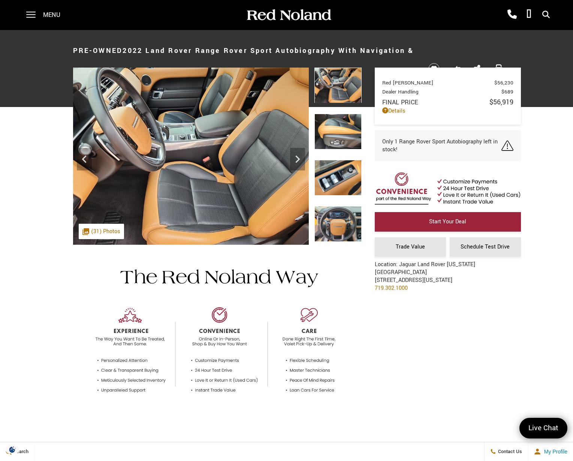
click at [334, 132] on img at bounding box center [338, 132] width 47 height 36
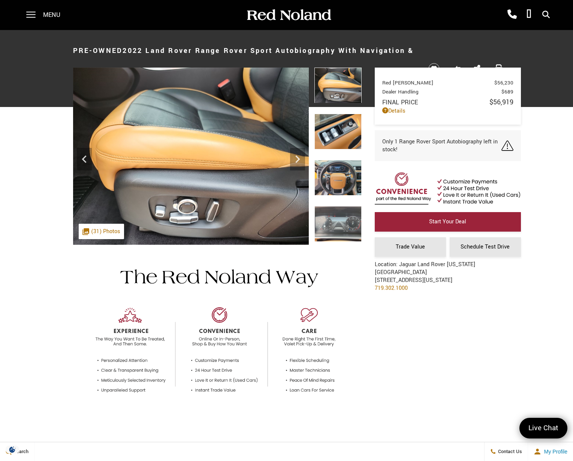
click at [335, 134] on img at bounding box center [338, 132] width 47 height 36
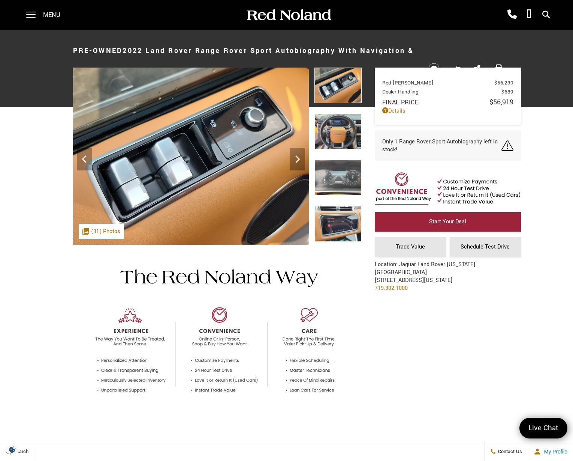
click at [335, 134] on img at bounding box center [338, 132] width 47 height 36
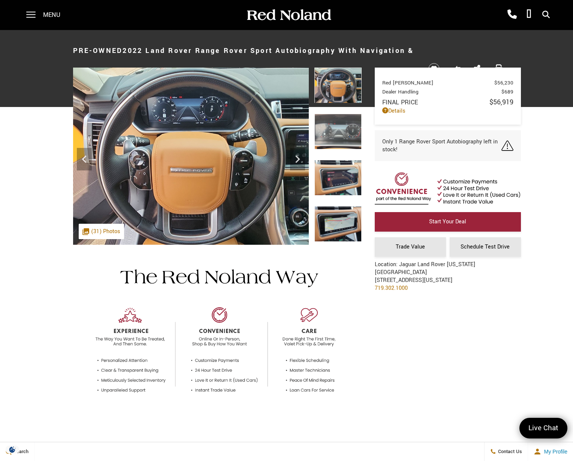
click at [335, 134] on img at bounding box center [338, 132] width 47 height 36
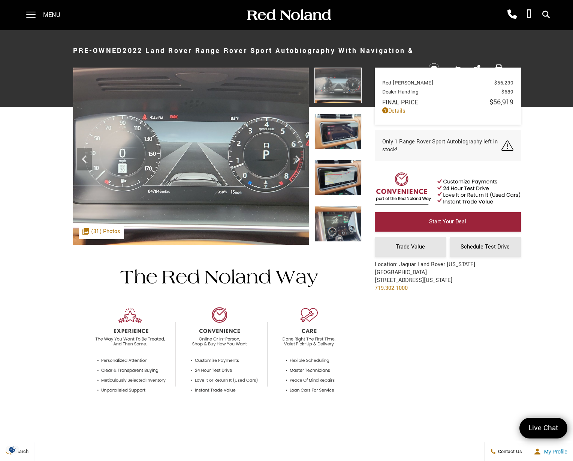
click at [335, 134] on img at bounding box center [338, 132] width 47 height 36
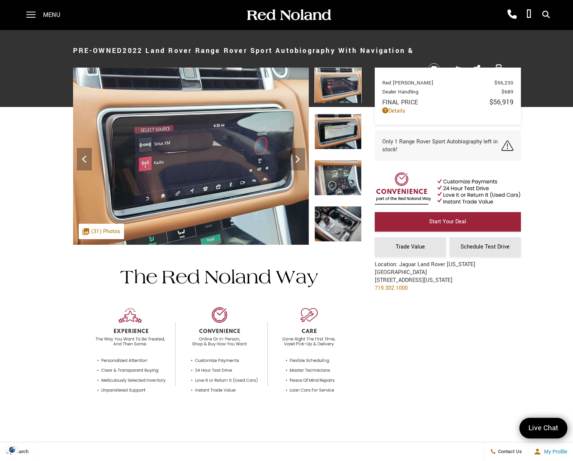
click at [335, 134] on img at bounding box center [338, 132] width 47 height 36
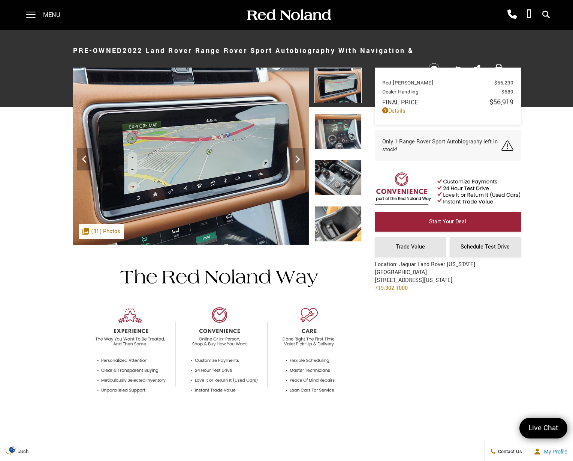
click at [335, 134] on img at bounding box center [338, 132] width 47 height 36
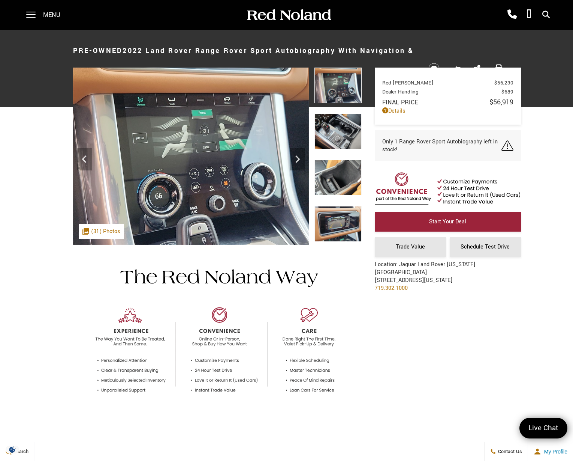
click at [335, 134] on img at bounding box center [338, 132] width 47 height 36
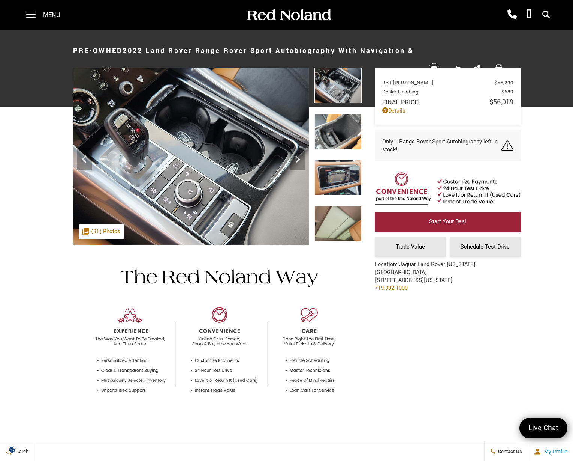
click at [335, 134] on img at bounding box center [338, 132] width 47 height 36
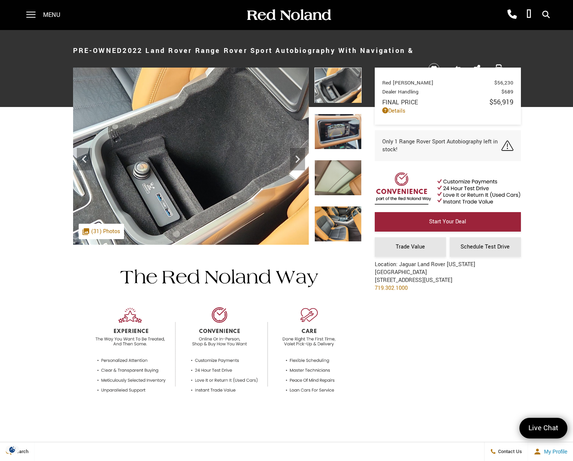
click at [335, 132] on img at bounding box center [338, 132] width 47 height 36
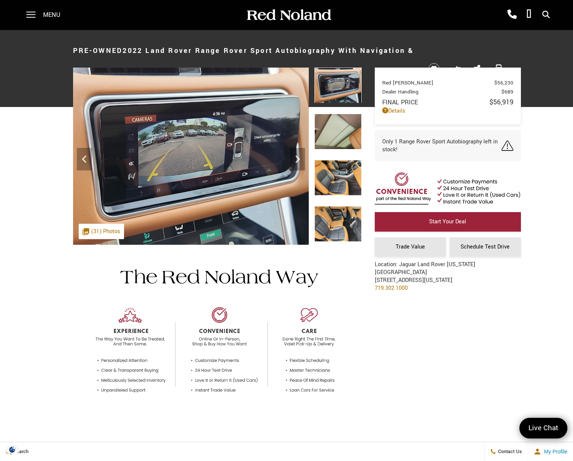
click at [335, 134] on img at bounding box center [338, 132] width 47 height 36
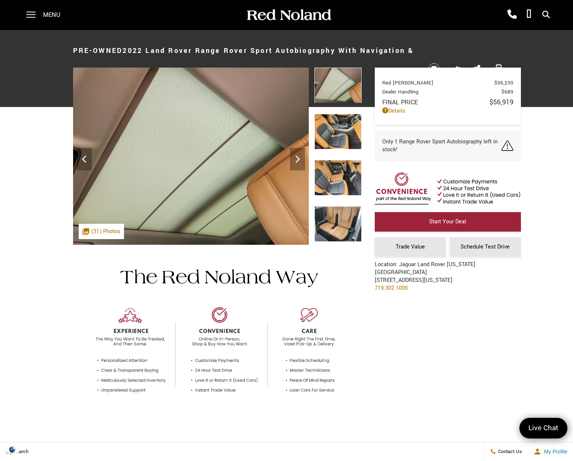
click at [335, 134] on img at bounding box center [338, 132] width 47 height 36
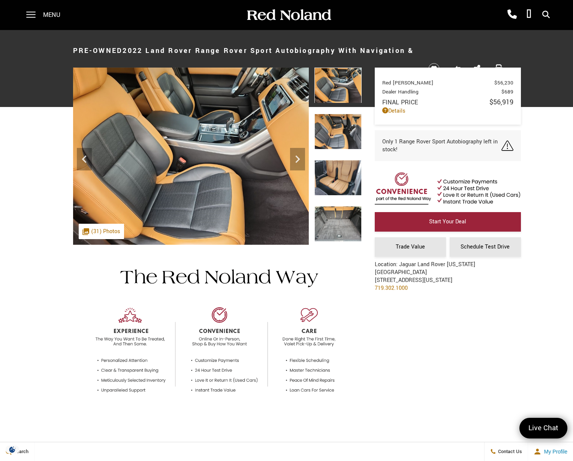
click at [337, 95] on img at bounding box center [338, 86] width 47 height 36
click at [338, 127] on img at bounding box center [338, 132] width 47 height 36
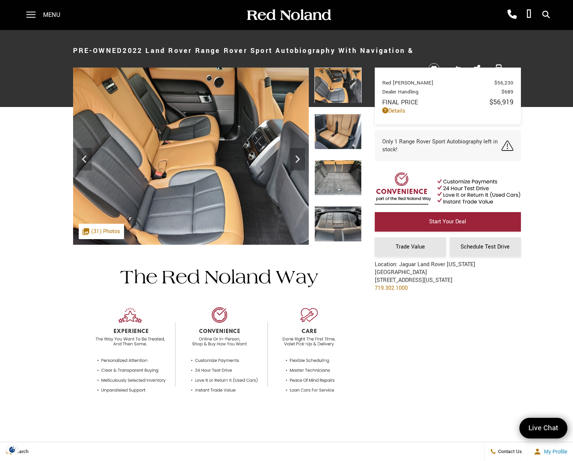
click at [339, 128] on img at bounding box center [338, 132] width 47 height 36
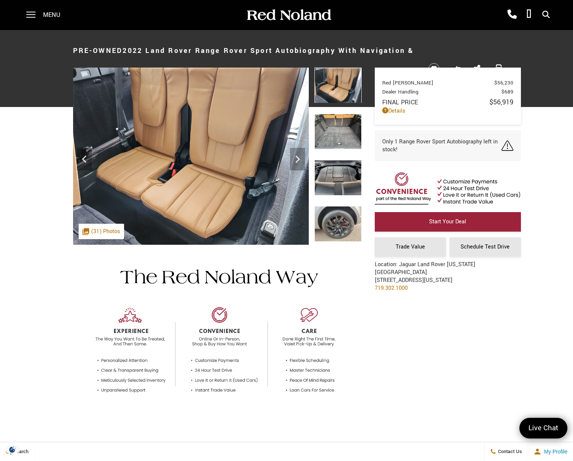
click at [339, 128] on img at bounding box center [338, 132] width 47 height 36
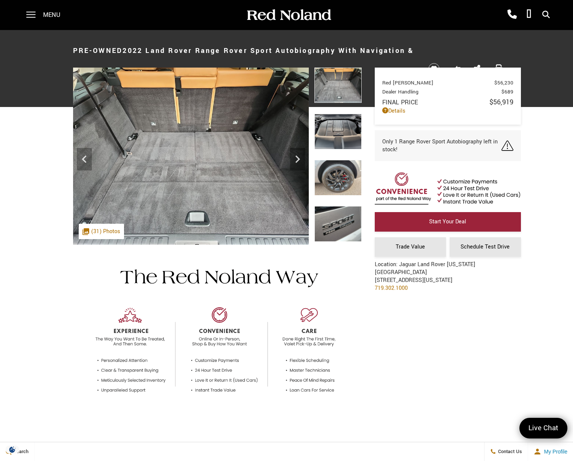
click at [339, 128] on img at bounding box center [338, 132] width 47 height 36
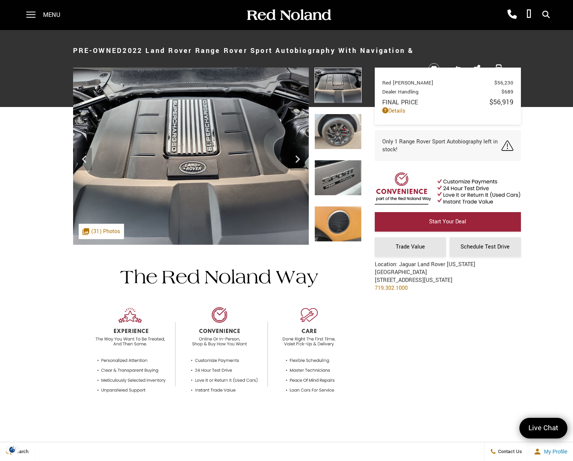
click at [339, 128] on img at bounding box center [338, 132] width 47 height 36
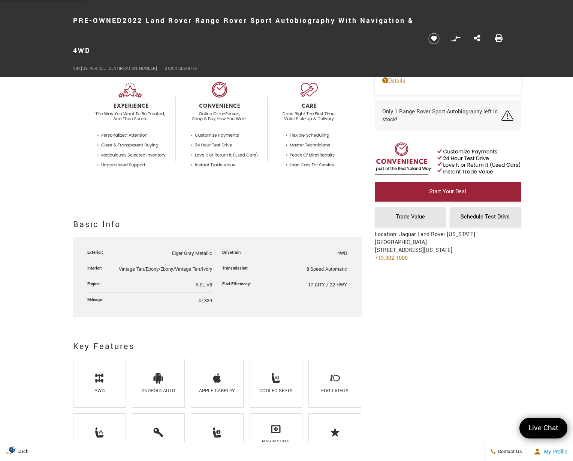
scroll to position [338, 0]
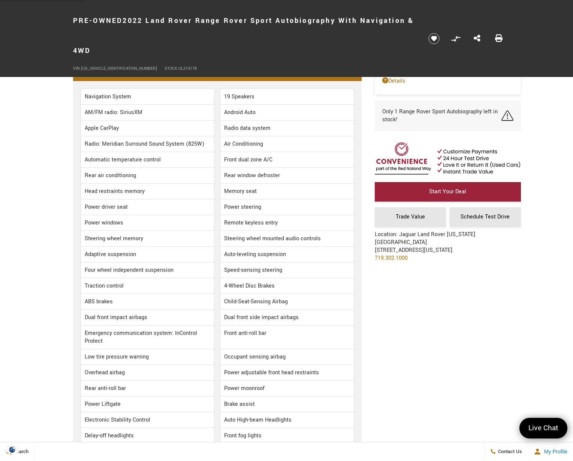
scroll to position [1538, 0]
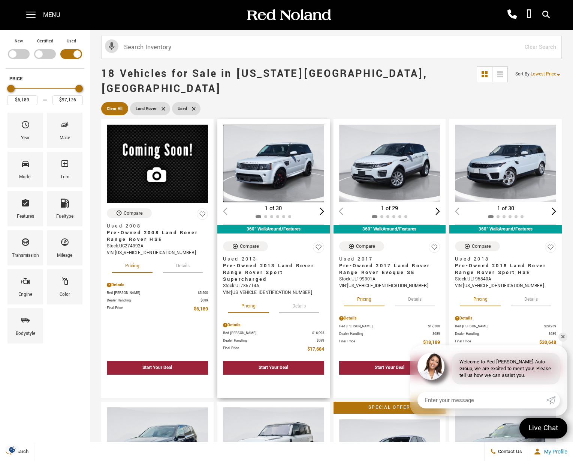
click at [284, 168] on img "1 / 2" at bounding box center [274, 163] width 103 height 77
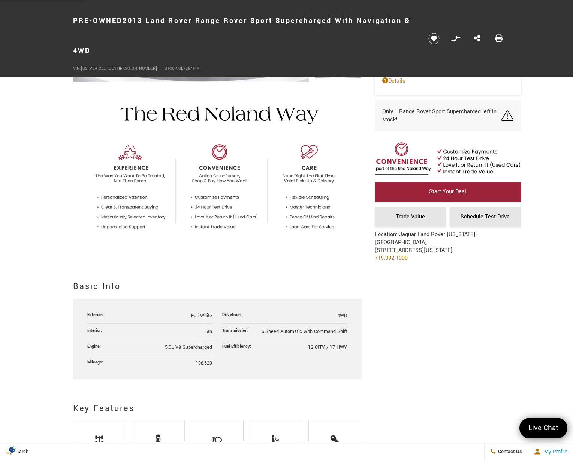
scroll to position [38, 0]
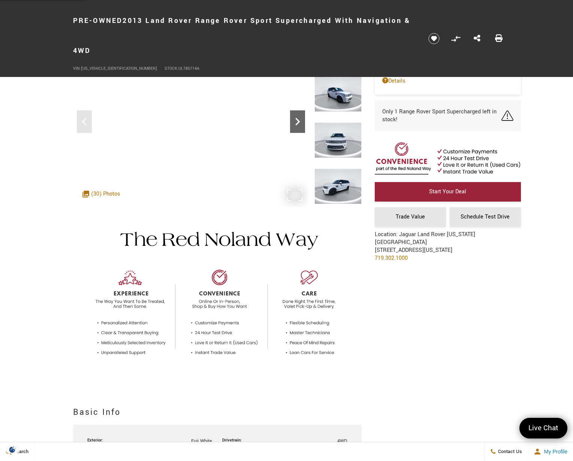
click at [301, 128] on icon "Next" at bounding box center [297, 121] width 15 height 15
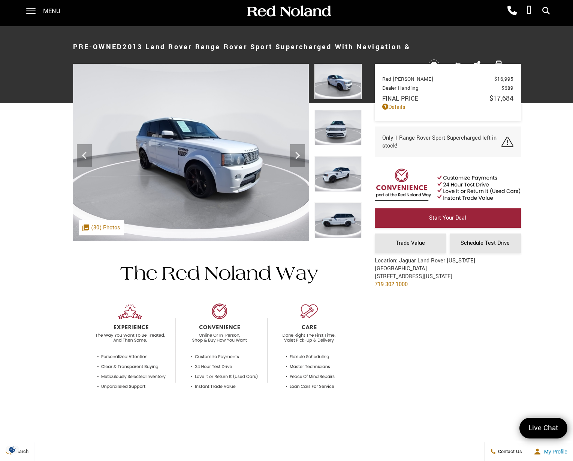
scroll to position [0, 0]
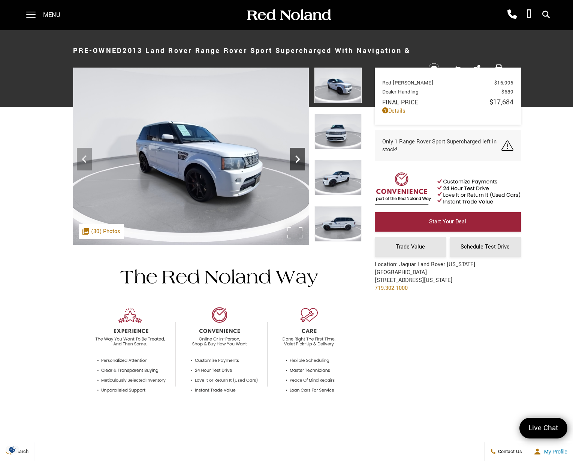
click at [299, 161] on icon "Next" at bounding box center [297, 159] width 15 height 15
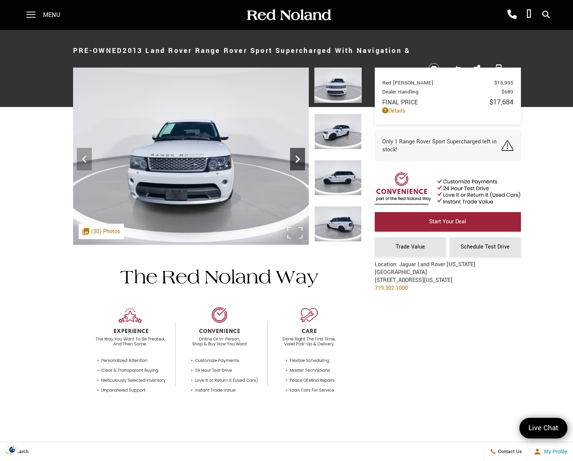
click at [299, 161] on icon "Next" at bounding box center [297, 159] width 15 height 15
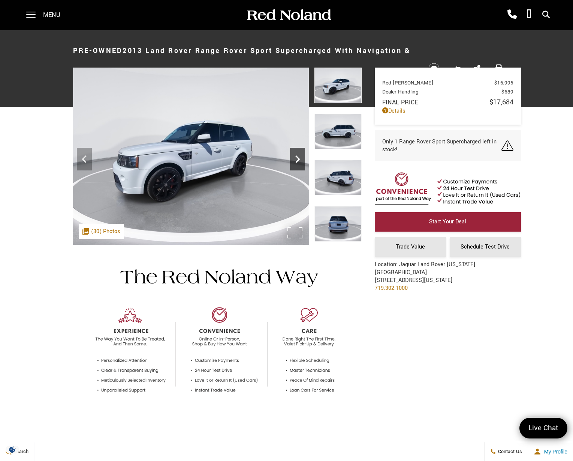
click at [299, 161] on icon "Next" at bounding box center [297, 159] width 15 height 15
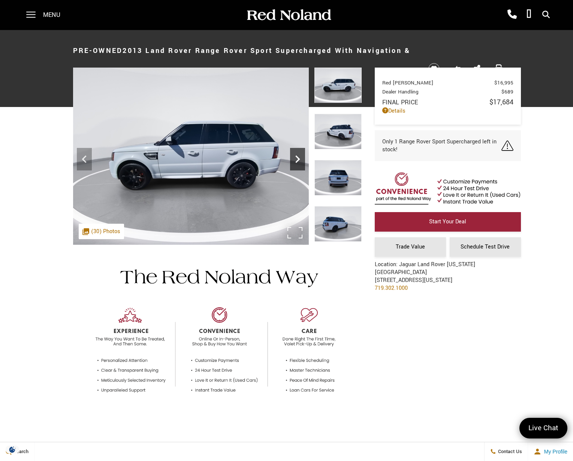
click at [299, 161] on icon "Next" at bounding box center [297, 159] width 15 height 15
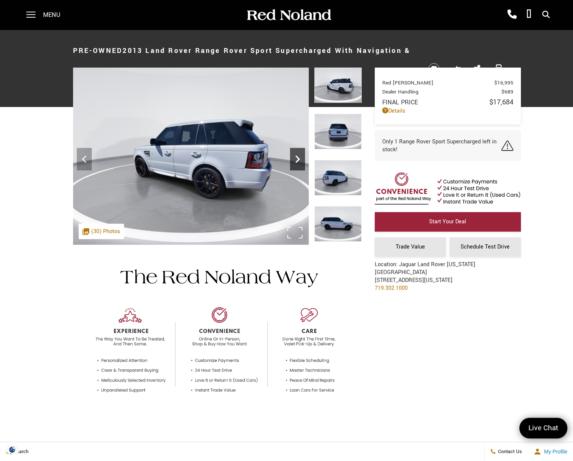
click at [299, 161] on icon "Next" at bounding box center [297, 159] width 15 height 15
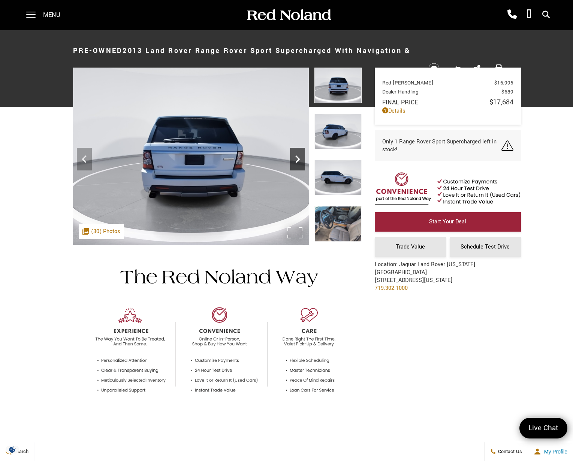
click at [299, 161] on icon "Next" at bounding box center [297, 159] width 15 height 15
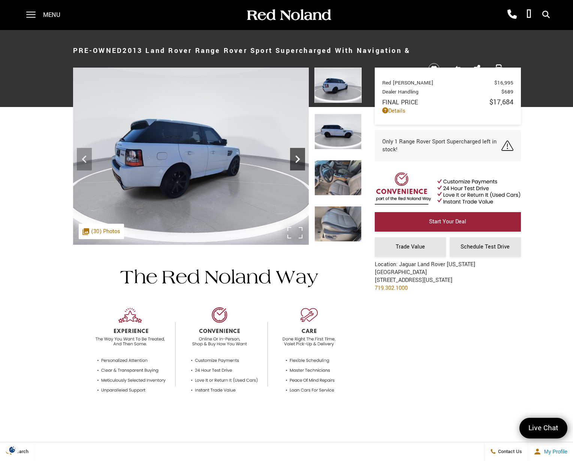
click at [299, 161] on icon "Next" at bounding box center [297, 159] width 15 height 15
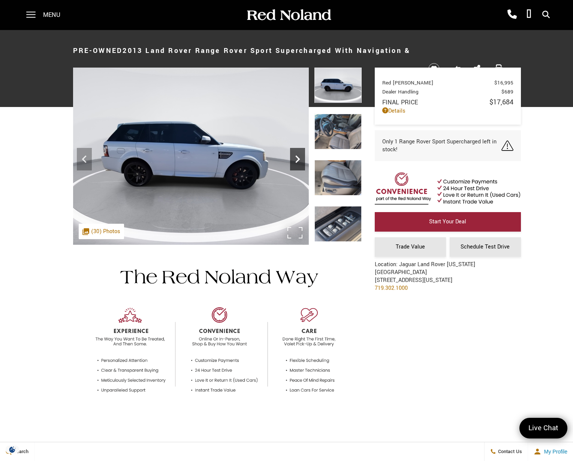
click at [299, 161] on icon "Next" at bounding box center [297, 159] width 15 height 15
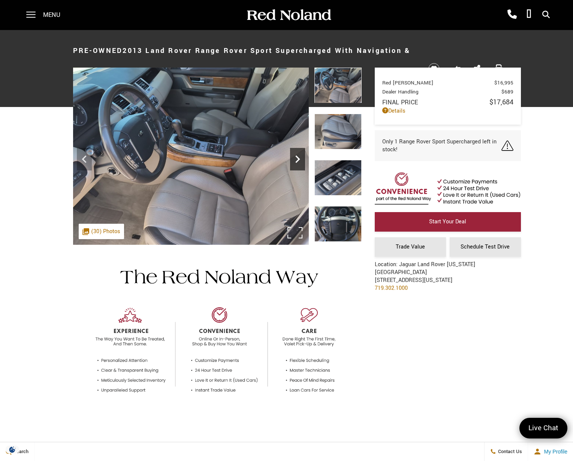
click at [299, 161] on icon "Next" at bounding box center [297, 159] width 15 height 15
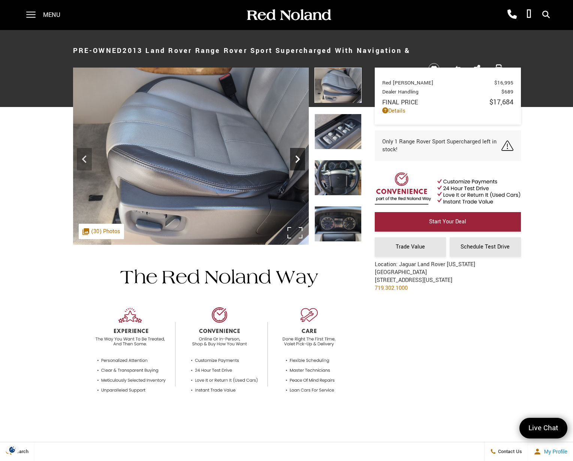
click at [297, 160] on icon "Next" at bounding box center [297, 159] width 15 height 15
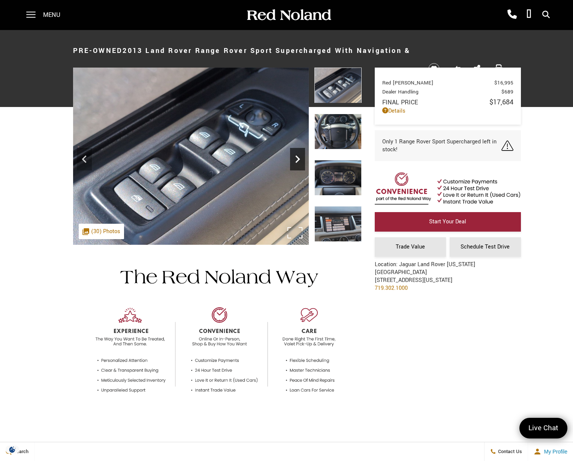
click at [297, 160] on icon "Next" at bounding box center [297, 159] width 15 height 15
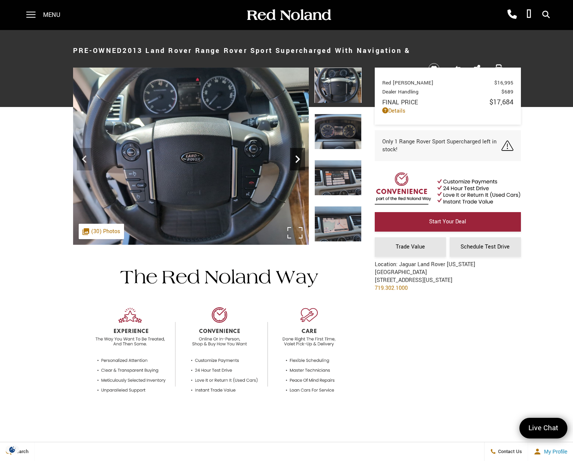
click at [297, 161] on icon "Next" at bounding box center [298, 159] width 5 height 8
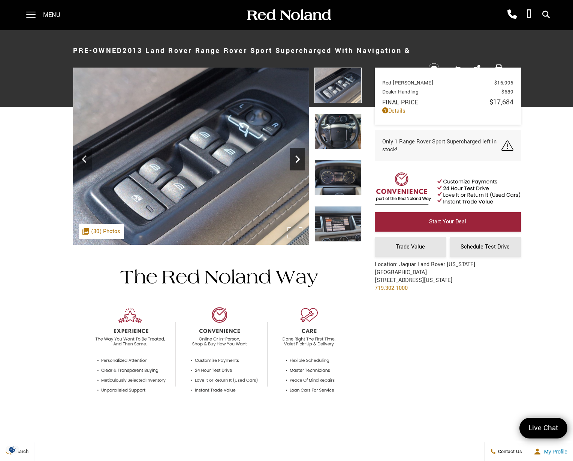
click at [297, 161] on icon "Next" at bounding box center [298, 159] width 5 height 8
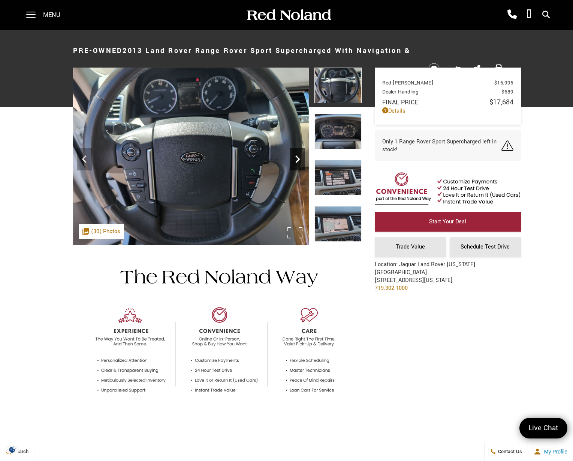
click at [297, 161] on icon "Next" at bounding box center [298, 159] width 5 height 8
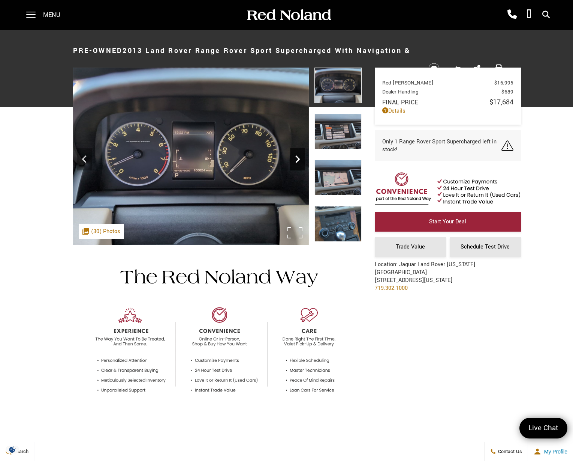
click at [297, 161] on icon "Next" at bounding box center [298, 159] width 5 height 8
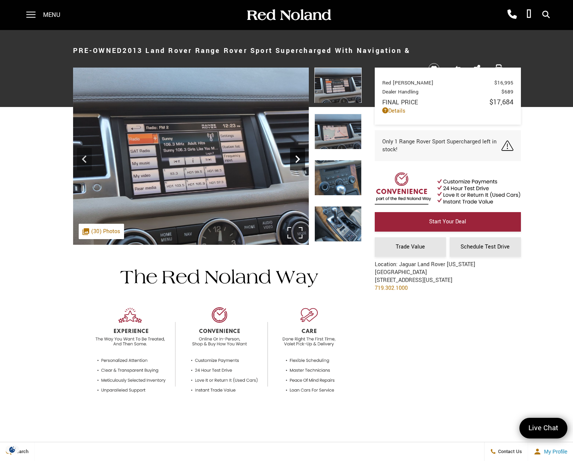
click at [297, 161] on icon "Next" at bounding box center [298, 159] width 5 height 8
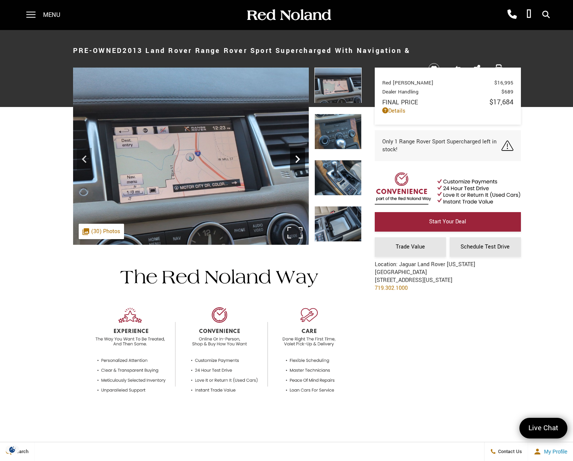
click at [299, 159] on icon "Next" at bounding box center [298, 159] width 5 height 8
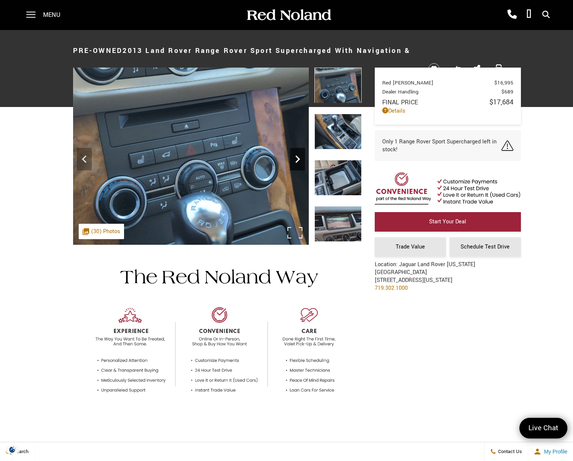
click at [299, 160] on icon "Next" at bounding box center [297, 159] width 15 height 15
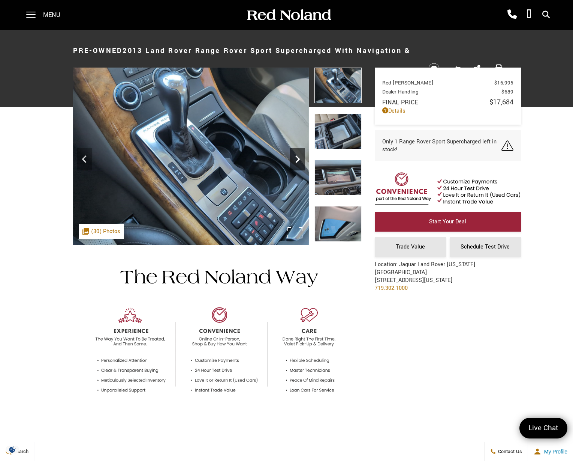
click at [297, 160] on icon "Next" at bounding box center [297, 159] width 15 height 15
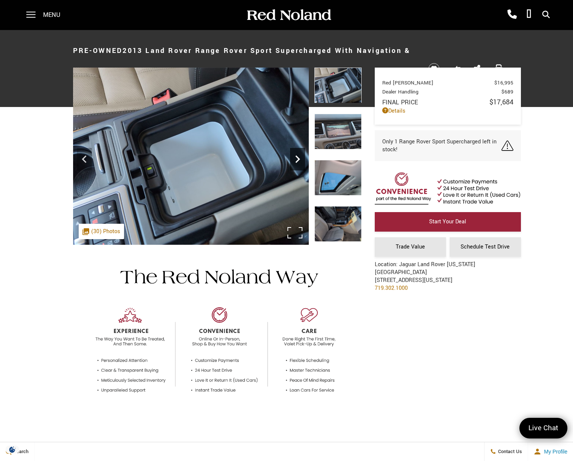
click at [297, 160] on icon "Next" at bounding box center [297, 159] width 15 height 15
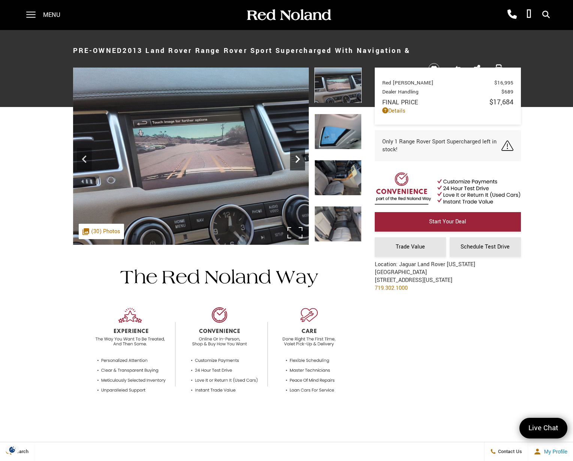
click at [297, 160] on icon "Next" at bounding box center [297, 159] width 15 height 15
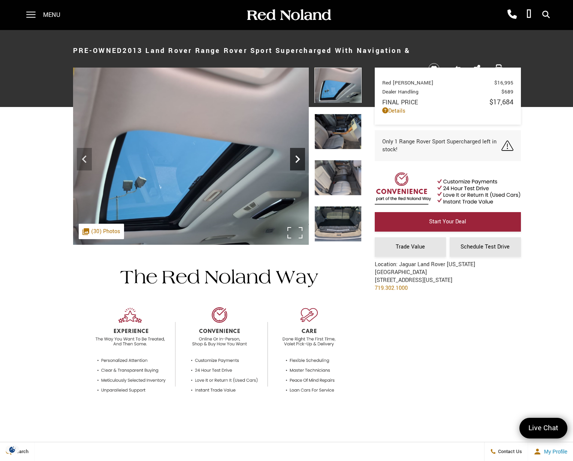
click at [297, 160] on icon "Next" at bounding box center [297, 159] width 15 height 15
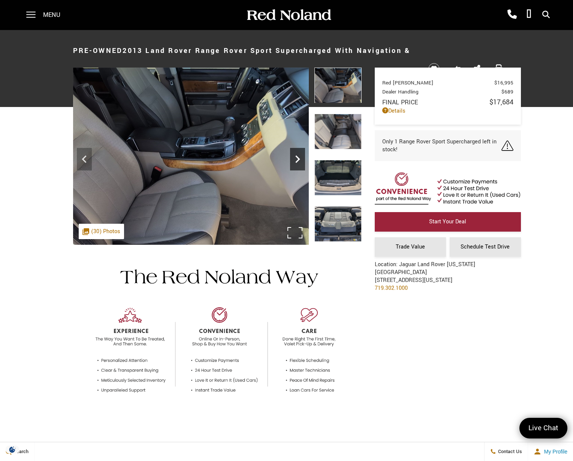
click at [297, 160] on icon "Next" at bounding box center [297, 159] width 15 height 15
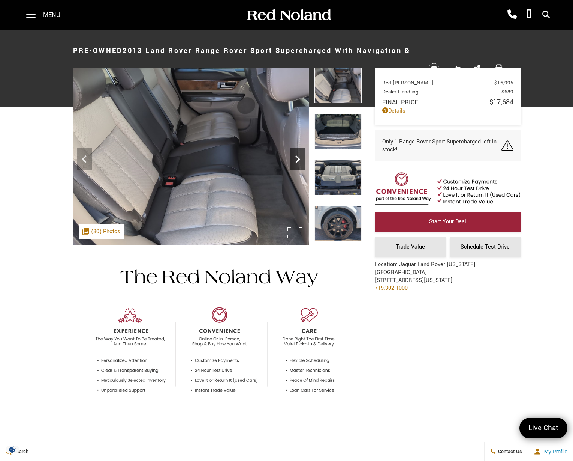
click at [297, 160] on icon "Next" at bounding box center [297, 159] width 15 height 15
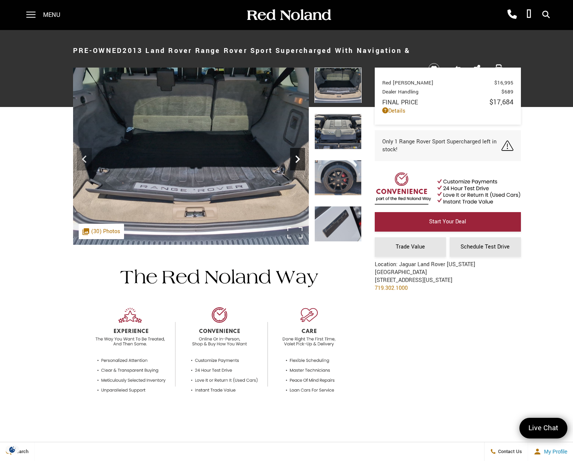
click at [297, 160] on icon "Next" at bounding box center [297, 159] width 15 height 15
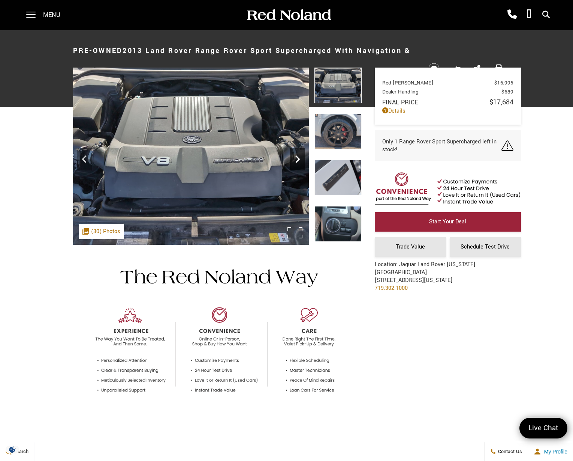
click at [297, 160] on icon "Next" at bounding box center [297, 159] width 15 height 15
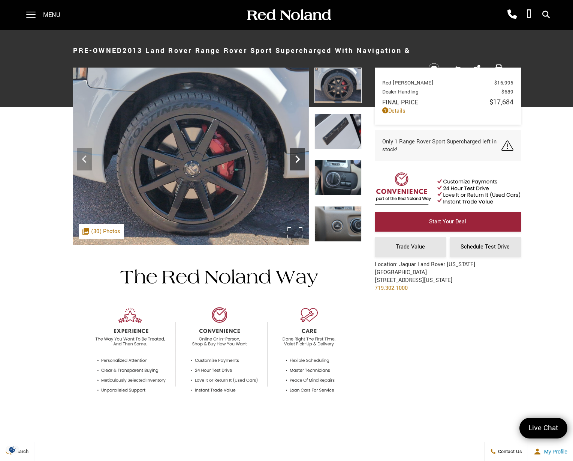
click at [298, 160] on icon "Next" at bounding box center [297, 159] width 15 height 15
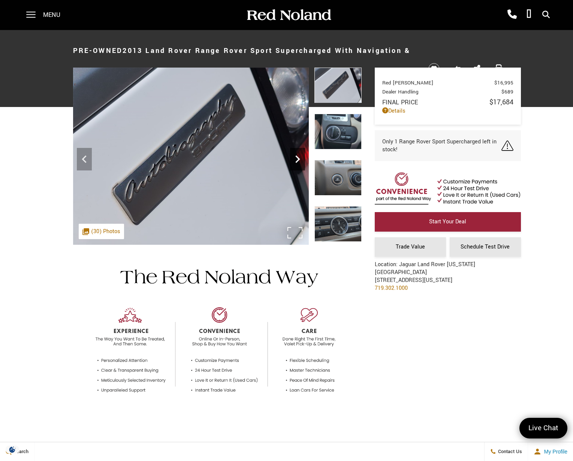
click at [298, 160] on icon "Next" at bounding box center [298, 159] width 5 height 8
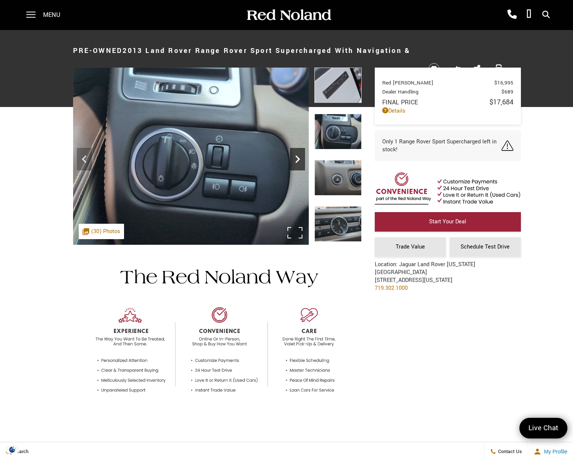
click at [299, 161] on icon "Next" at bounding box center [297, 159] width 15 height 15
click at [299, 161] on icon "Next" at bounding box center [298, 159] width 5 height 8
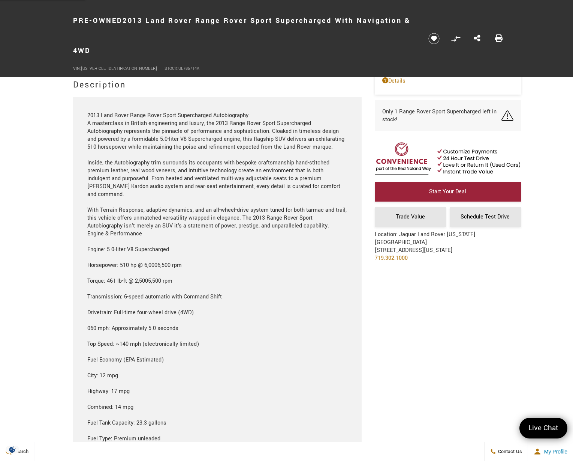
scroll to position [750, 0]
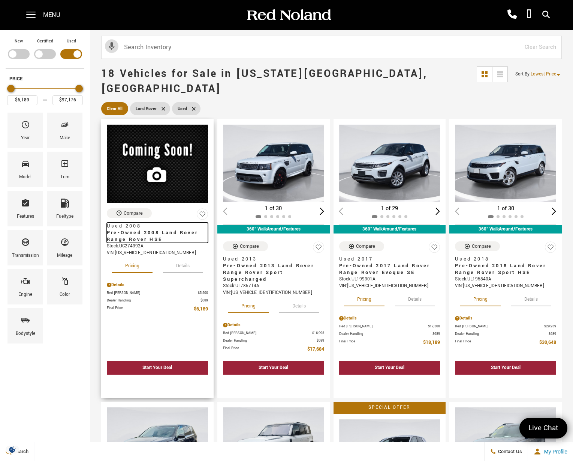
click at [157, 229] on span "Pre-Owned 2008 Land Rover Range Rover HSE" at bounding box center [155, 236] width 96 height 14
